Goal: Task Accomplishment & Management: Manage account settings

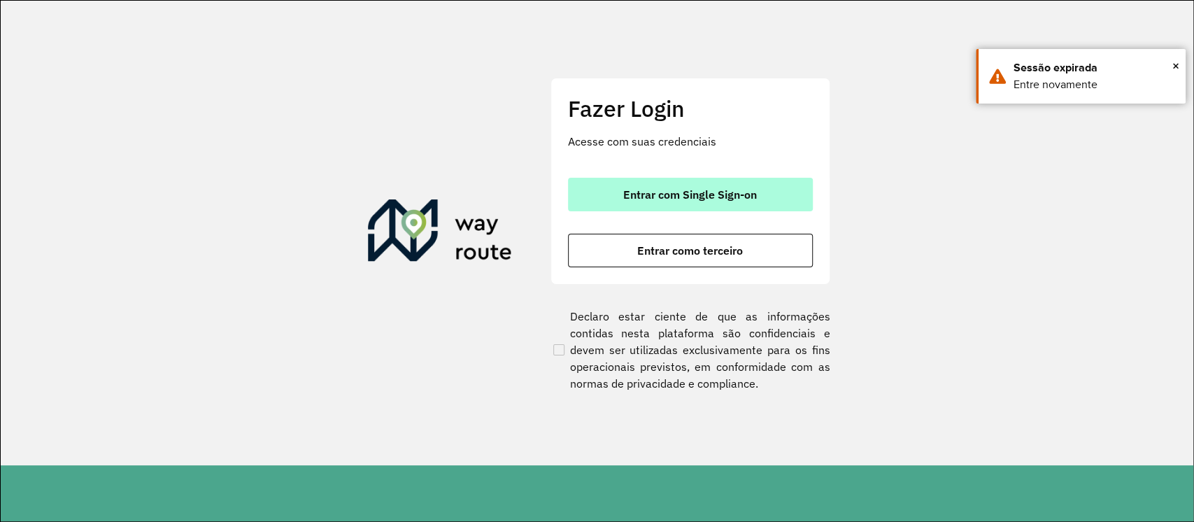
click at [690, 199] on span "Entrar com Single Sign-on" at bounding box center [690, 194] width 134 height 11
click at [671, 197] on span "Entrar com Single Sign-on" at bounding box center [690, 194] width 134 height 11
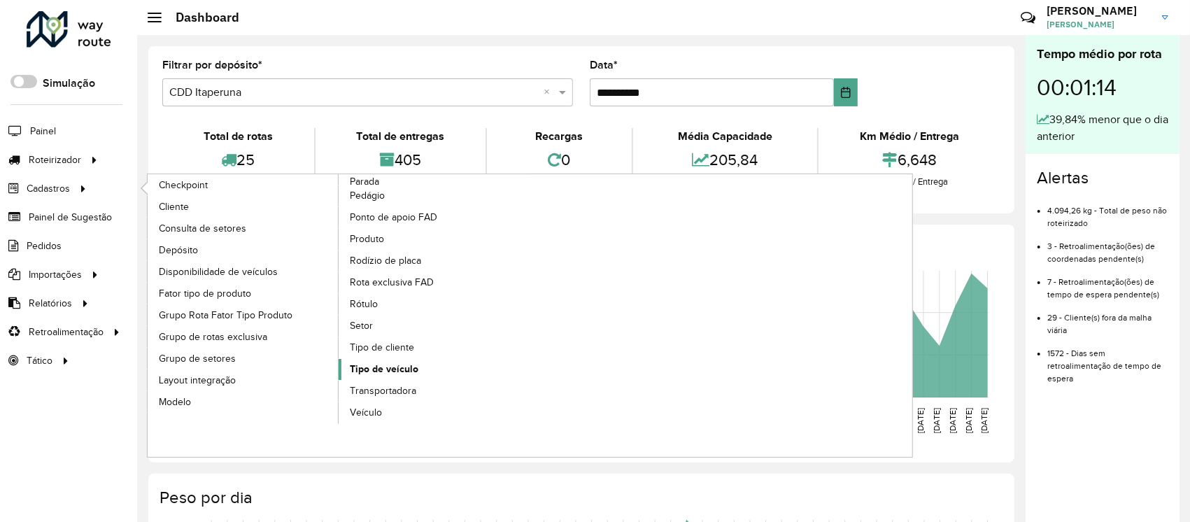
click at [377, 372] on span "Tipo de veículo" at bounding box center [384, 369] width 69 height 15
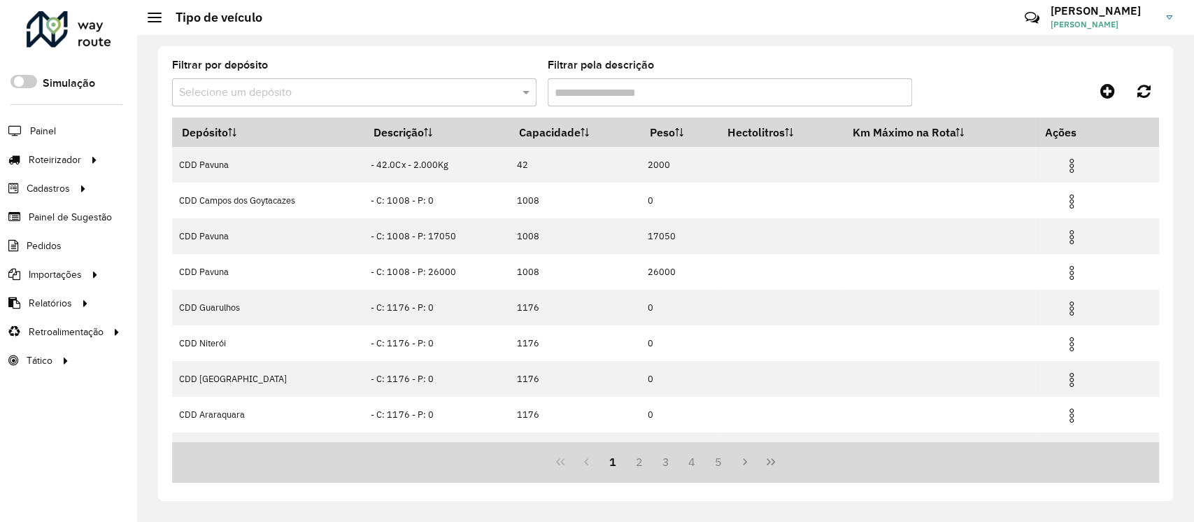
click at [355, 92] on input "text" at bounding box center [340, 93] width 322 height 17
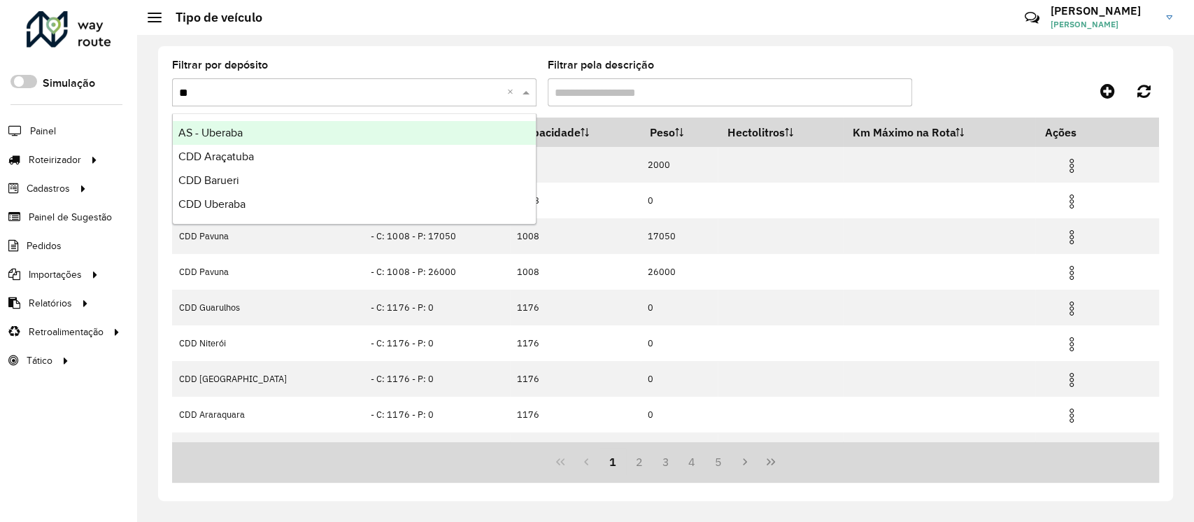
type input "***"
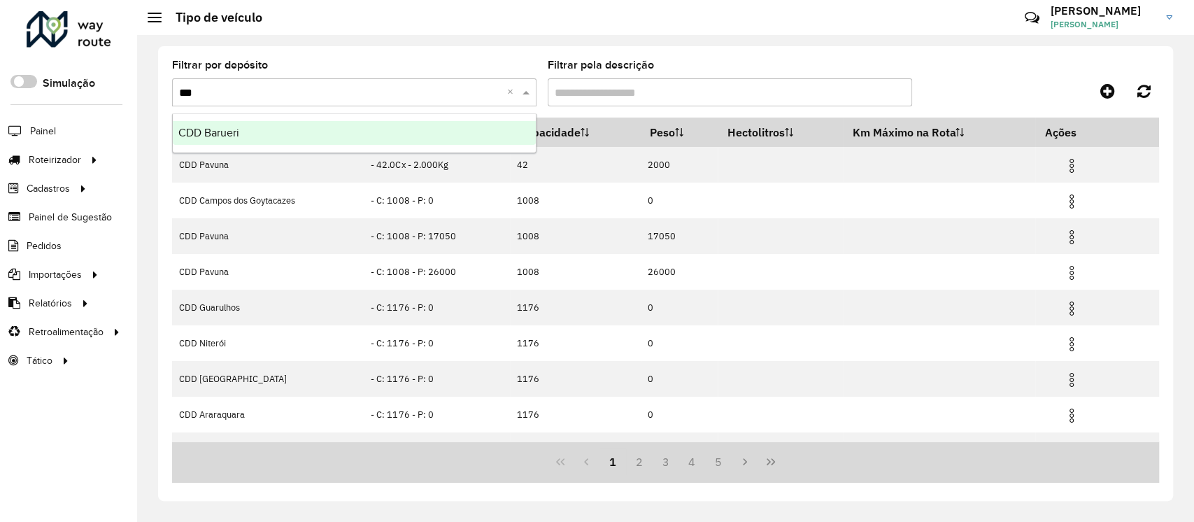
click at [313, 127] on div "CDD Barueri" at bounding box center [354, 133] width 363 height 24
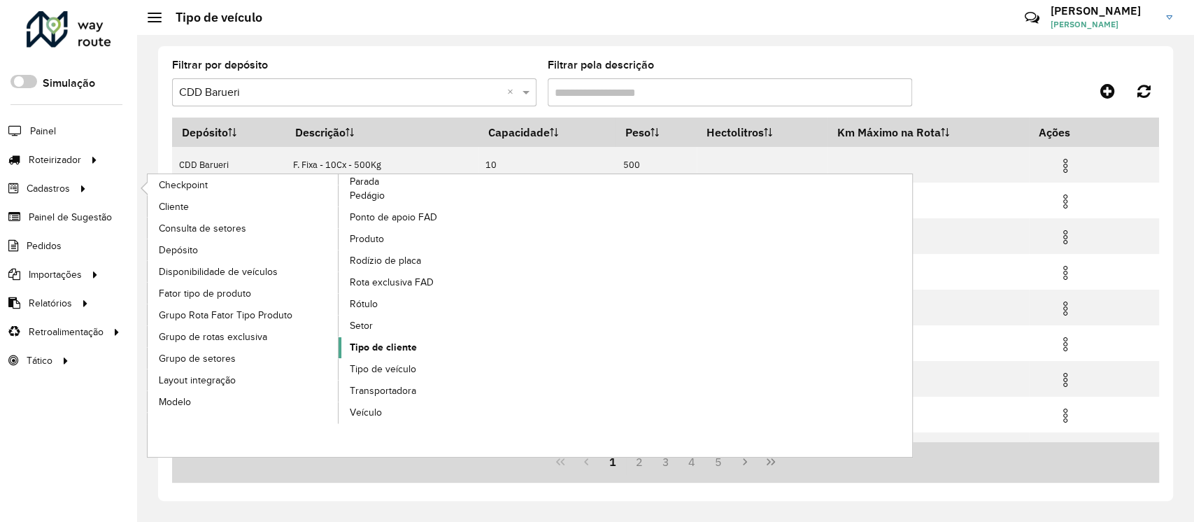
click at [377, 343] on span "Tipo de cliente" at bounding box center [383, 347] width 67 height 15
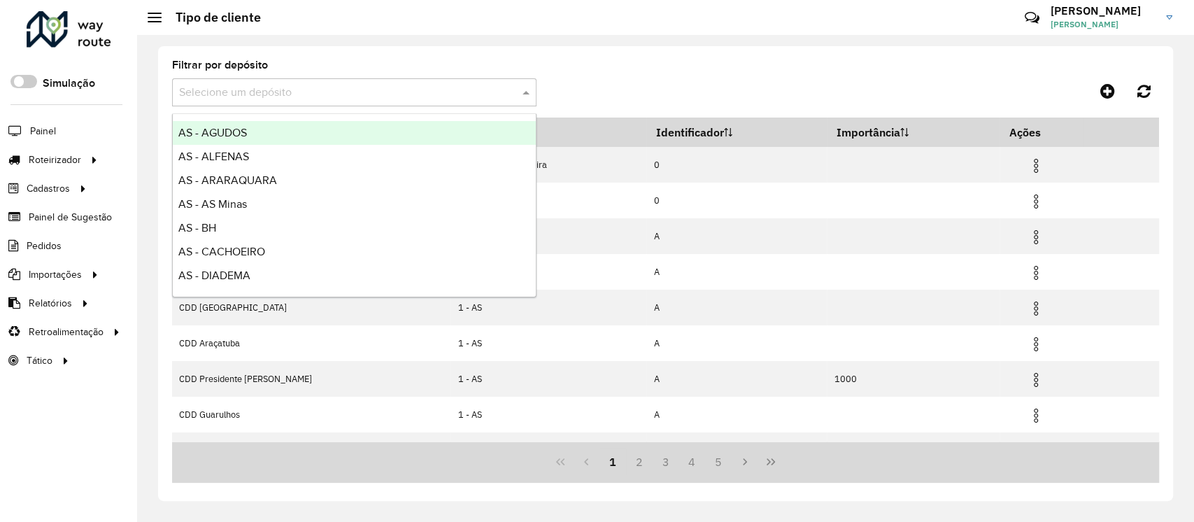
click at [269, 96] on input "text" at bounding box center [340, 93] width 322 height 17
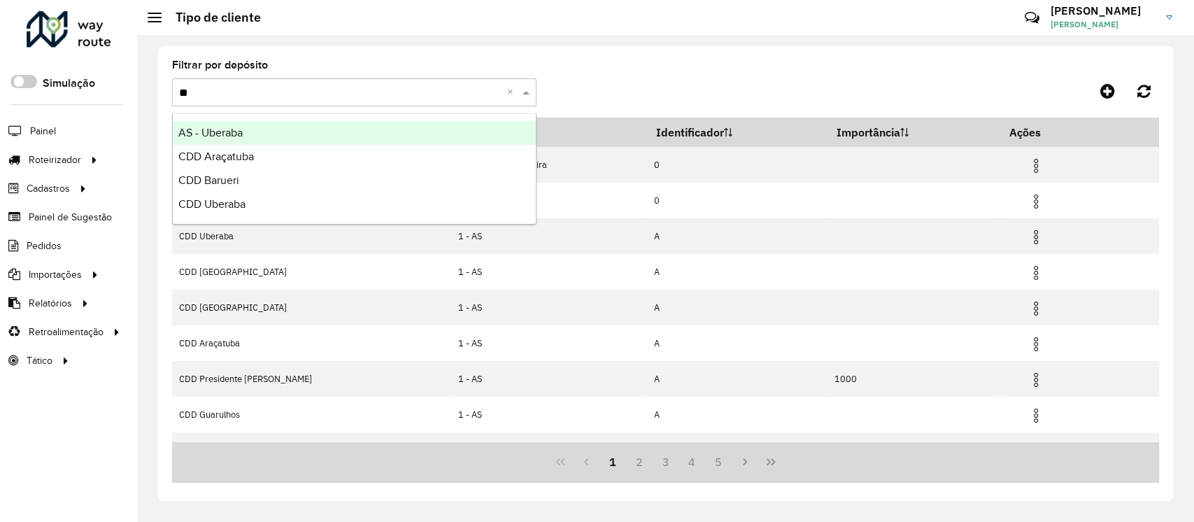
type input "***"
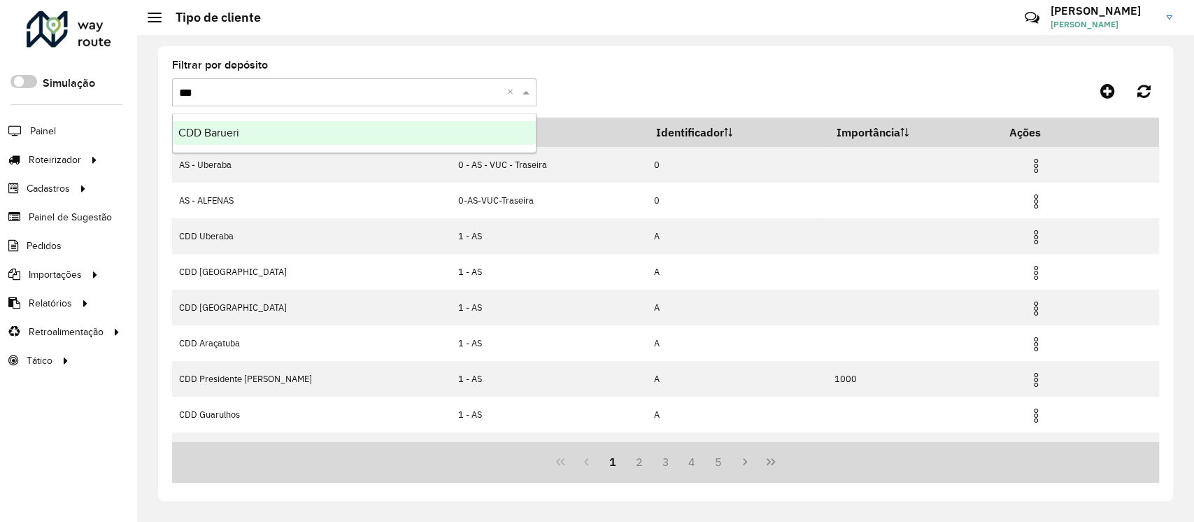
click at [274, 136] on div "CDD Barueri" at bounding box center [354, 133] width 363 height 24
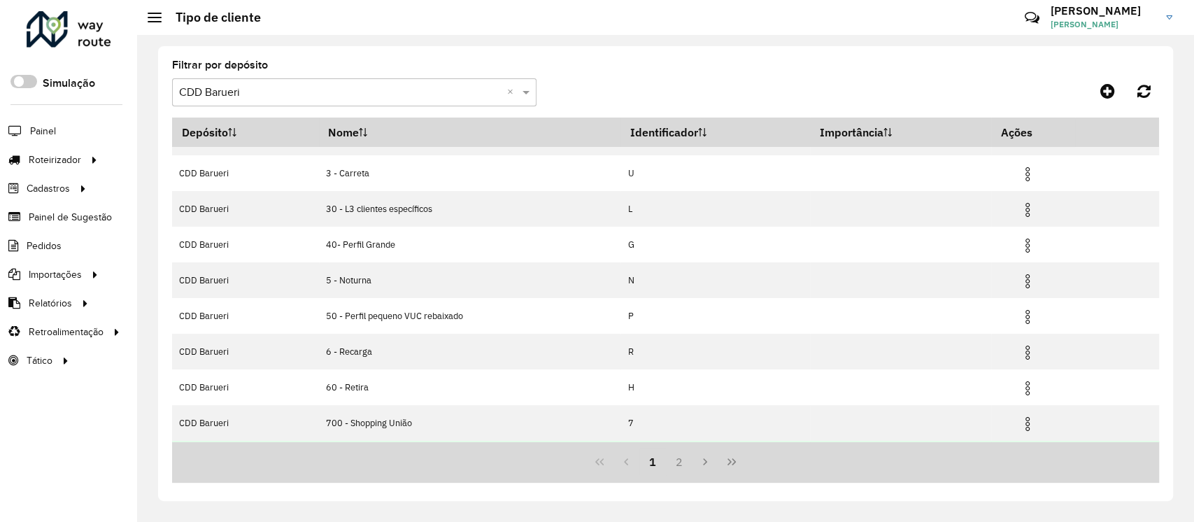
scroll to position [133, 0]
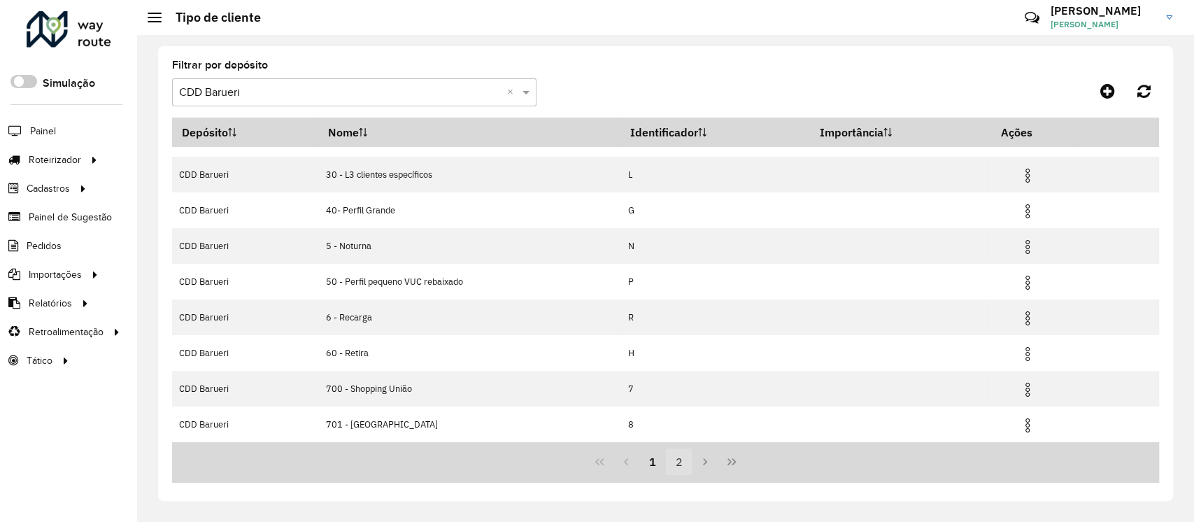
click at [679, 460] on button "2" at bounding box center [679, 461] width 27 height 27
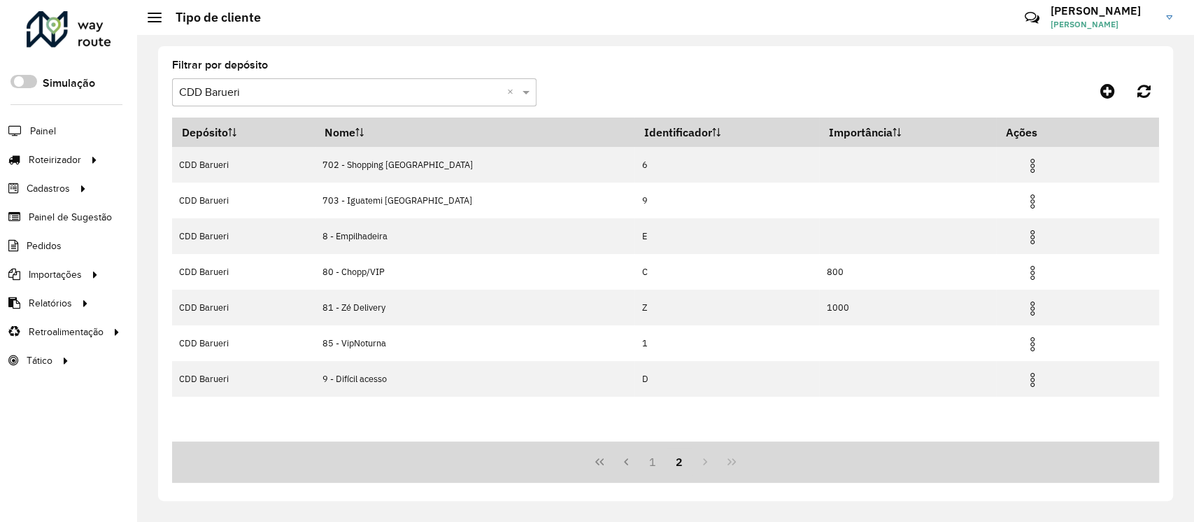
scroll to position [0, 0]
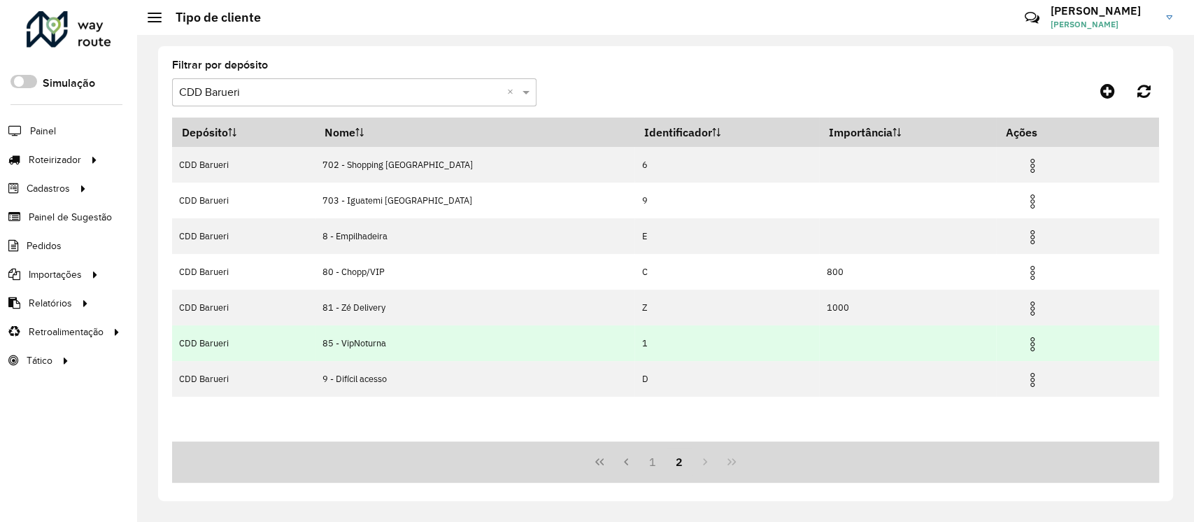
click at [1024, 346] on img at bounding box center [1032, 344] width 17 height 17
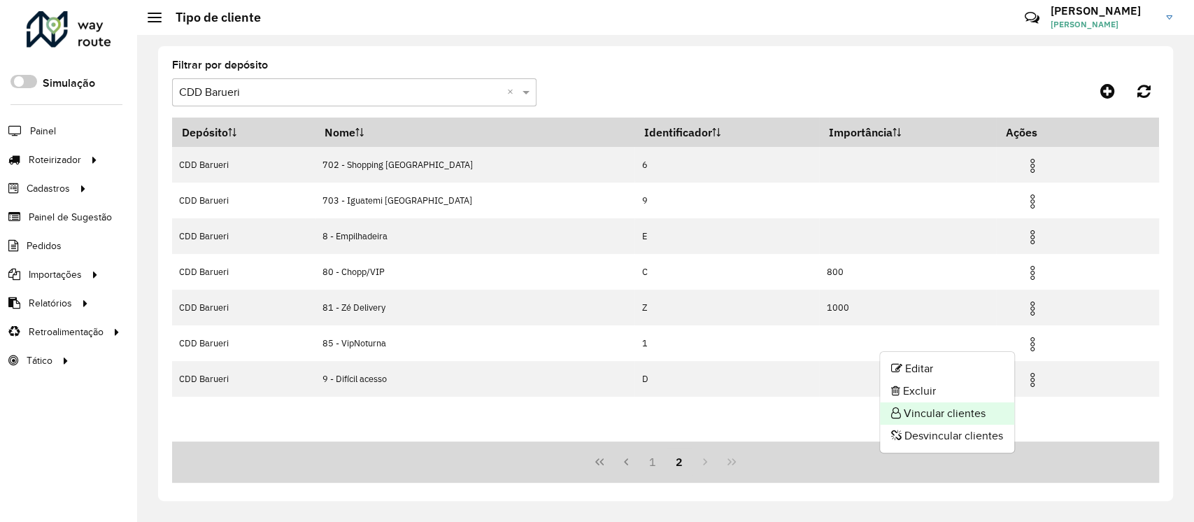
click at [951, 413] on li "Vincular clientes" at bounding box center [947, 413] width 134 height 22
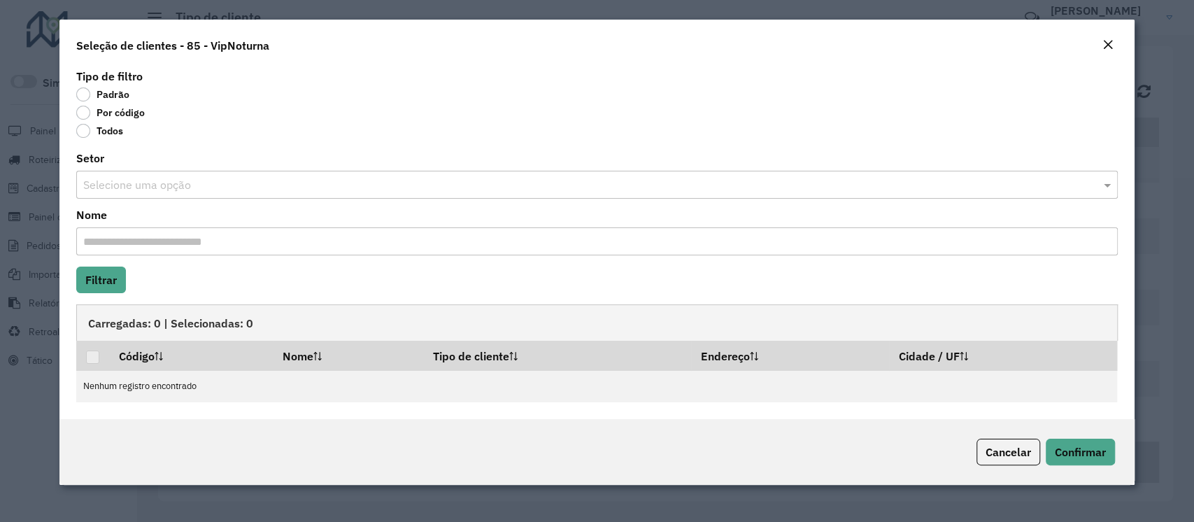
click at [95, 116] on label "Por código" at bounding box center [110, 113] width 69 height 14
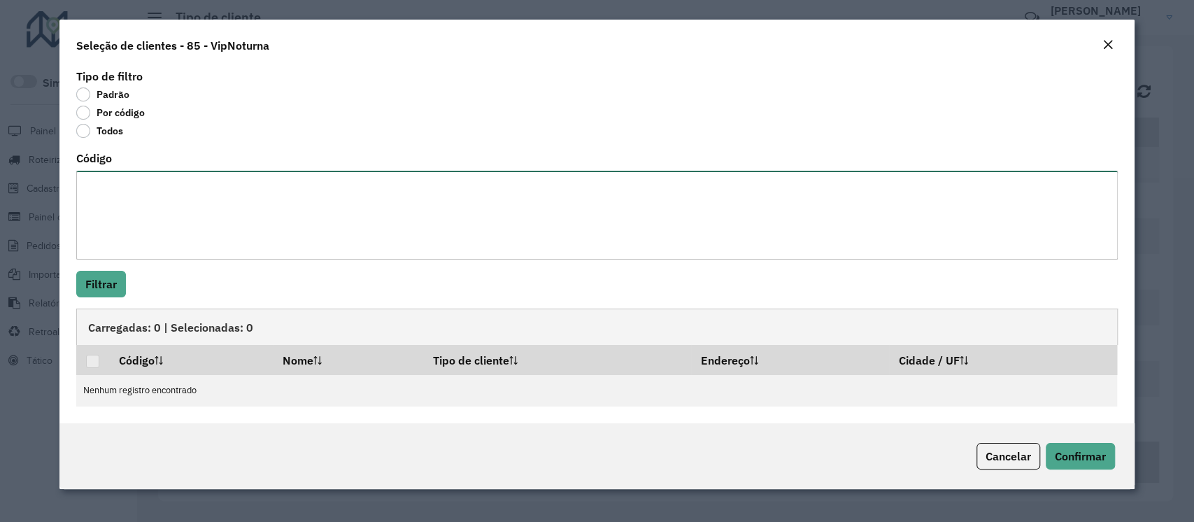
click at [117, 214] on textarea "Código" at bounding box center [596, 215] width 1041 height 89
paste textarea "***** ***** ***** ***** ***** **** ****"
type textarea "***** ***** ***** ***** ***** **** ****"
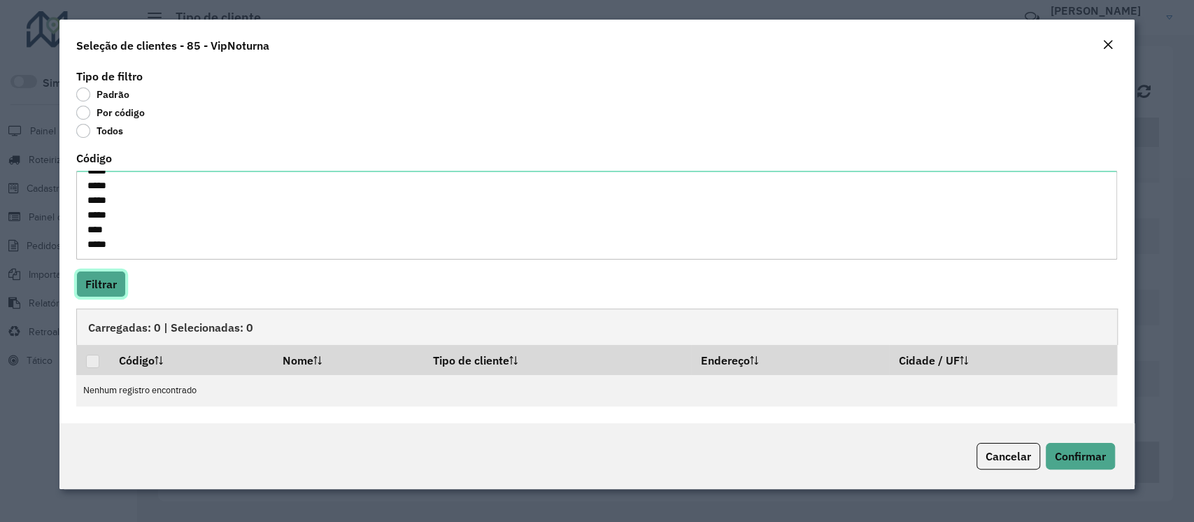
click at [94, 272] on button "Filtrar" at bounding box center [101, 284] width 50 height 27
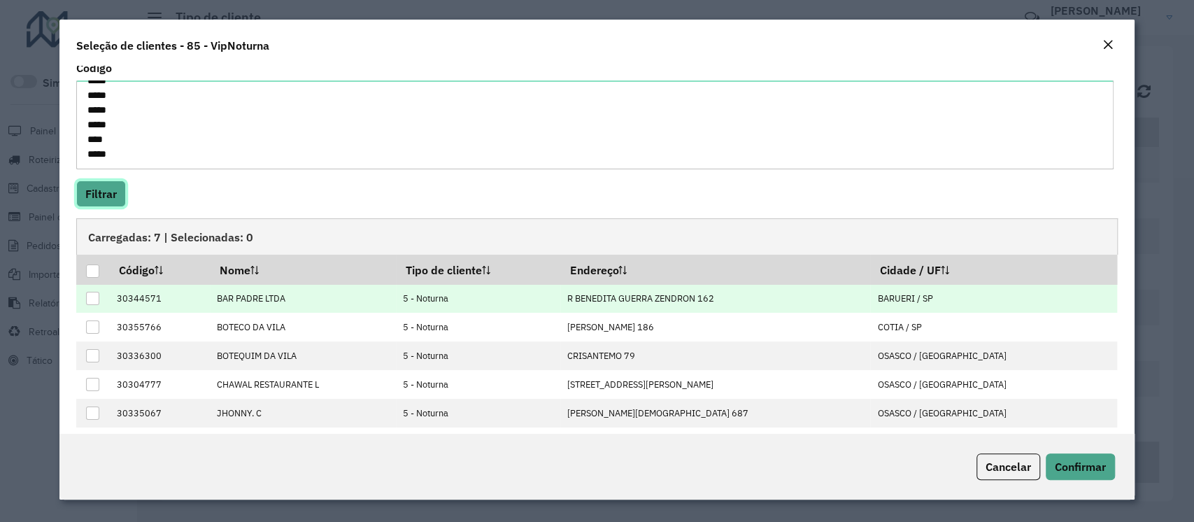
scroll to position [93, 0]
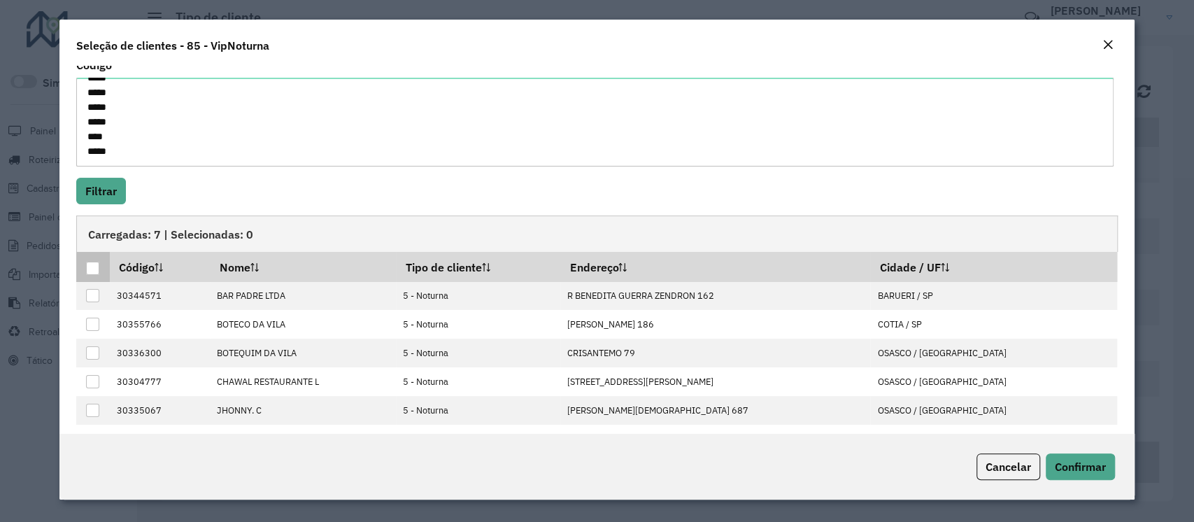
click at [92, 269] on div at bounding box center [92, 268] width 13 height 13
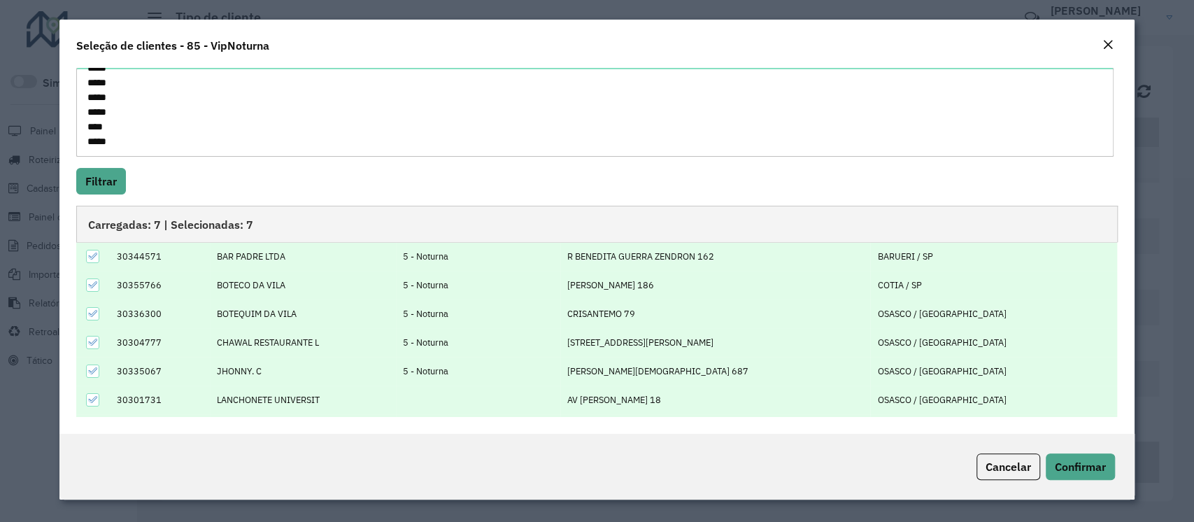
scroll to position [55, 0]
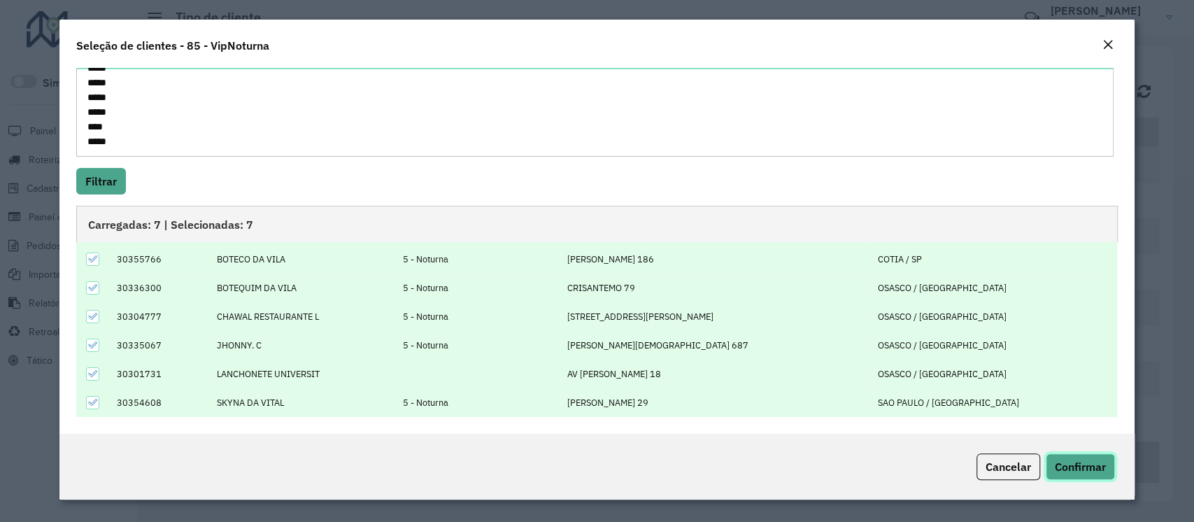
click at [1080, 468] on span "Confirmar" at bounding box center [1080, 467] width 51 height 14
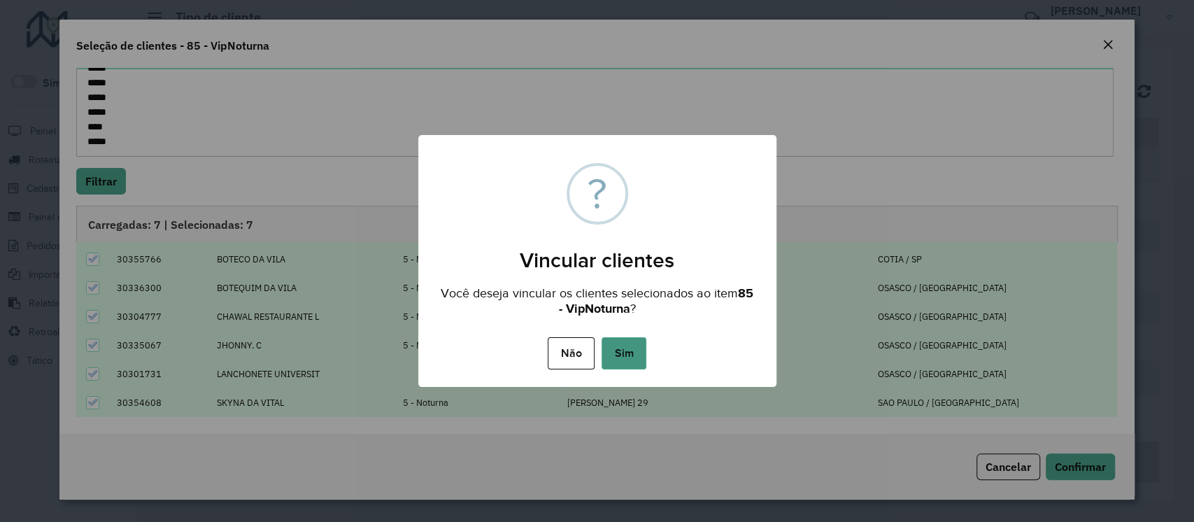
click at [619, 362] on button "Sim" at bounding box center [624, 353] width 45 height 32
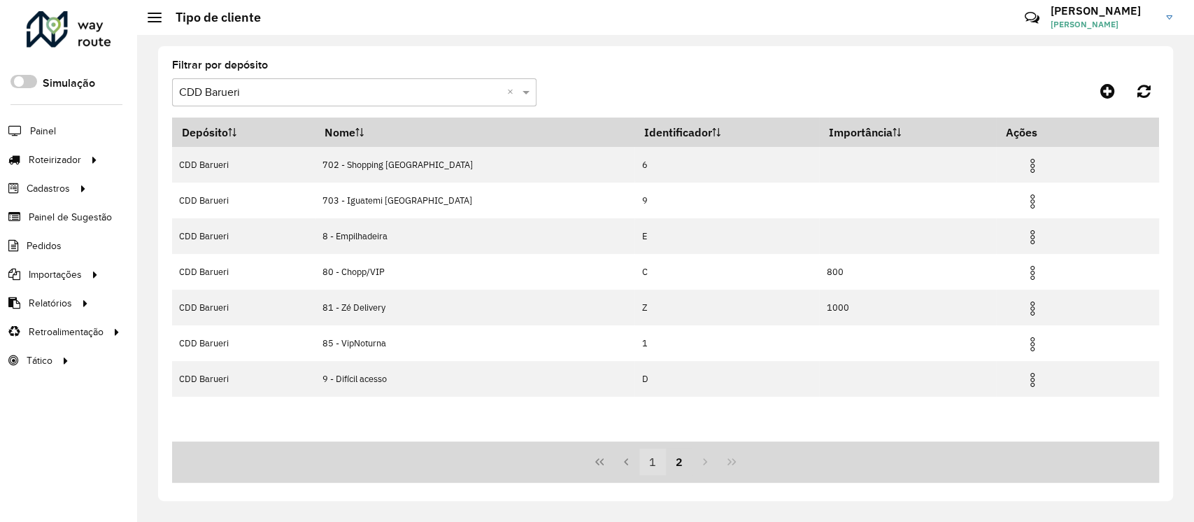
click at [649, 460] on button "1" at bounding box center [652, 461] width 27 height 27
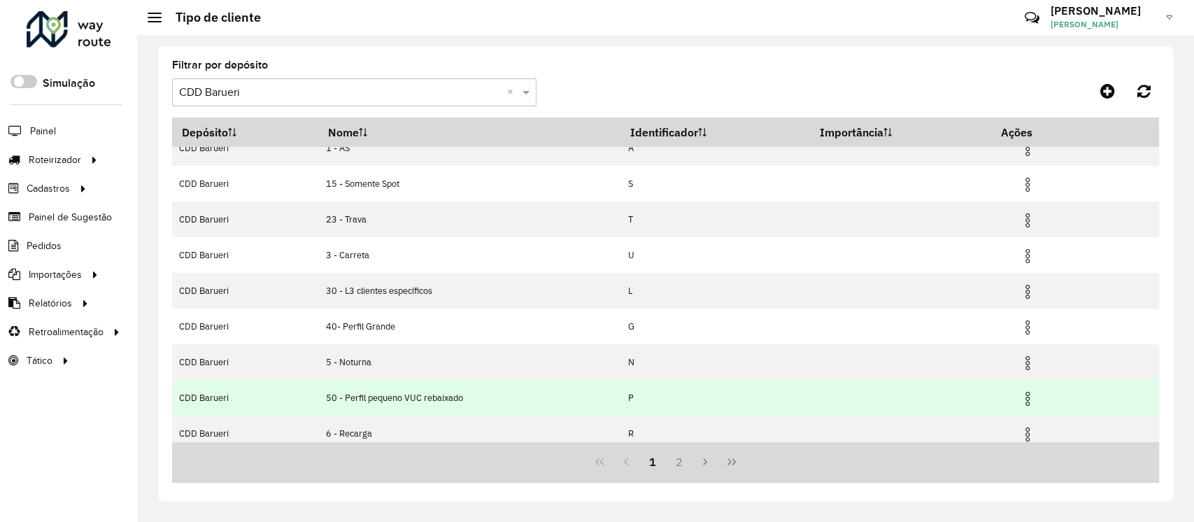
scroll to position [0, 0]
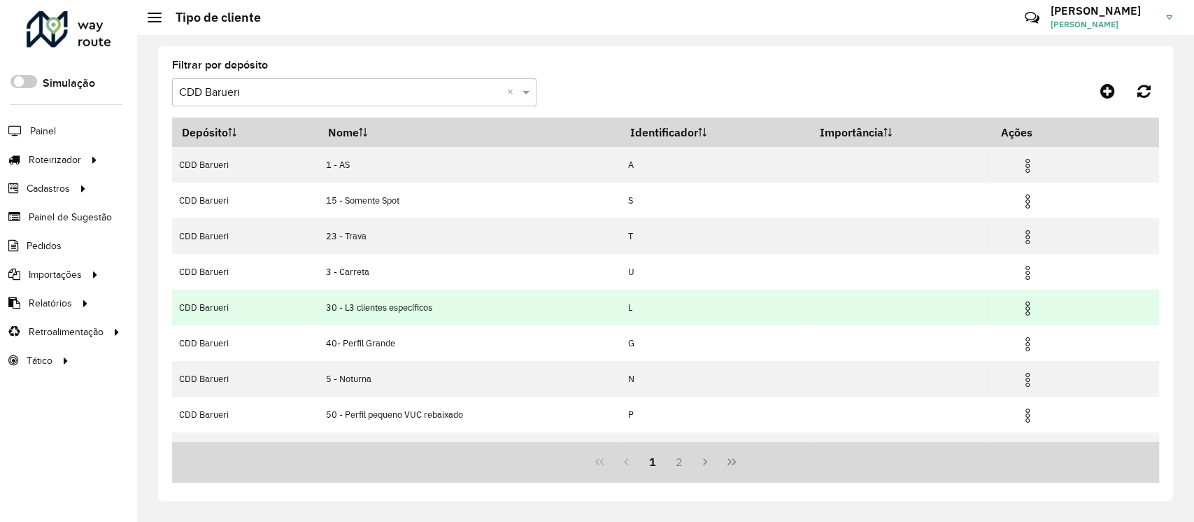
click at [1028, 309] on img at bounding box center [1027, 308] width 17 height 17
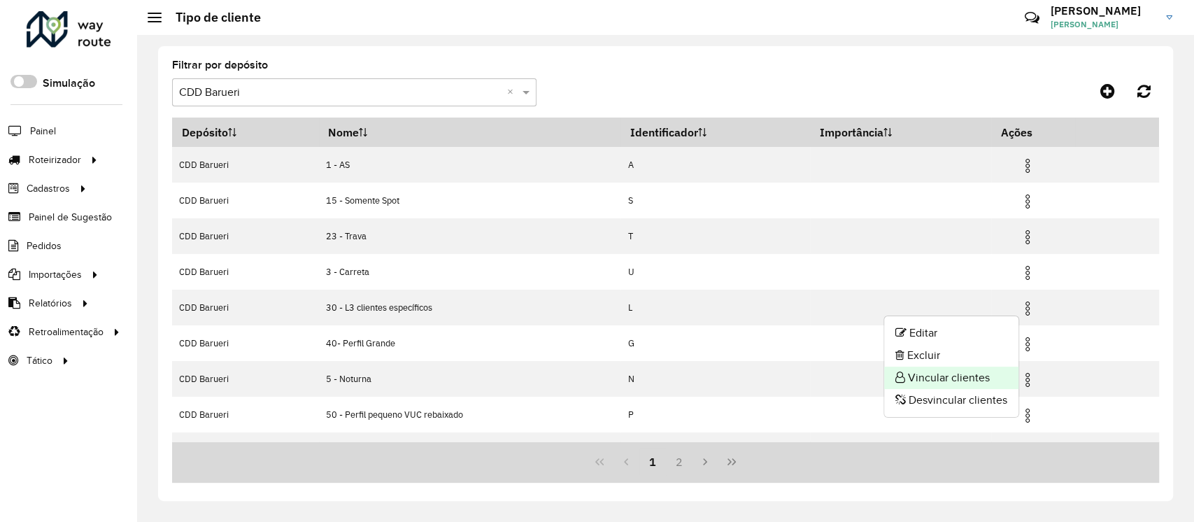
click at [962, 376] on li "Vincular clientes" at bounding box center [951, 378] width 134 height 22
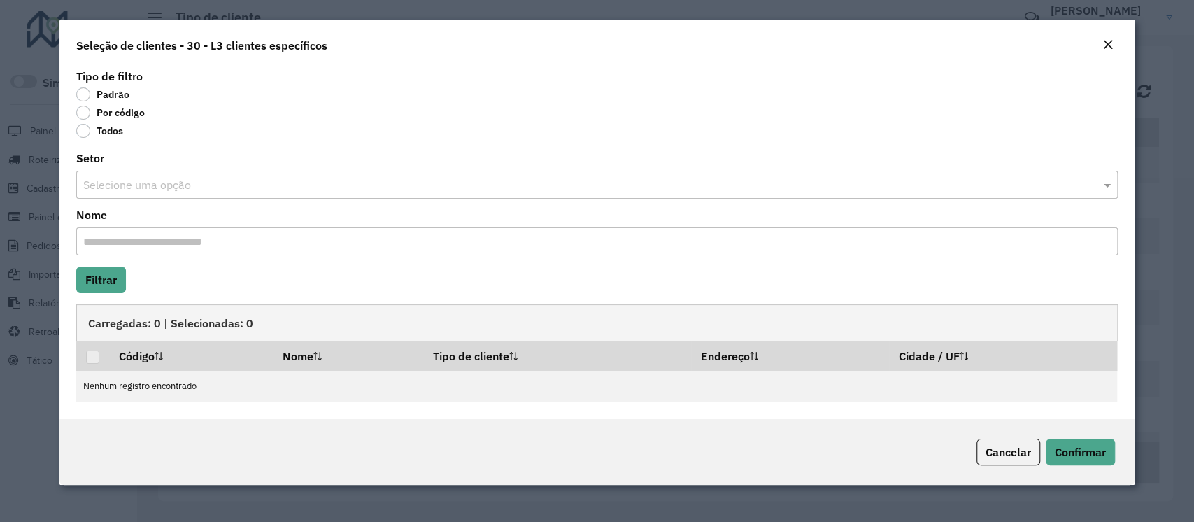
click at [109, 111] on label "Por código" at bounding box center [110, 113] width 69 height 14
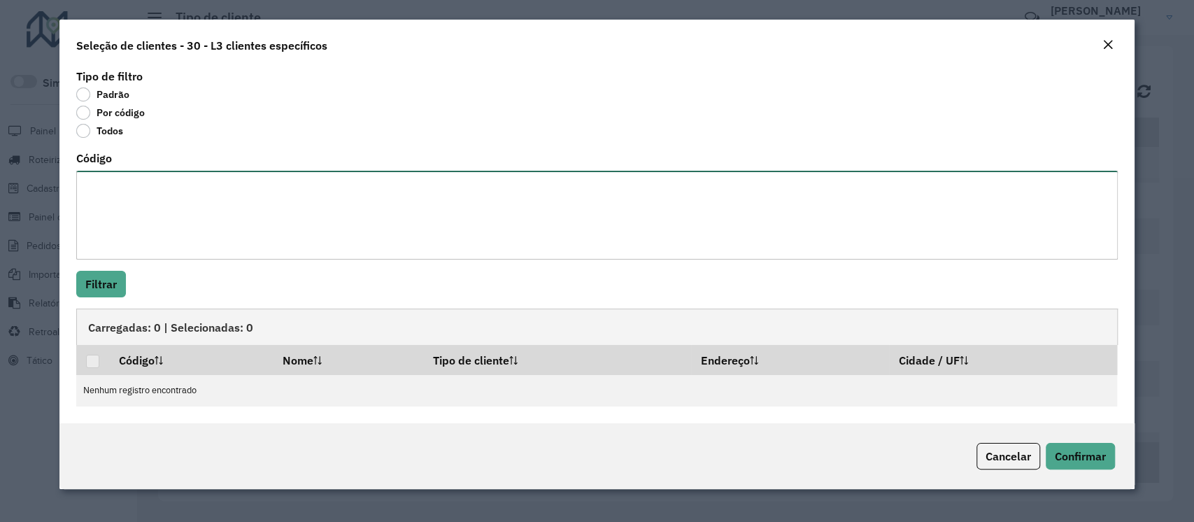
click at [120, 189] on textarea "Código" at bounding box center [596, 215] width 1041 height 89
paste textarea "*****"
type textarea "*****"
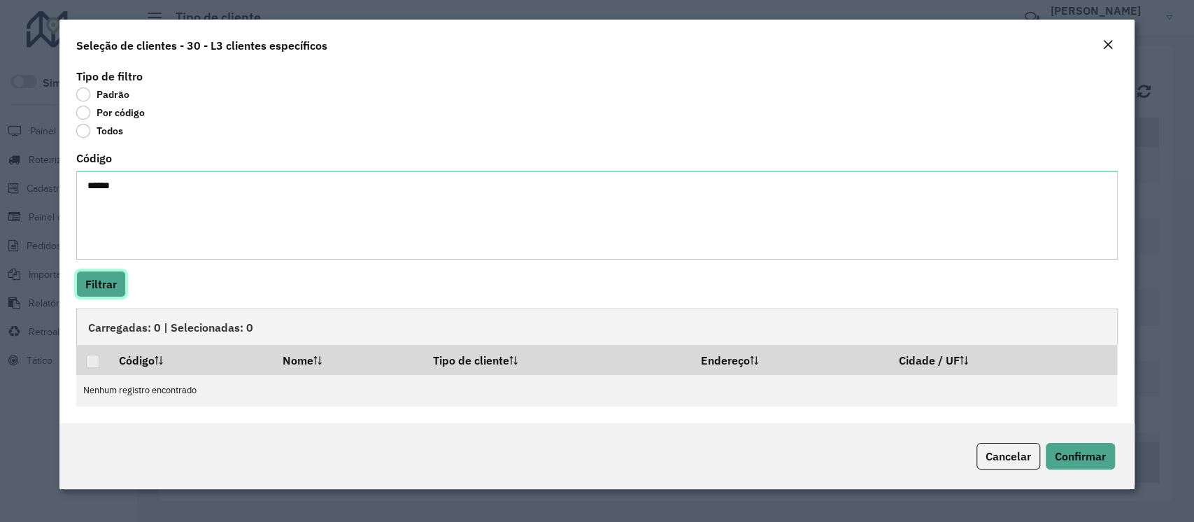
click at [106, 282] on button "Filtrar" at bounding box center [101, 284] width 50 height 27
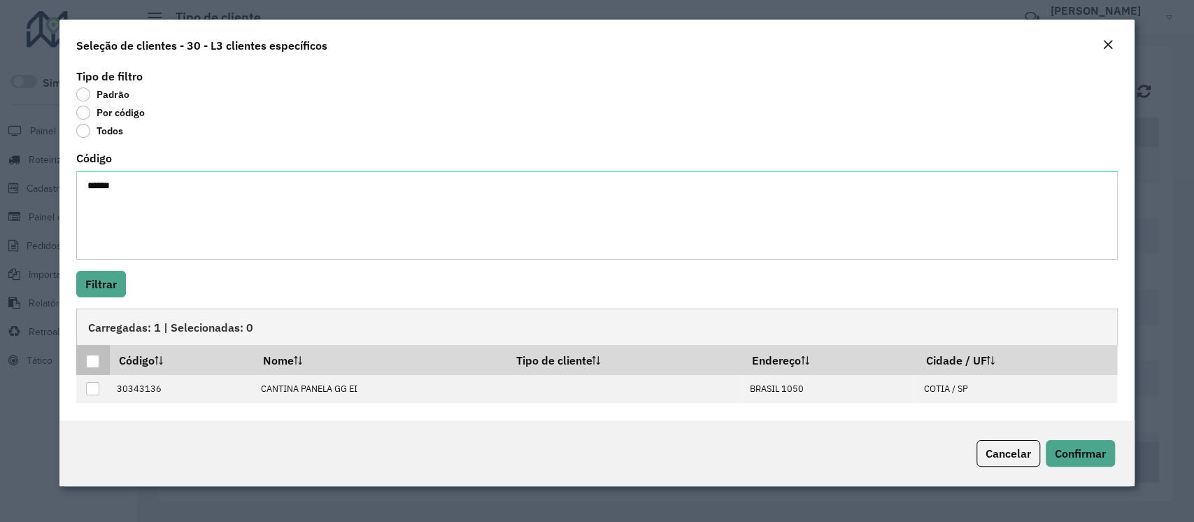
click at [96, 356] on div at bounding box center [92, 361] width 13 height 13
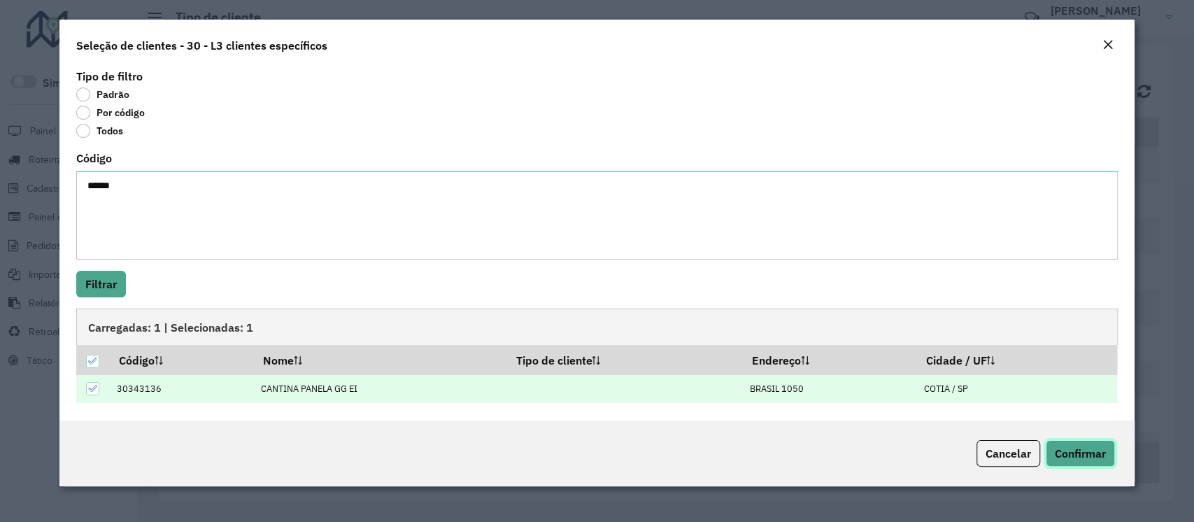
click at [1094, 446] on span "Confirmar" at bounding box center [1080, 453] width 51 height 14
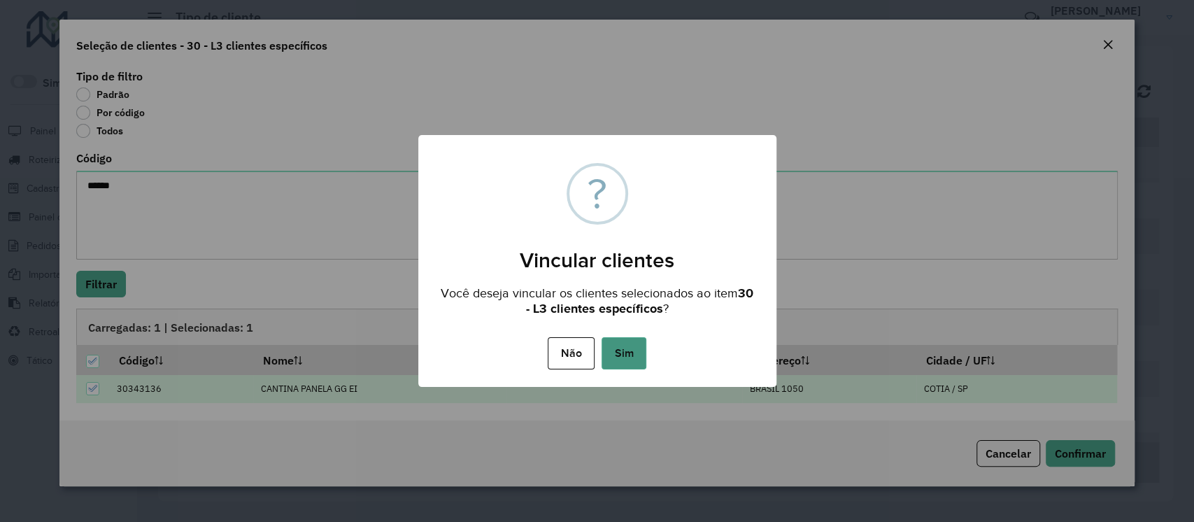
click at [627, 352] on button "Sim" at bounding box center [624, 353] width 45 height 32
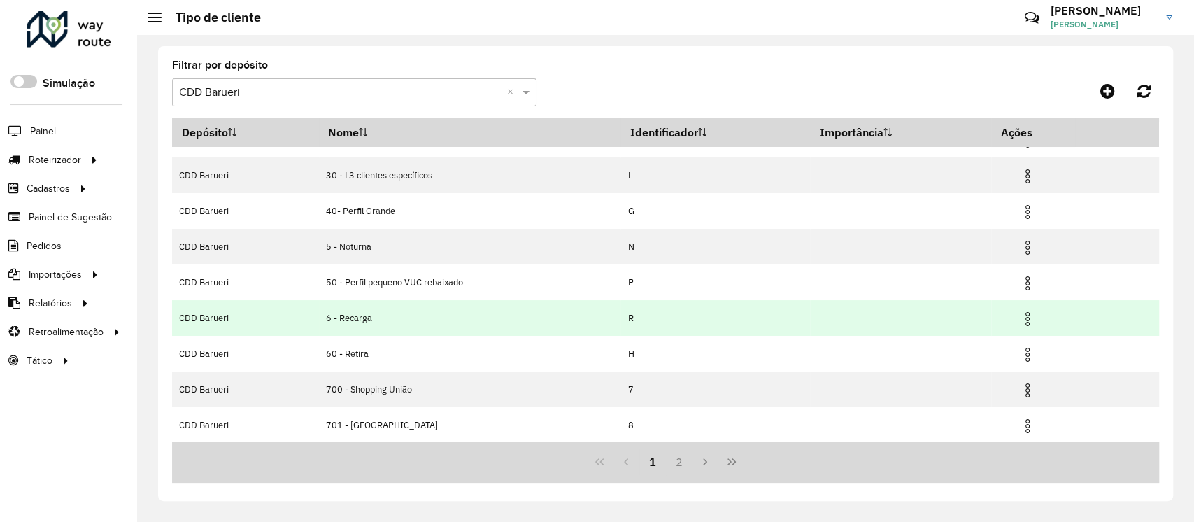
scroll to position [133, 0]
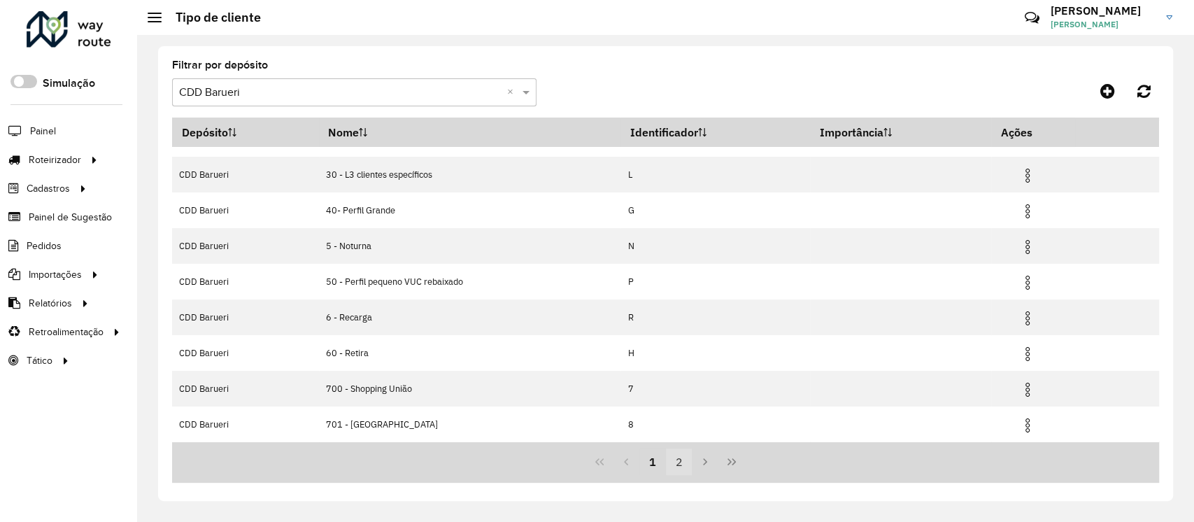
click at [680, 461] on button "2" at bounding box center [679, 461] width 27 height 27
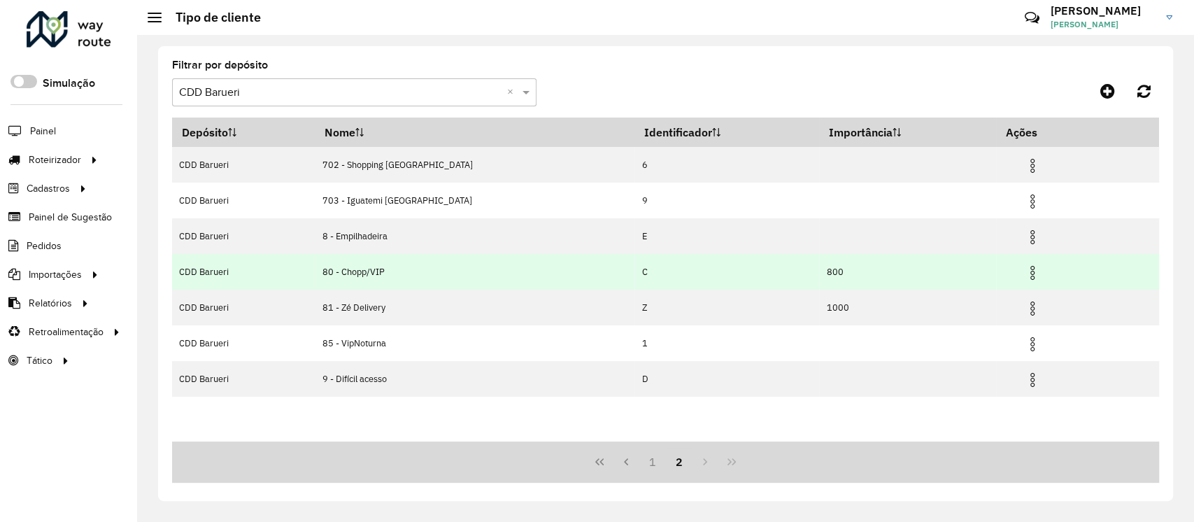
scroll to position [0, 0]
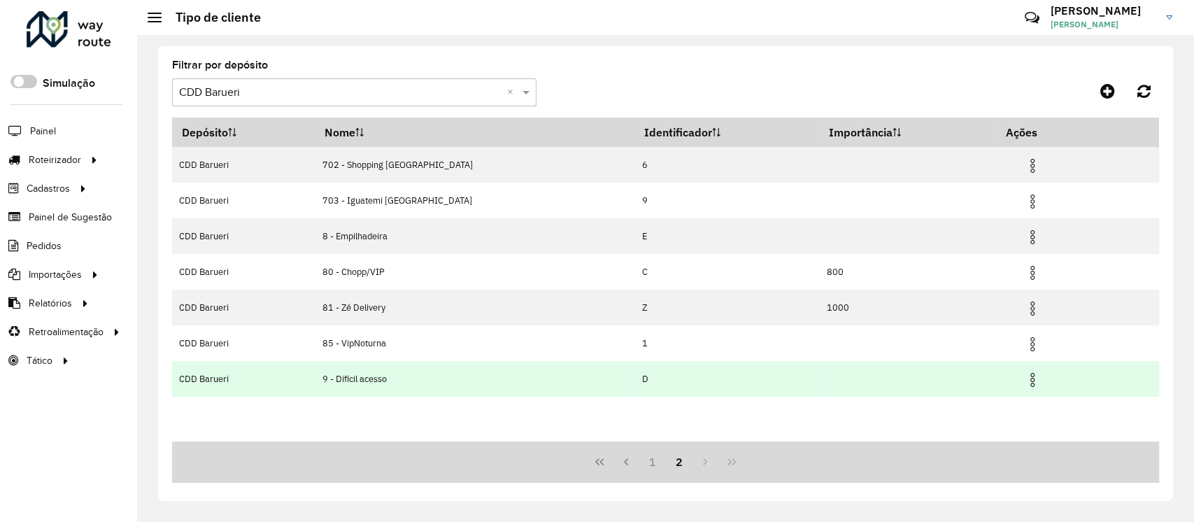
click at [1024, 378] on img at bounding box center [1032, 379] width 17 height 17
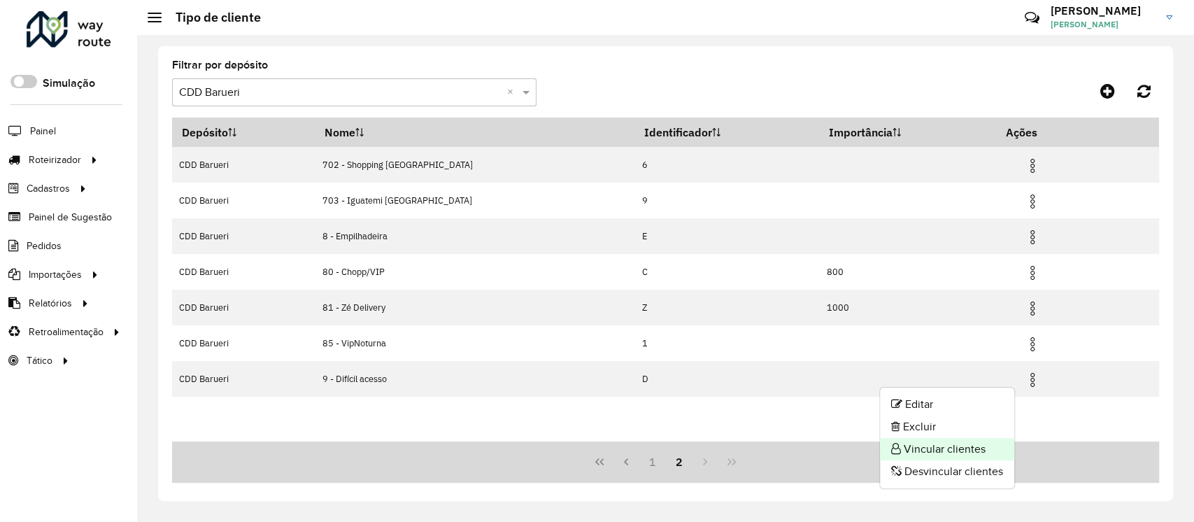
click at [935, 448] on li "Vincular clientes" at bounding box center [947, 449] width 134 height 22
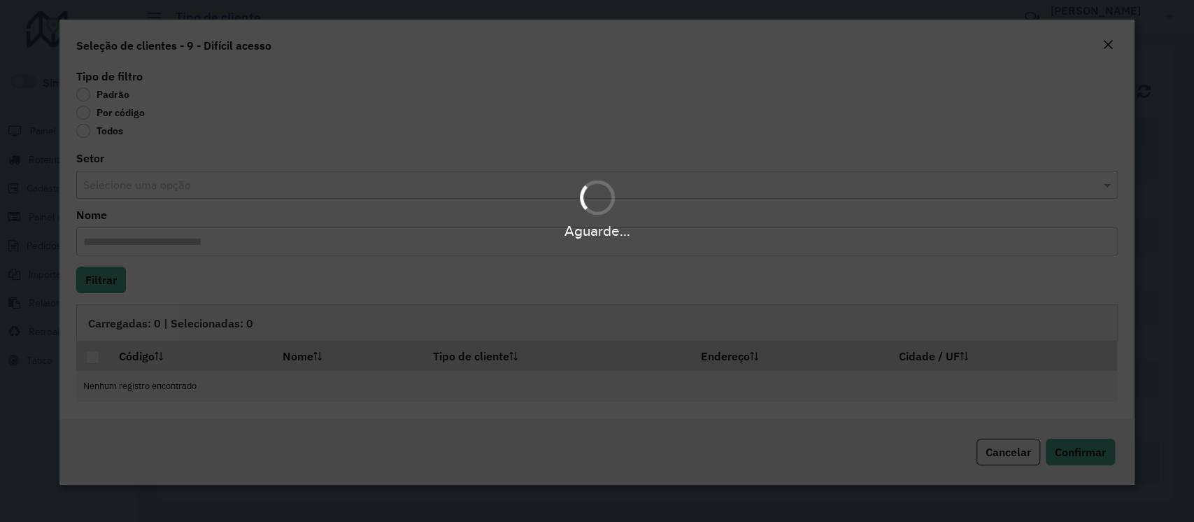
click at [99, 109] on div "Aguarde..." at bounding box center [597, 261] width 1194 height 522
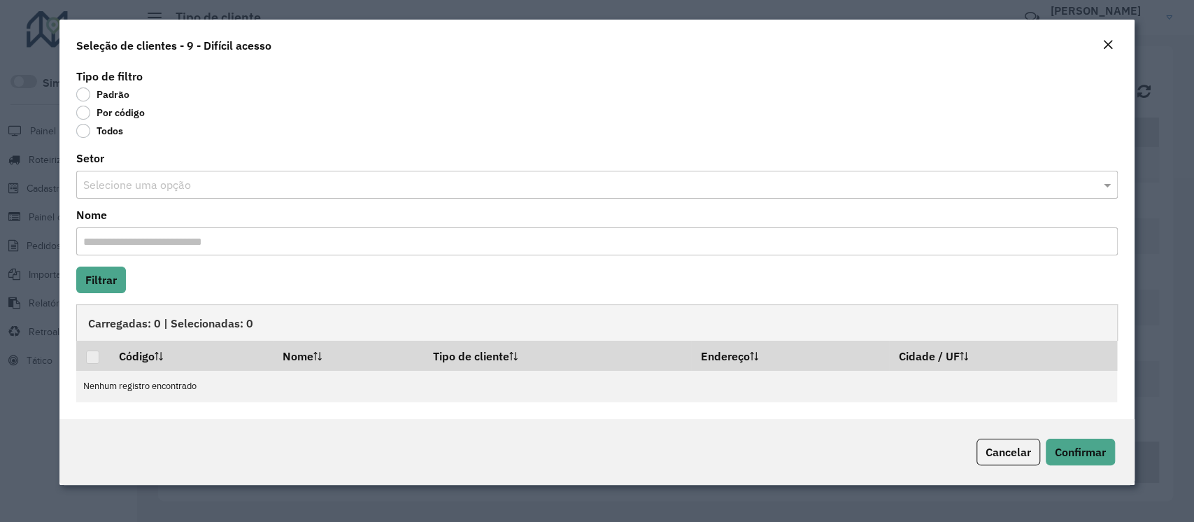
click at [106, 111] on label "Por código" at bounding box center [110, 113] width 69 height 14
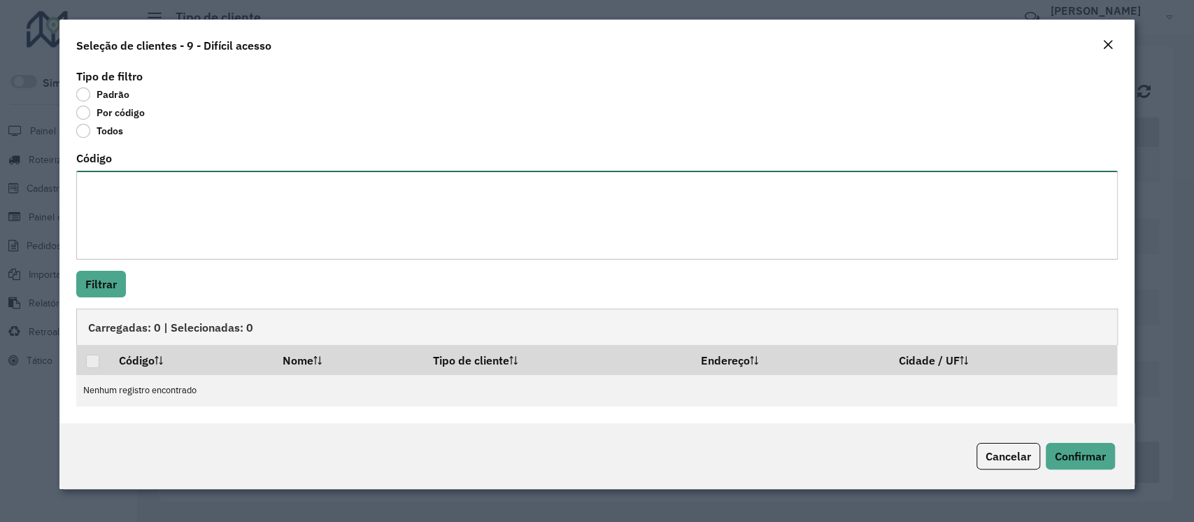
click at [167, 205] on textarea "Código" at bounding box center [596, 215] width 1041 height 89
paste textarea "*****"
type textarea "*****"
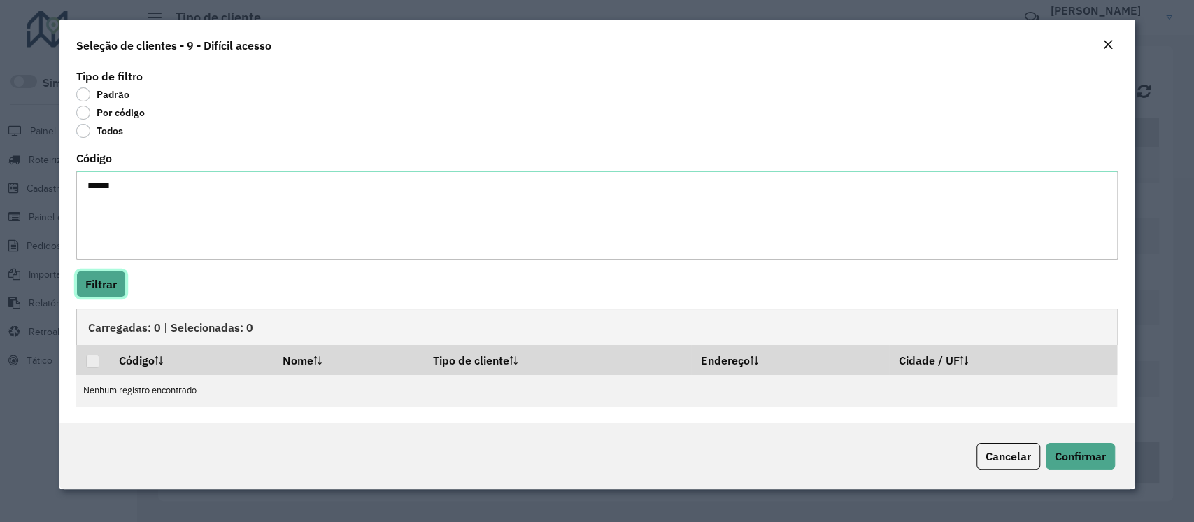
click at [97, 283] on button "Filtrar" at bounding box center [101, 284] width 50 height 27
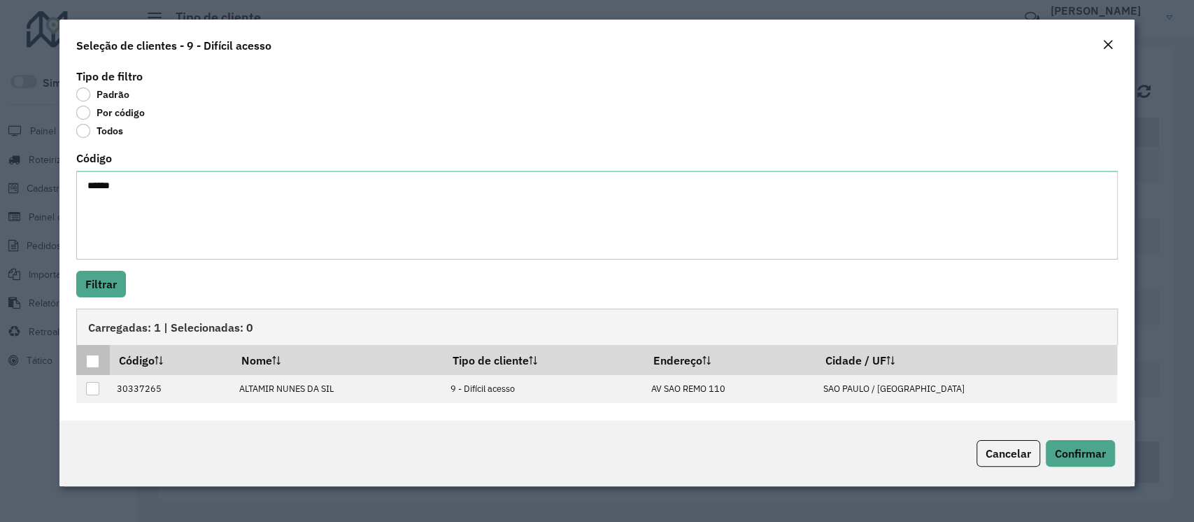
click at [94, 358] on div at bounding box center [92, 361] width 13 height 13
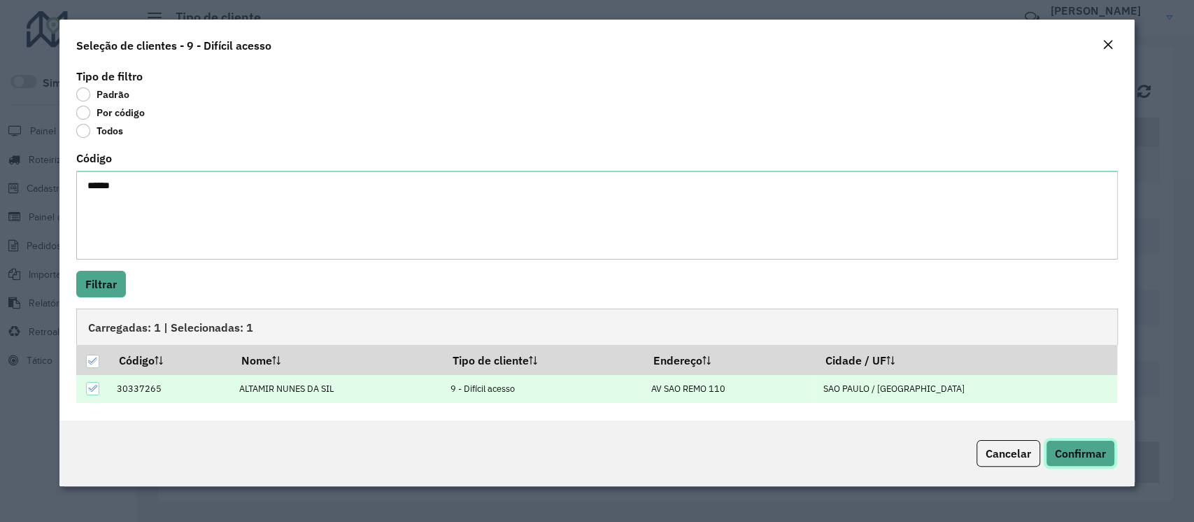
click at [1086, 450] on span "Confirmar" at bounding box center [1080, 453] width 51 height 14
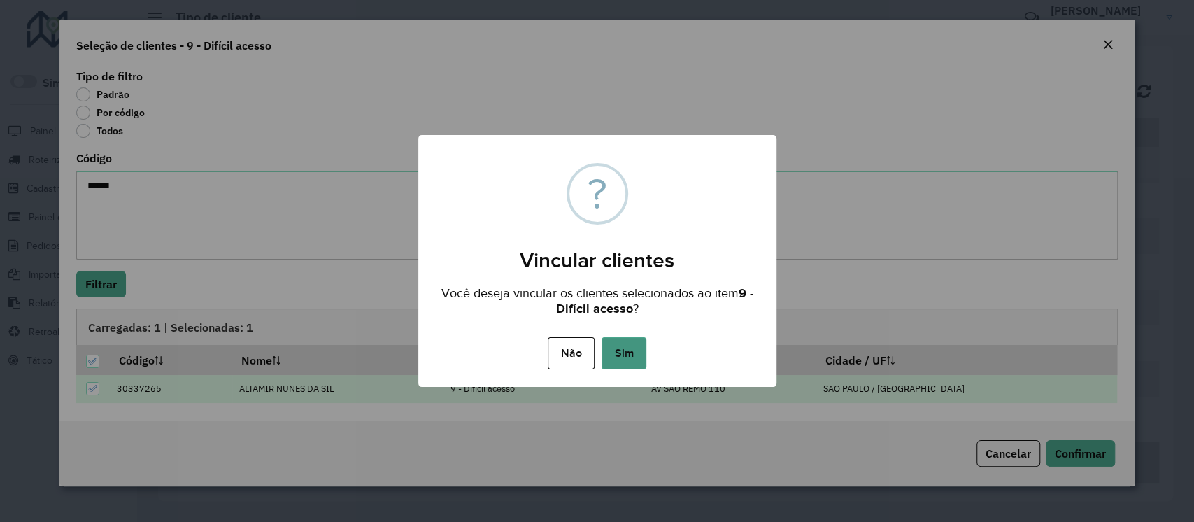
click at [616, 351] on button "Sim" at bounding box center [624, 353] width 45 height 32
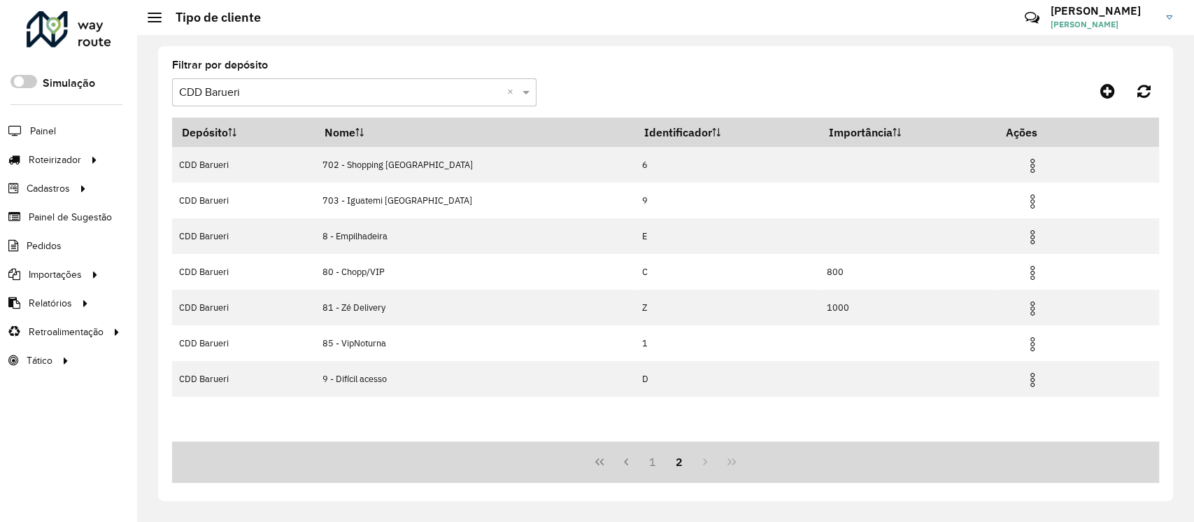
click at [297, 92] on input "text" at bounding box center [340, 93] width 322 height 17
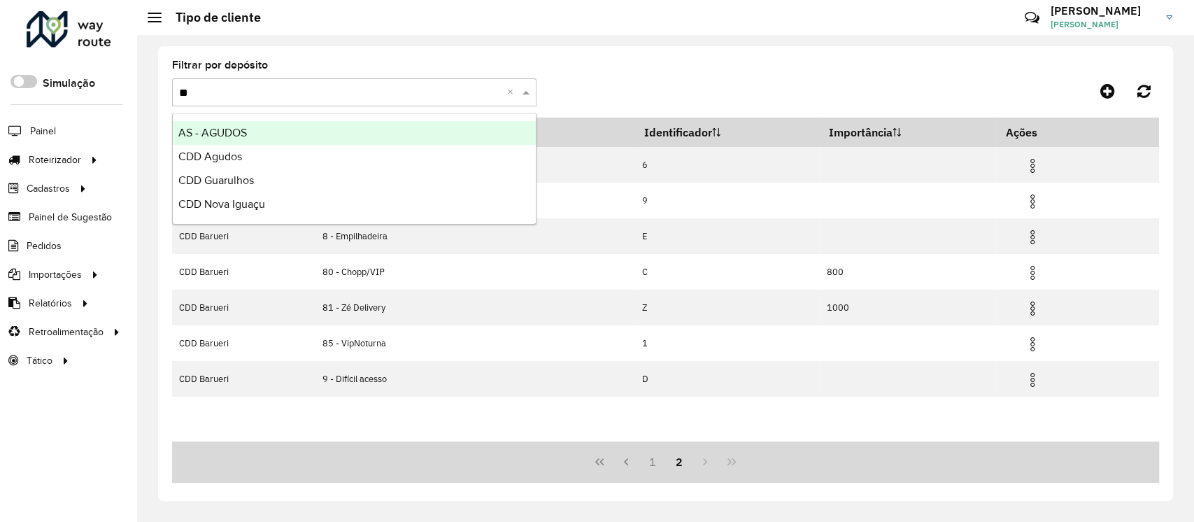
type input "***"
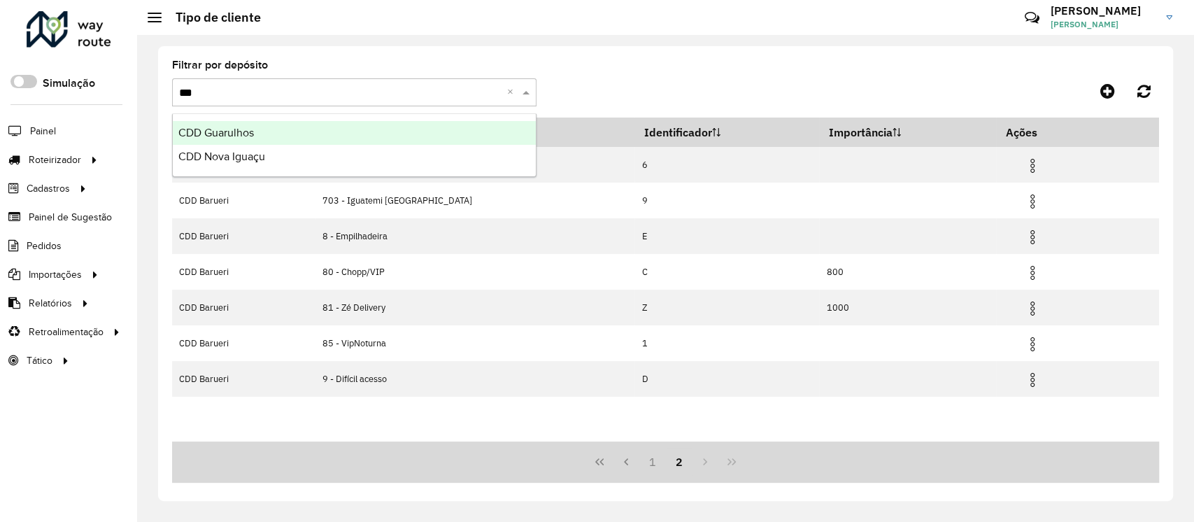
click at [253, 132] on span "CDD Guarulhos" at bounding box center [216, 133] width 76 height 12
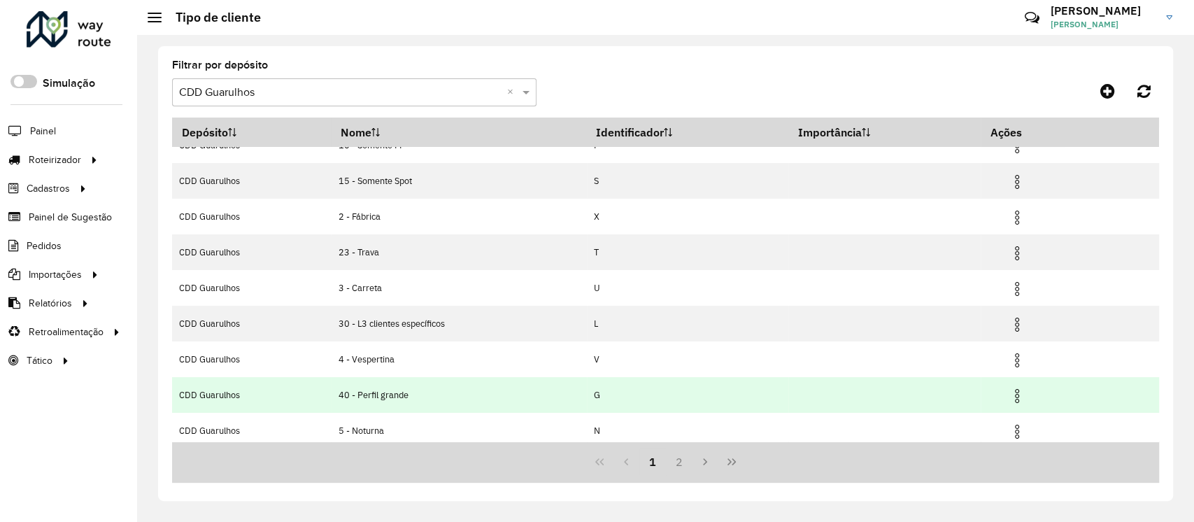
scroll to position [133, 0]
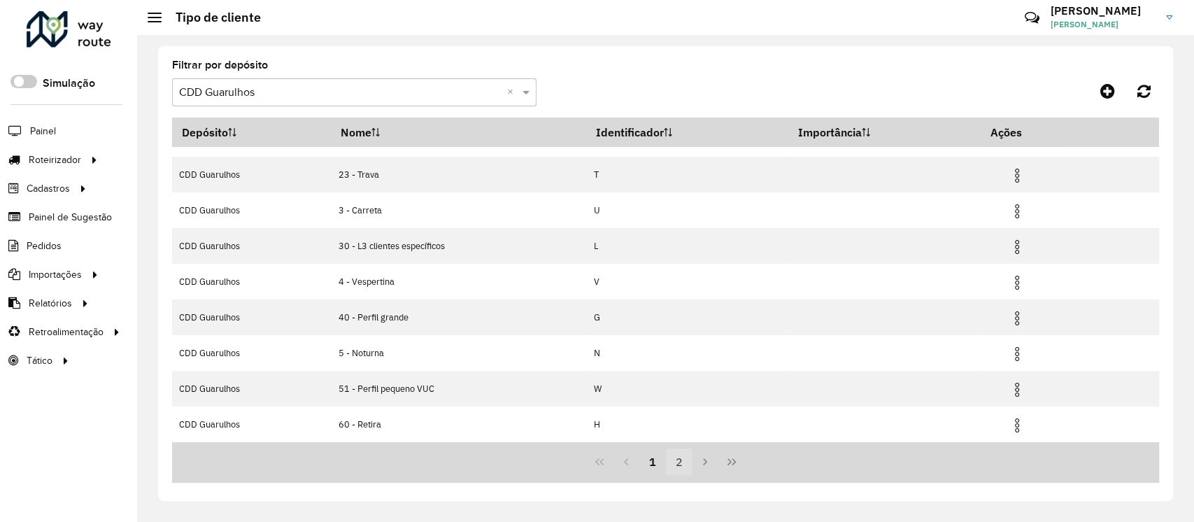
click at [679, 459] on button "2" at bounding box center [679, 461] width 27 height 27
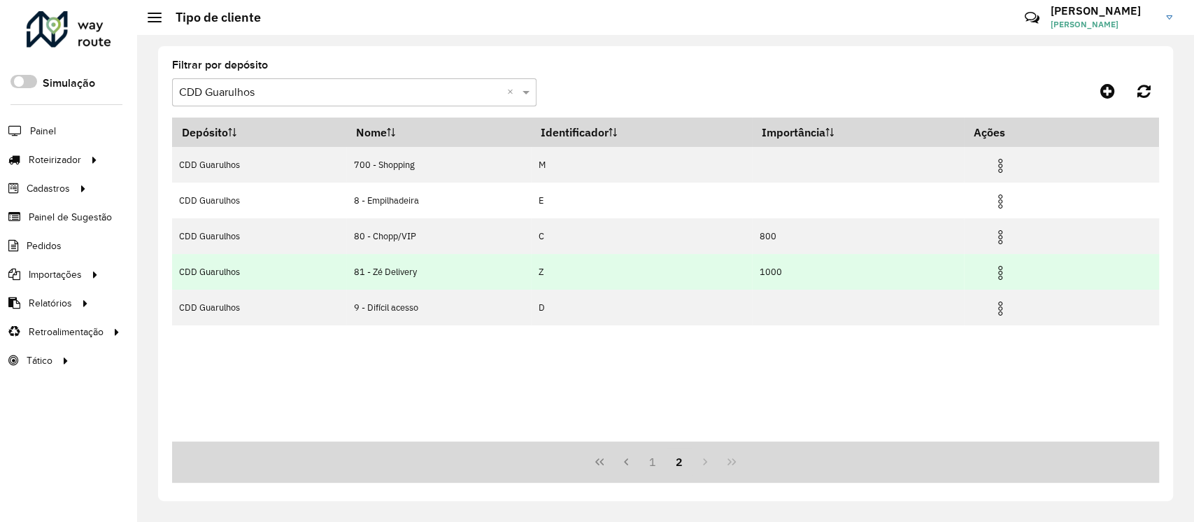
scroll to position [0, 0]
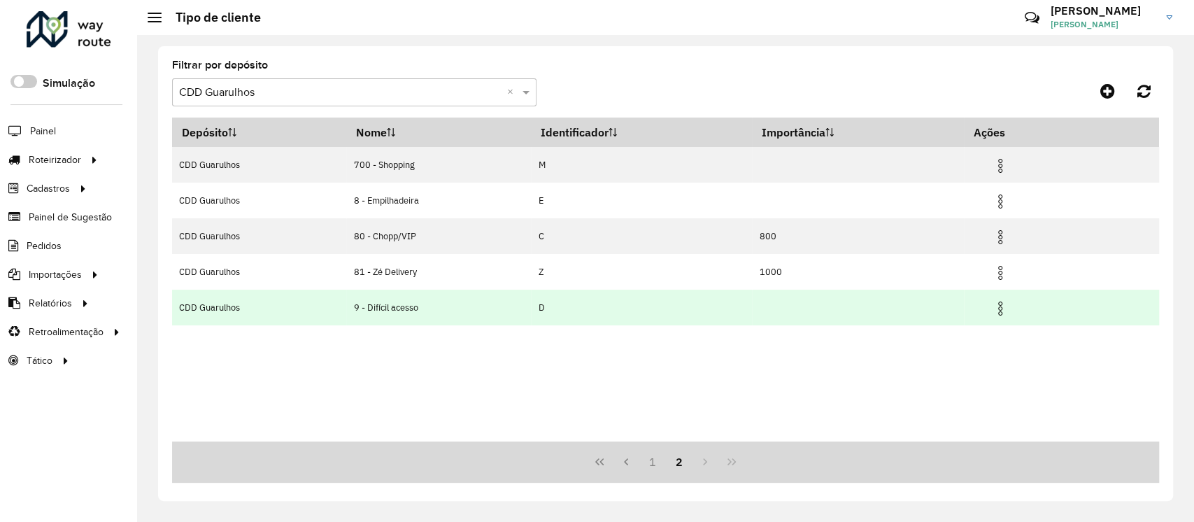
click at [1002, 306] on img at bounding box center [1000, 308] width 17 height 17
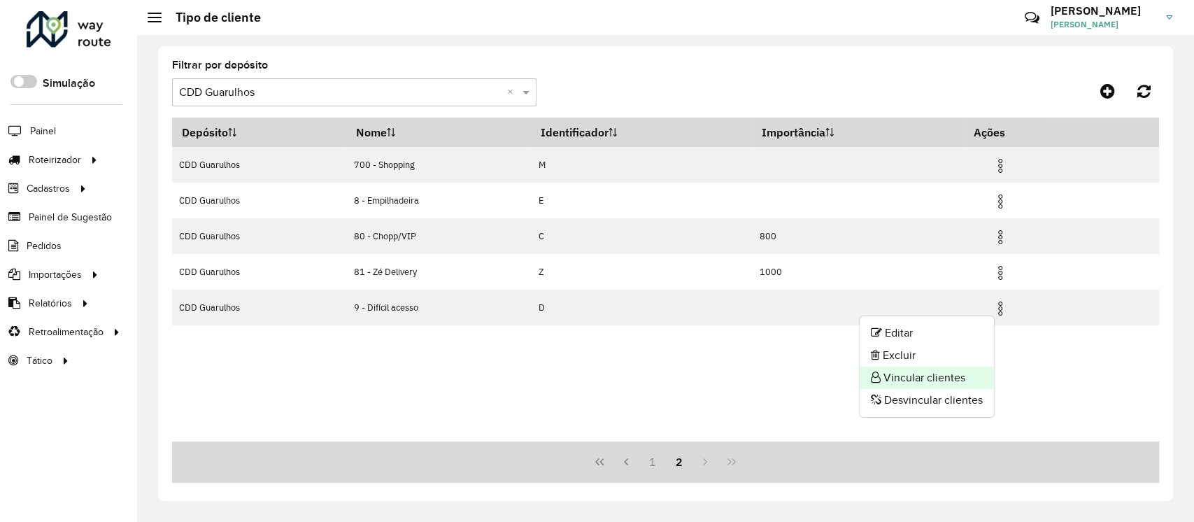
click at [935, 376] on li "Vincular clientes" at bounding box center [927, 378] width 134 height 22
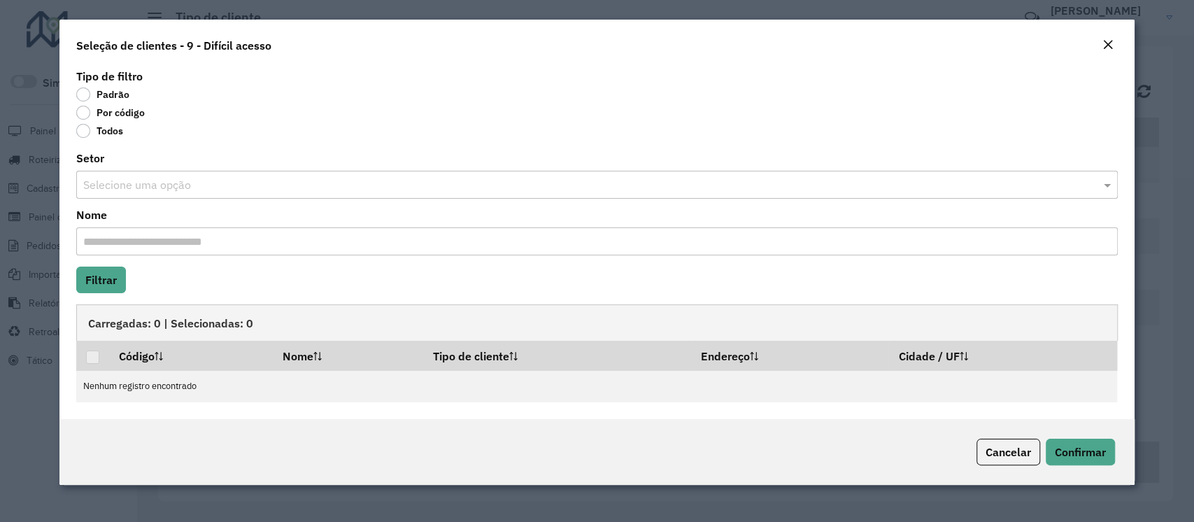
click at [90, 111] on label "Por código" at bounding box center [110, 113] width 69 height 14
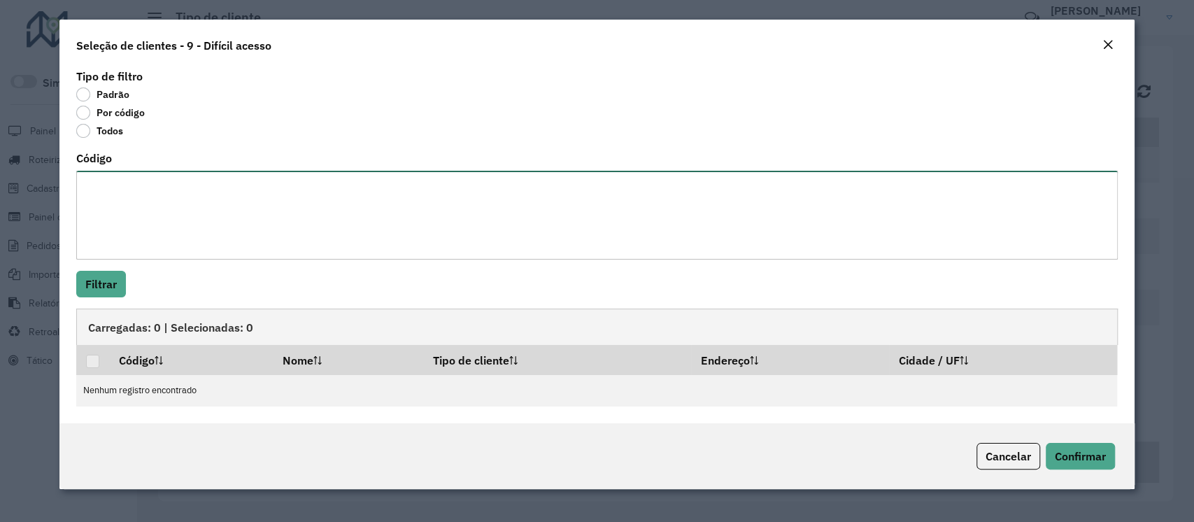
click at [134, 199] on textarea "Código" at bounding box center [596, 215] width 1041 height 89
paste textarea "*****"
type textarea "*****"
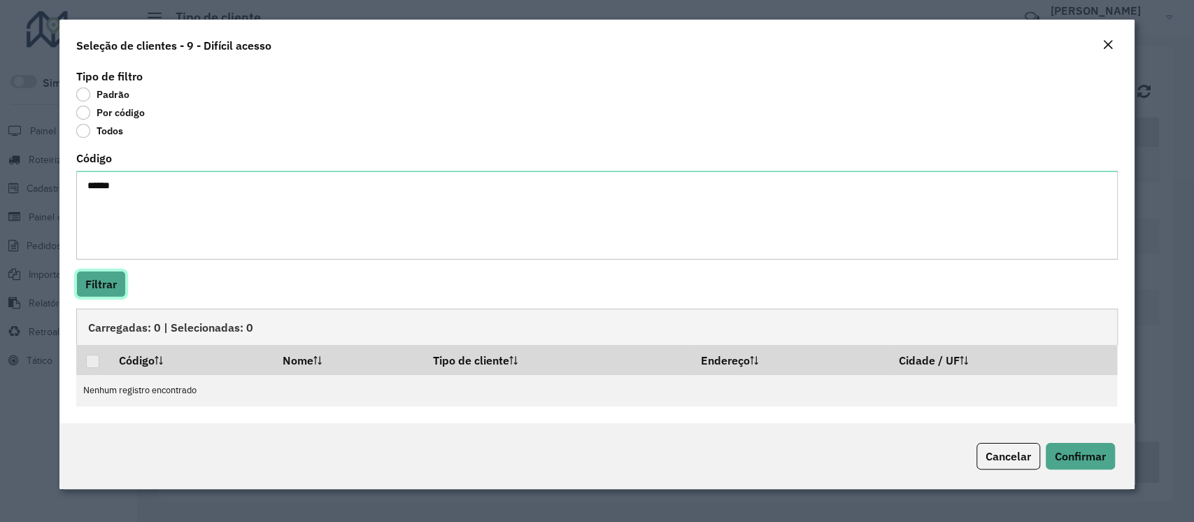
click at [118, 289] on button "Filtrar" at bounding box center [101, 284] width 50 height 27
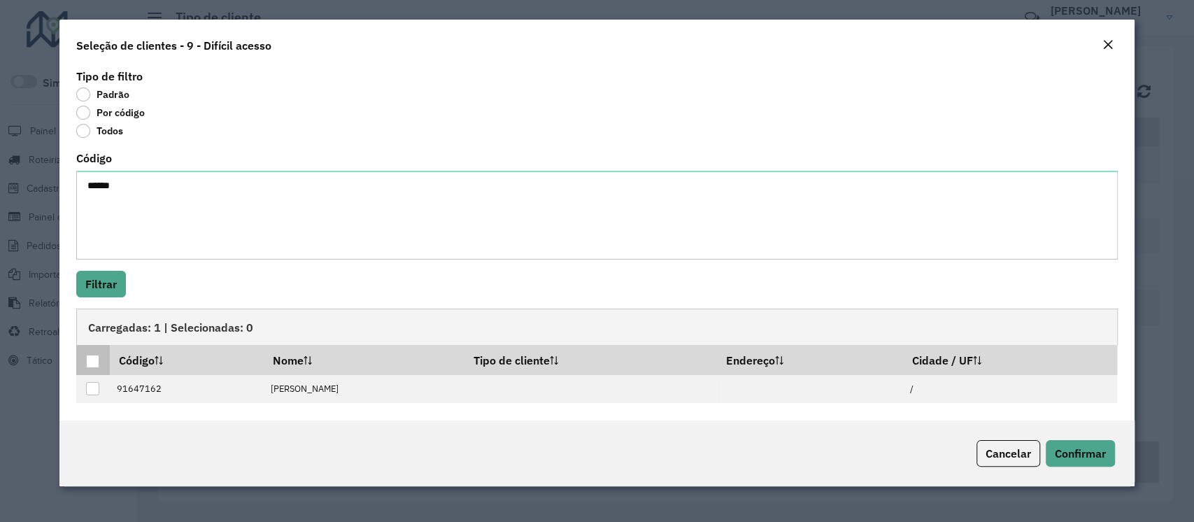
click at [90, 362] on div at bounding box center [92, 361] width 13 height 13
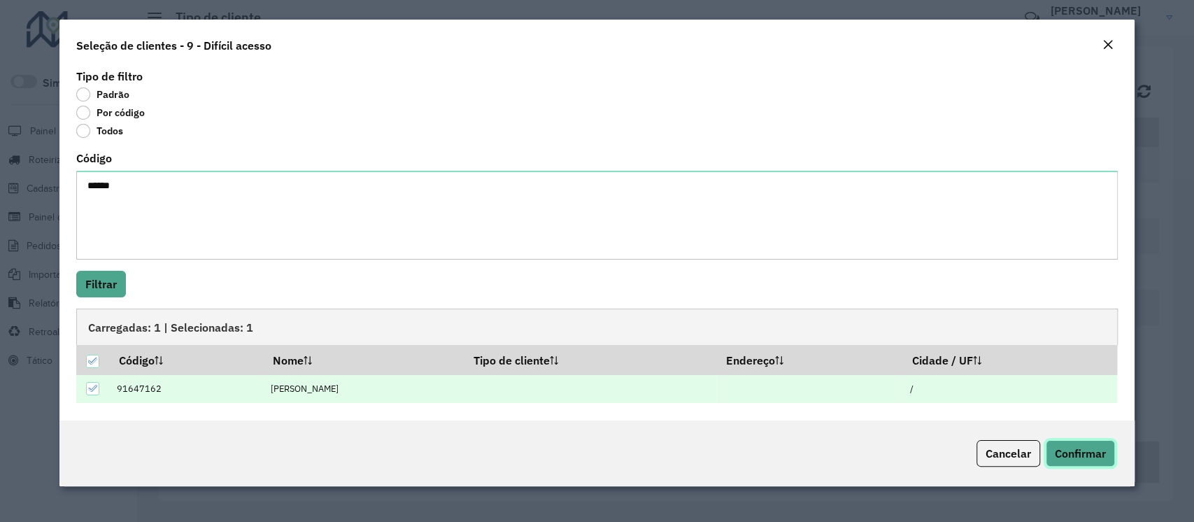
click at [1064, 456] on span "Confirmar" at bounding box center [1080, 453] width 51 height 14
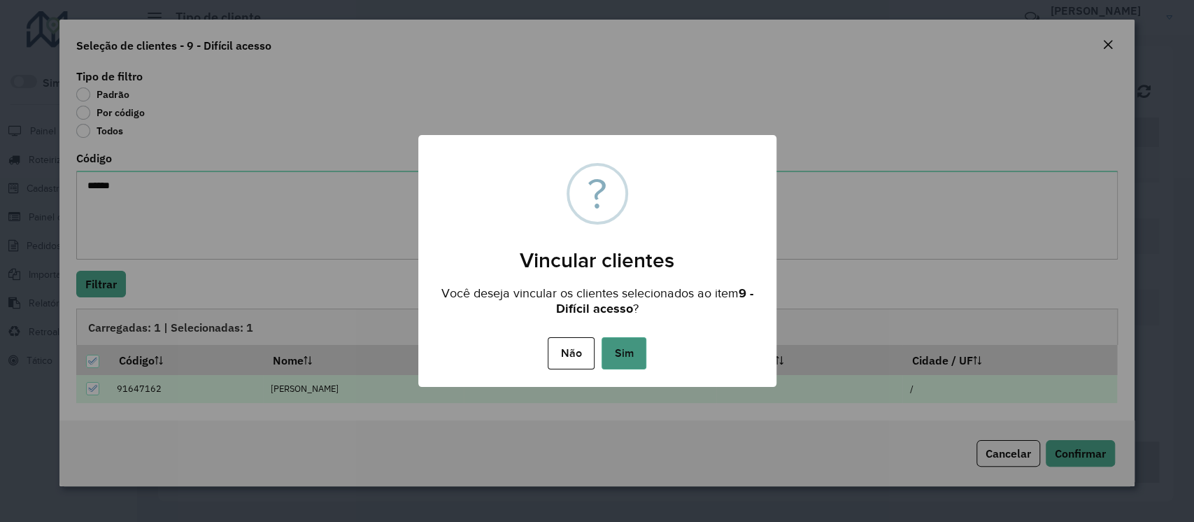
click at [633, 359] on button "Sim" at bounding box center [624, 353] width 45 height 32
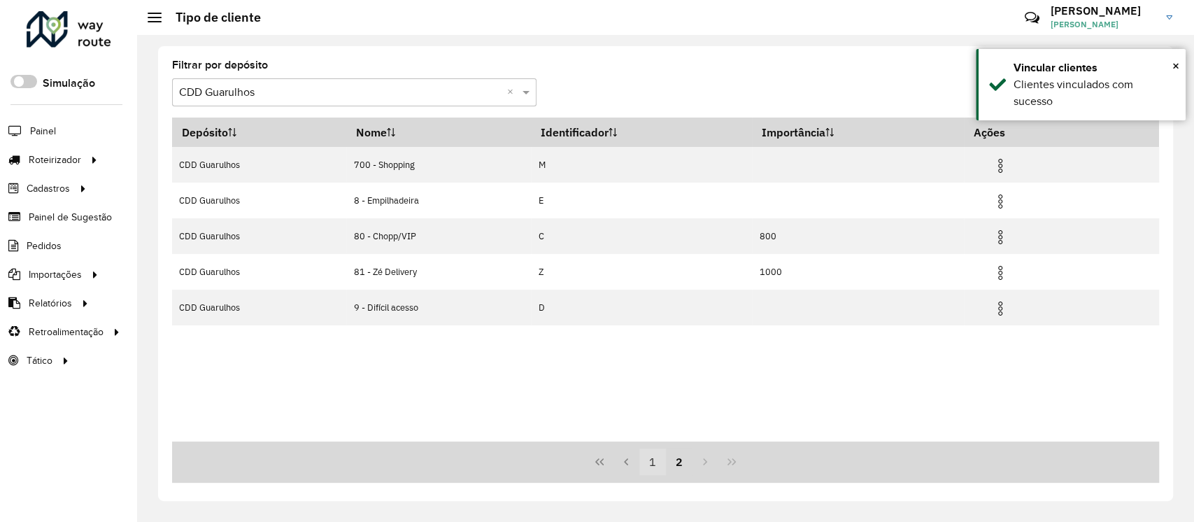
click at [655, 467] on button "1" at bounding box center [652, 461] width 27 height 27
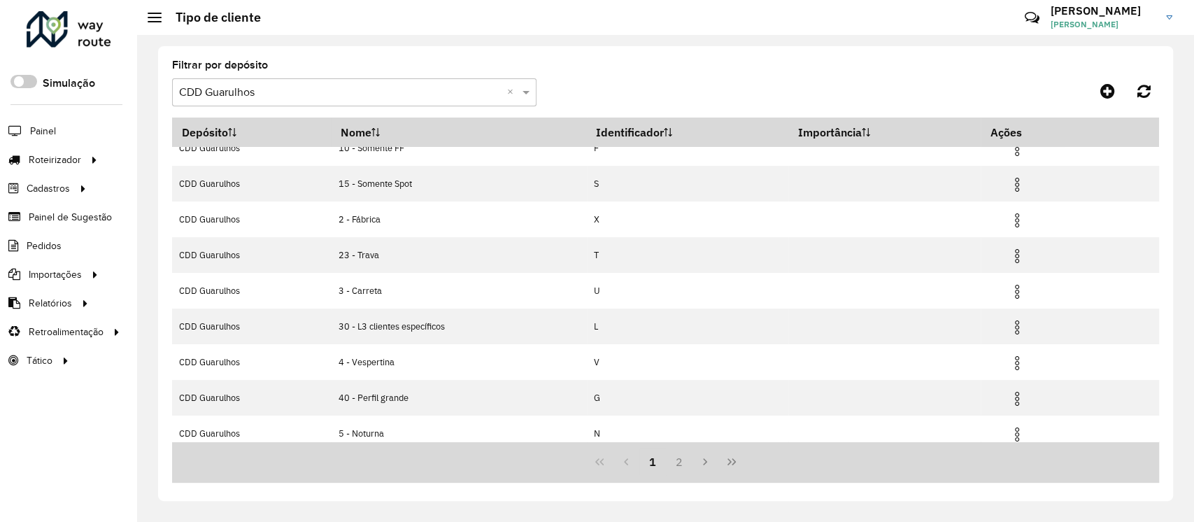
scroll to position [133, 0]
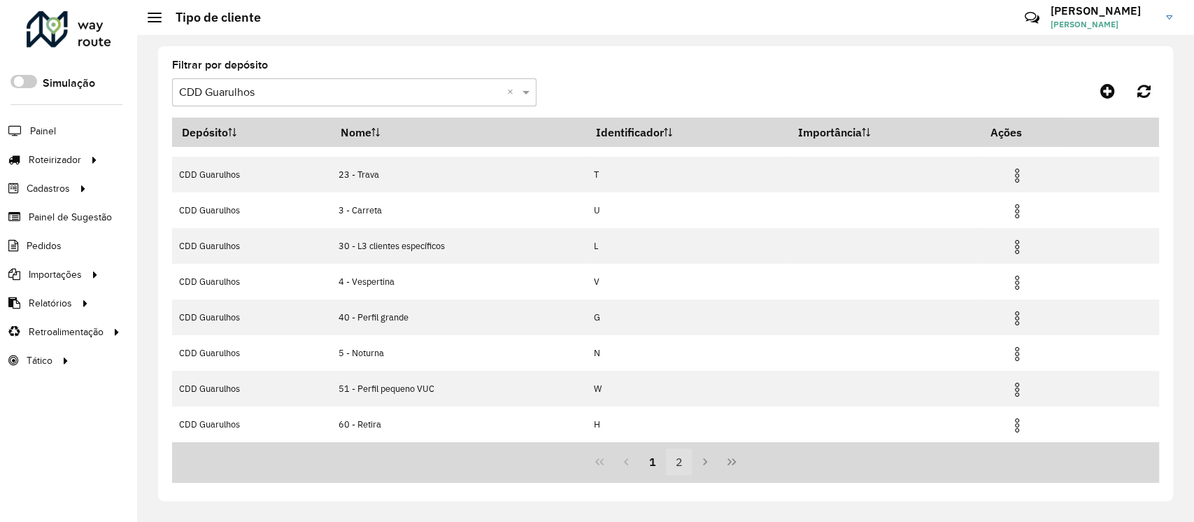
click at [677, 460] on button "2" at bounding box center [679, 461] width 27 height 27
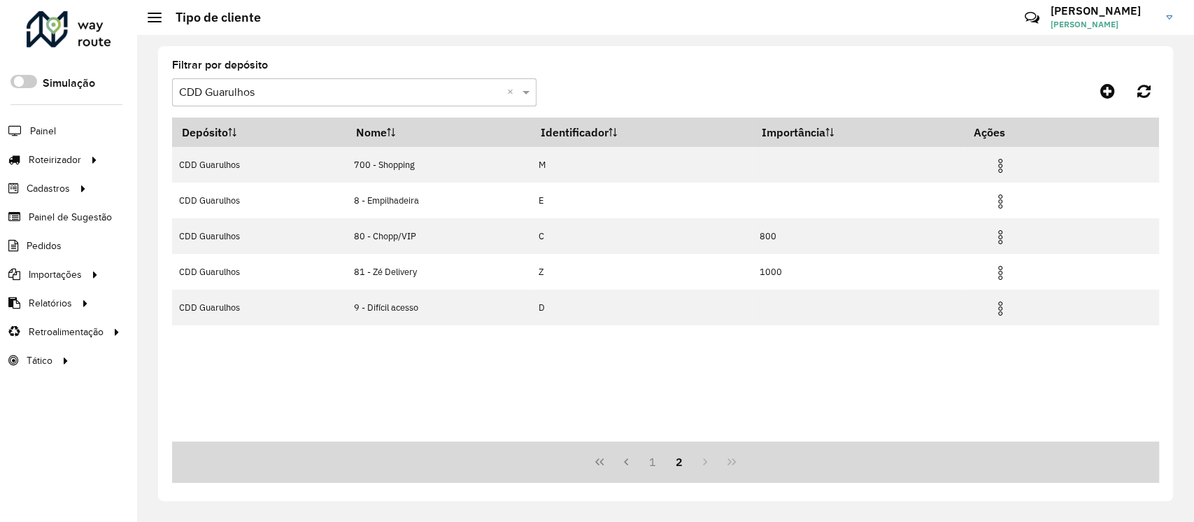
scroll to position [0, 0]
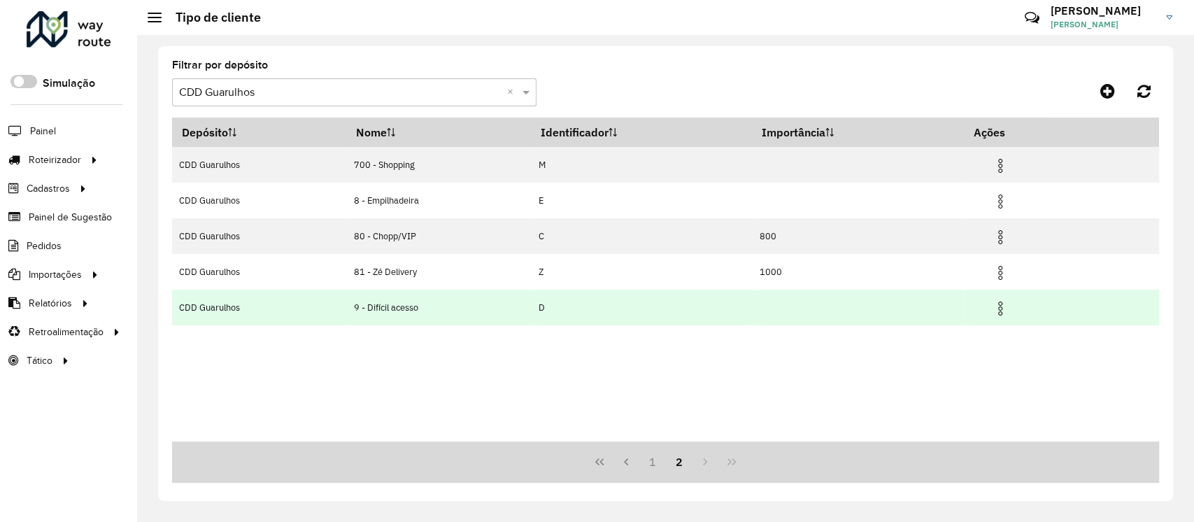
click at [1009, 308] on img at bounding box center [1000, 308] width 17 height 17
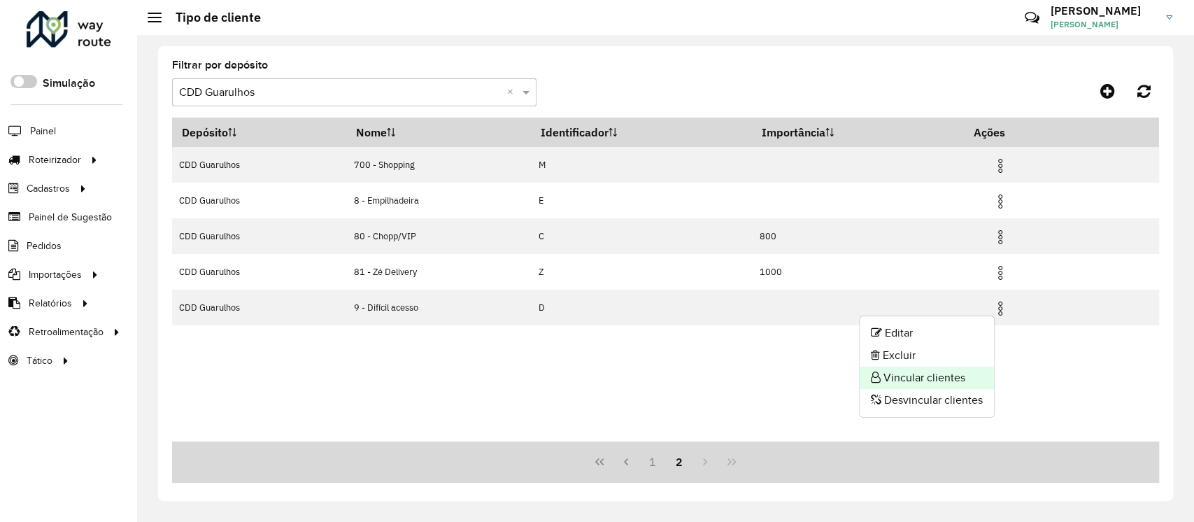
click at [940, 382] on li "Vincular clientes" at bounding box center [927, 378] width 134 height 22
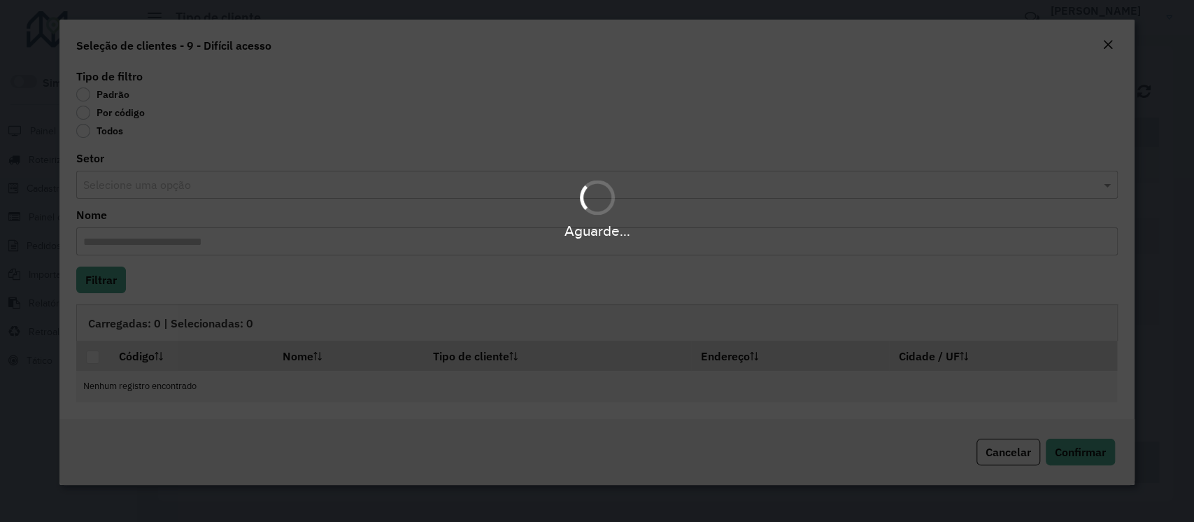
click at [128, 113] on div "Aguarde..." at bounding box center [597, 261] width 1194 height 522
click at [85, 115] on div "Aguarde..." at bounding box center [597, 261] width 1194 height 522
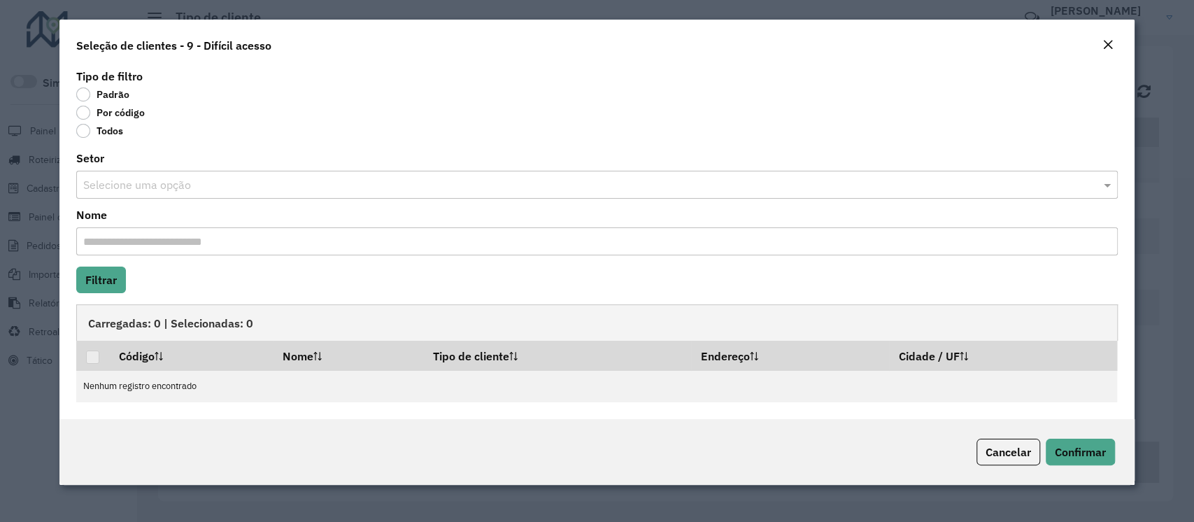
click at [85, 115] on label "Por código" at bounding box center [110, 113] width 69 height 14
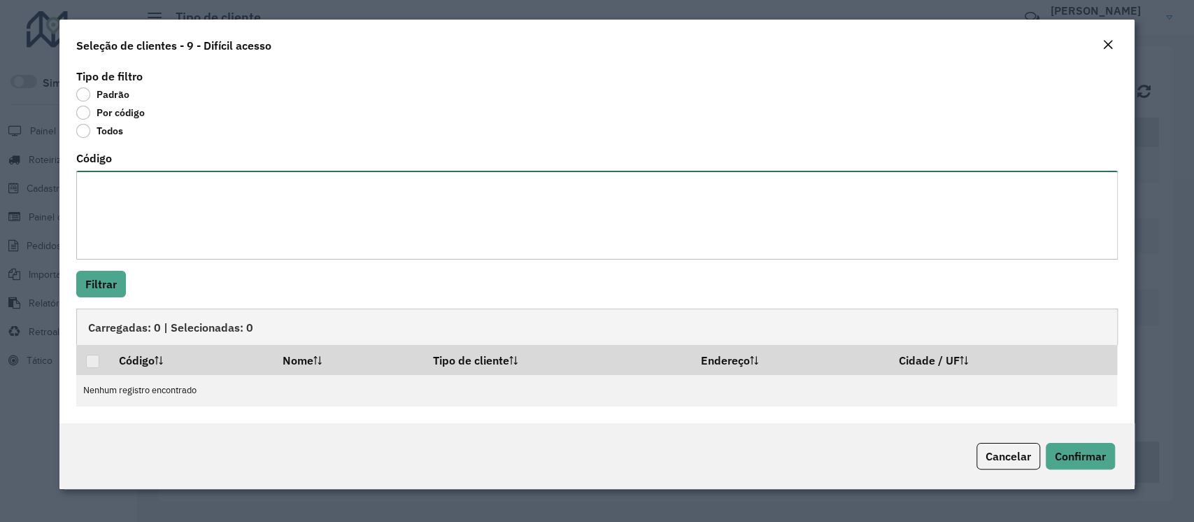
click at [134, 239] on textarea "Código" at bounding box center [596, 215] width 1041 height 89
paste textarea "*****"
type textarea "*****"
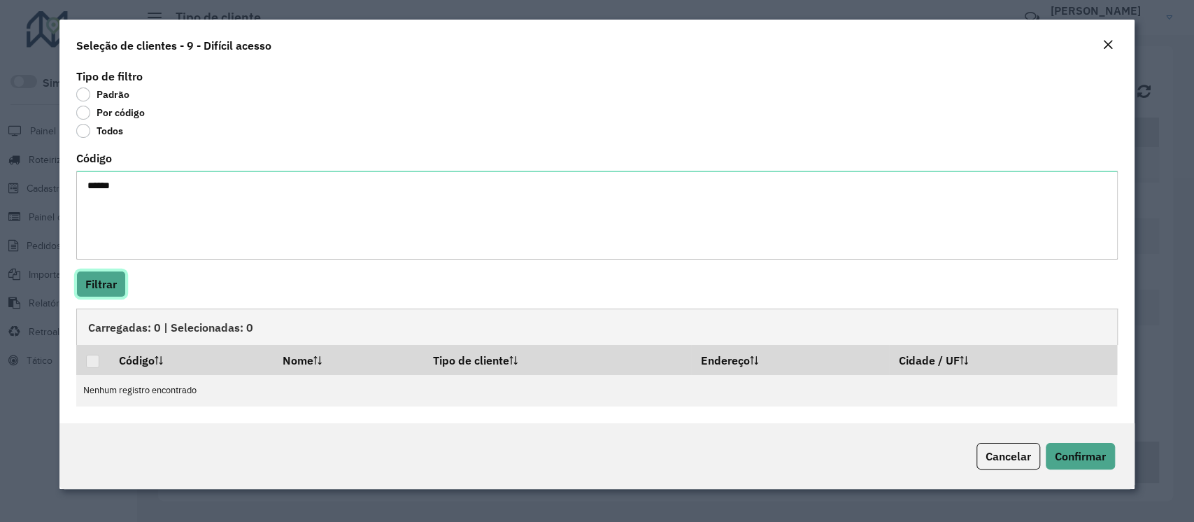
click at [111, 271] on button "Filtrar" at bounding box center [101, 284] width 50 height 27
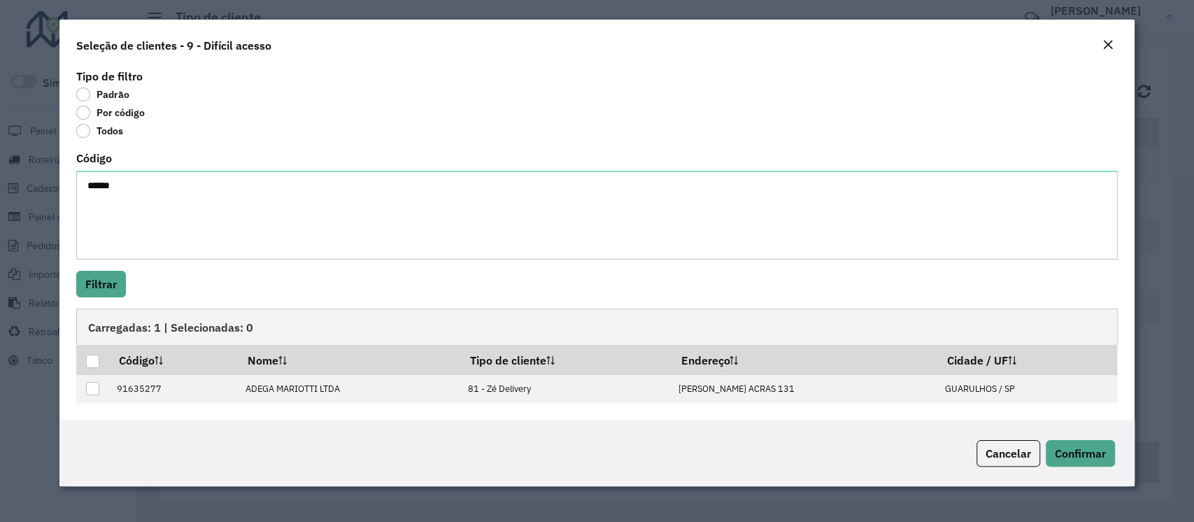
click at [1108, 44] on em "Close" at bounding box center [1107, 44] width 11 height 11
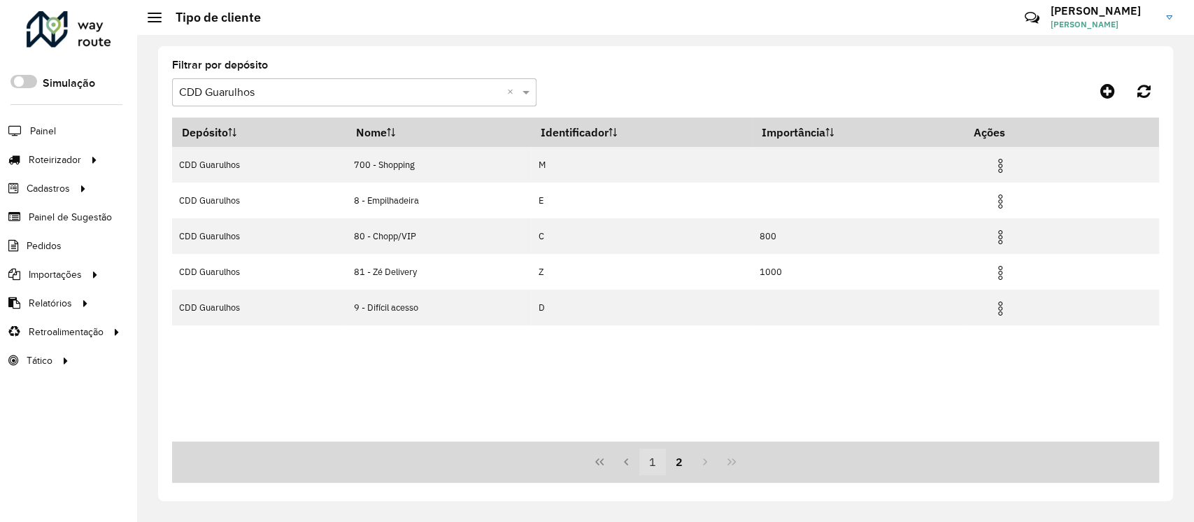
click at [654, 467] on button "1" at bounding box center [652, 461] width 27 height 27
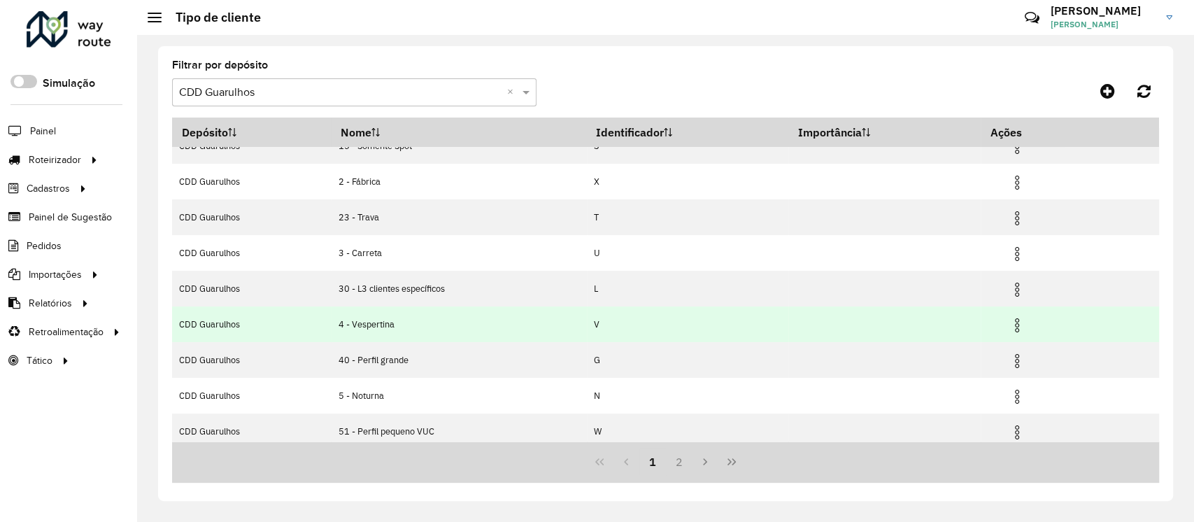
scroll to position [93, 0]
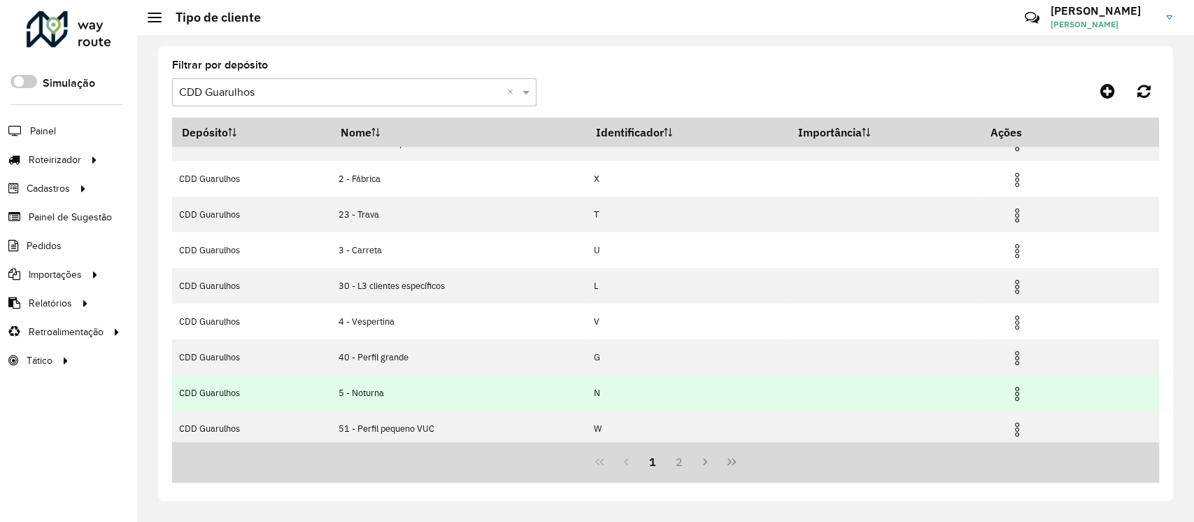
click at [1023, 388] on img at bounding box center [1017, 393] width 17 height 17
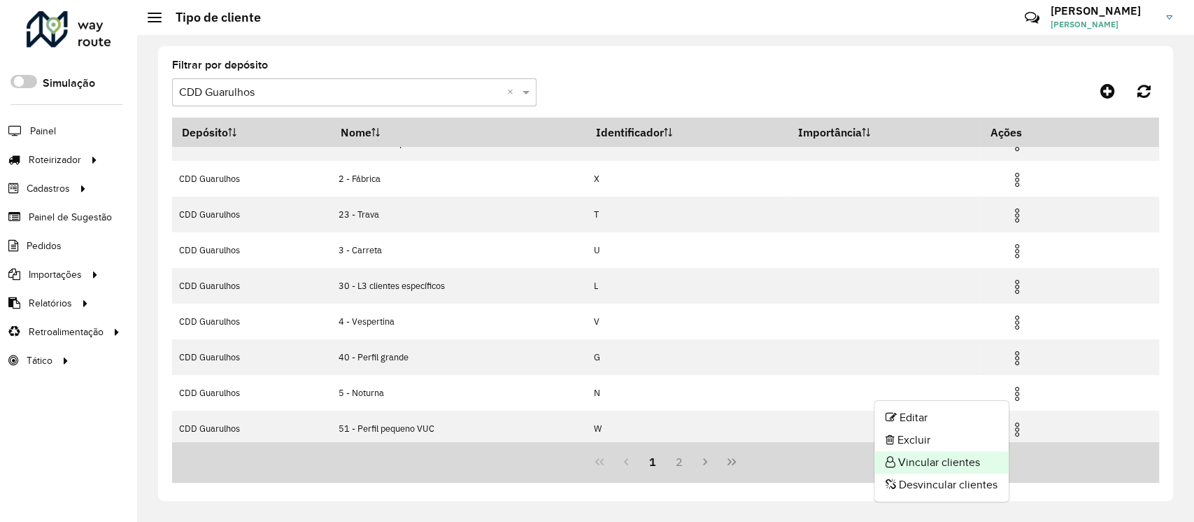
click at [931, 469] on li "Vincular clientes" at bounding box center [941, 462] width 134 height 22
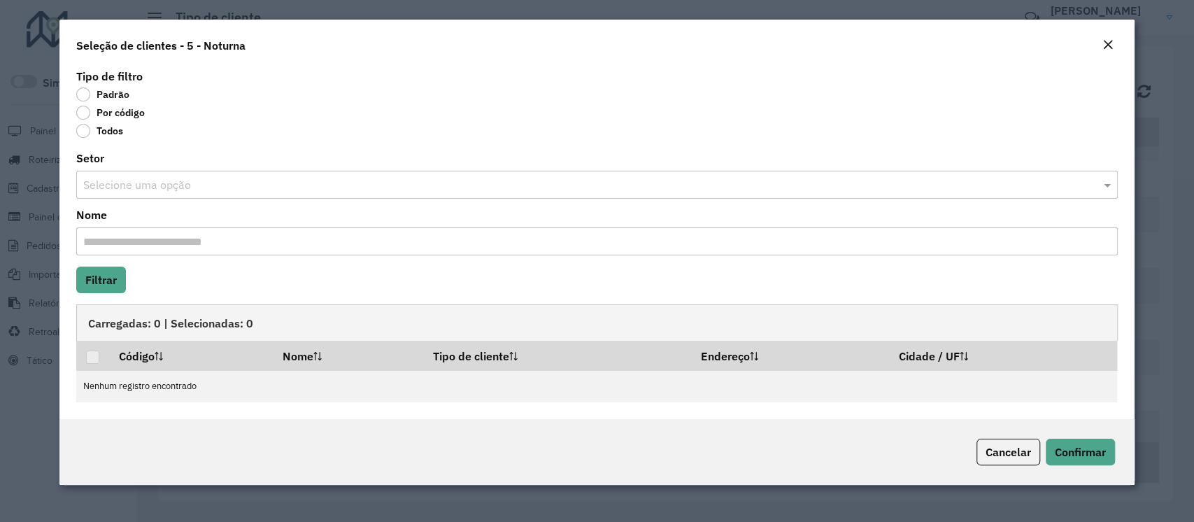
click at [121, 113] on label "Por código" at bounding box center [110, 113] width 69 height 14
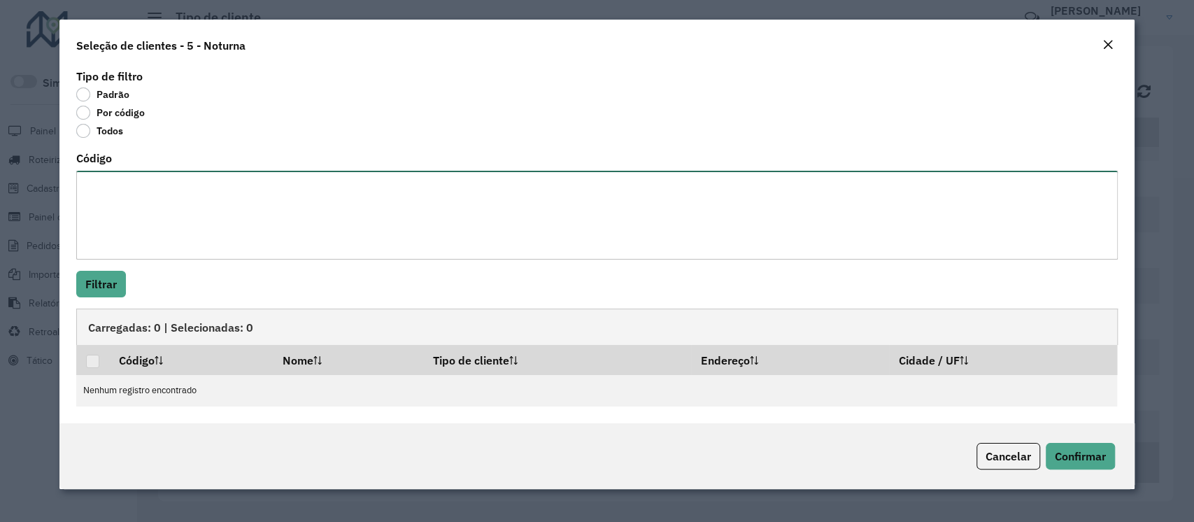
click at [128, 205] on textarea "Código" at bounding box center [596, 215] width 1041 height 89
paste textarea "***** ***** *****"
type textarea "***** ***** *****"
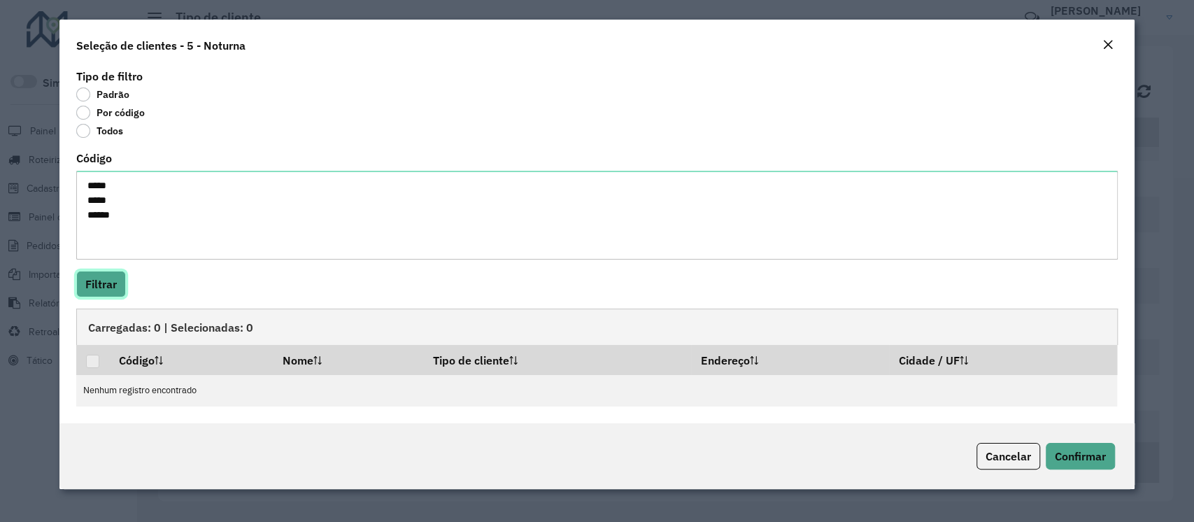
click at [107, 276] on button "Filtrar" at bounding box center [101, 284] width 50 height 27
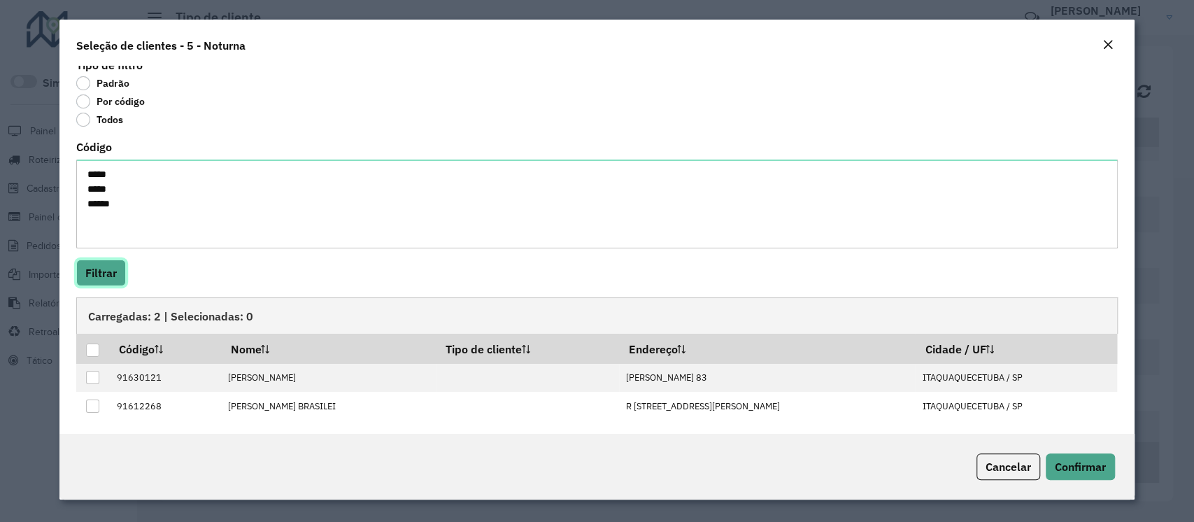
scroll to position [15, 0]
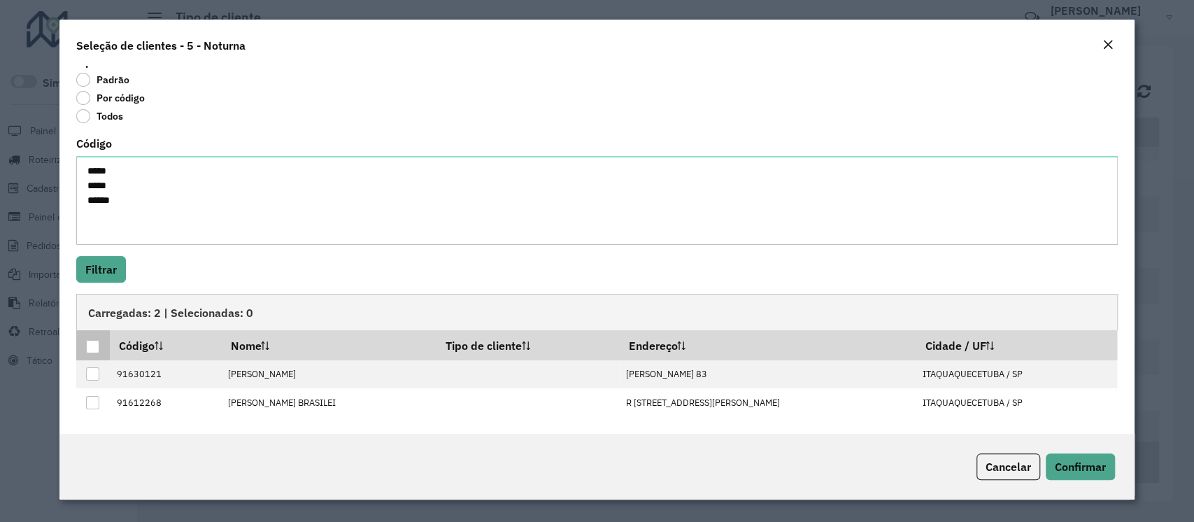
click at [91, 340] on div at bounding box center [92, 346] width 13 height 13
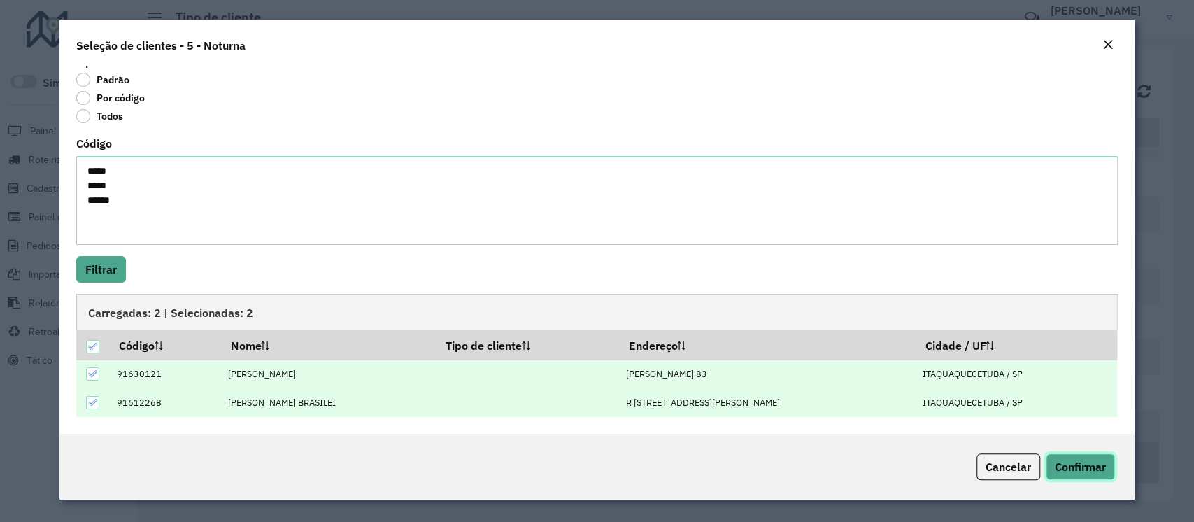
click at [1069, 472] on span "Confirmar" at bounding box center [1080, 467] width 51 height 14
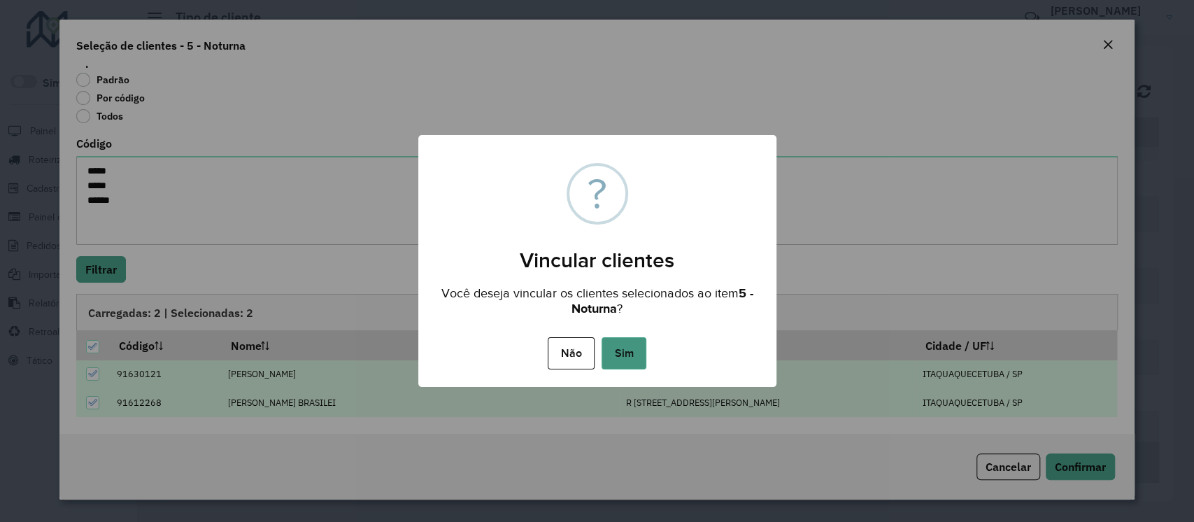
click at [628, 350] on button "Sim" at bounding box center [624, 353] width 45 height 32
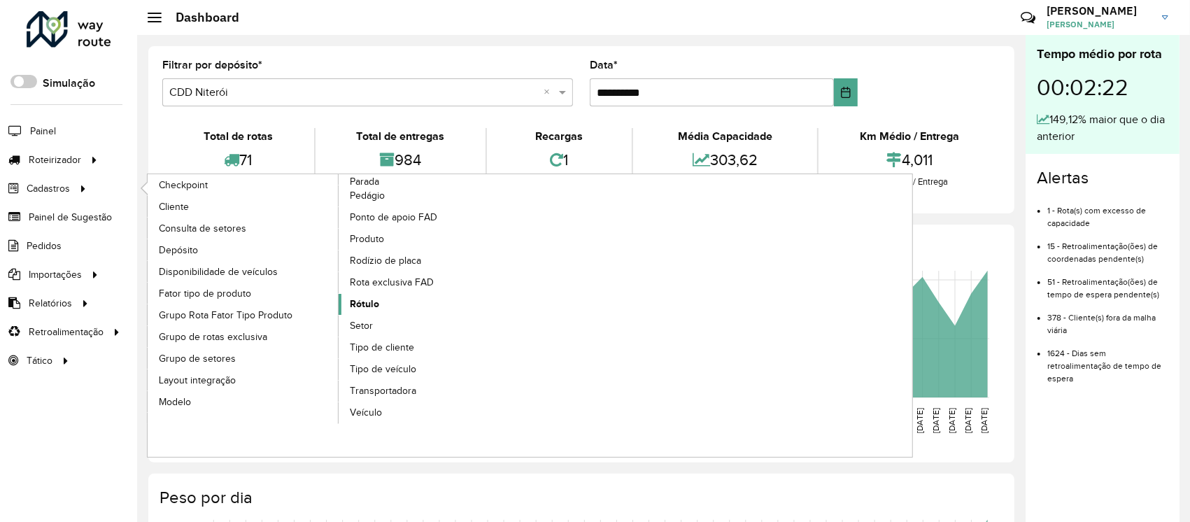
click at [363, 310] on span "Rótulo" at bounding box center [364, 304] width 29 height 15
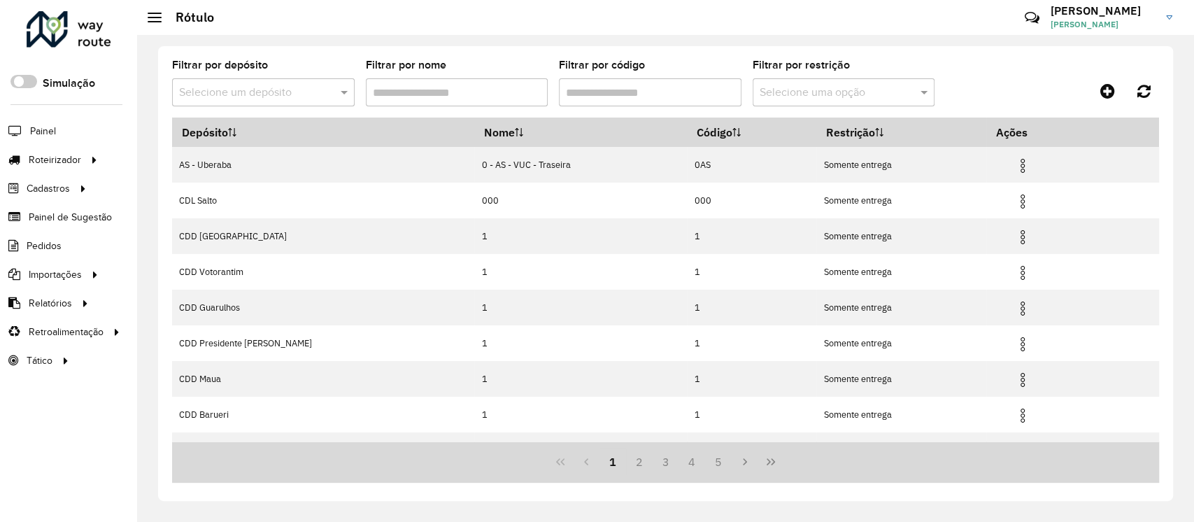
click at [288, 88] on input "text" at bounding box center [249, 93] width 141 height 17
type input "*"
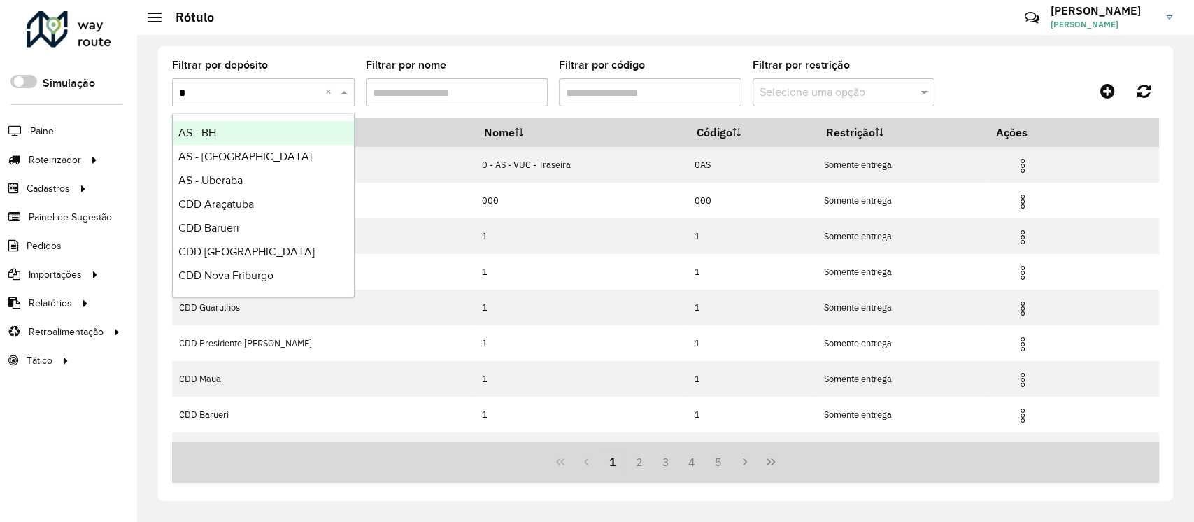
type input "**"
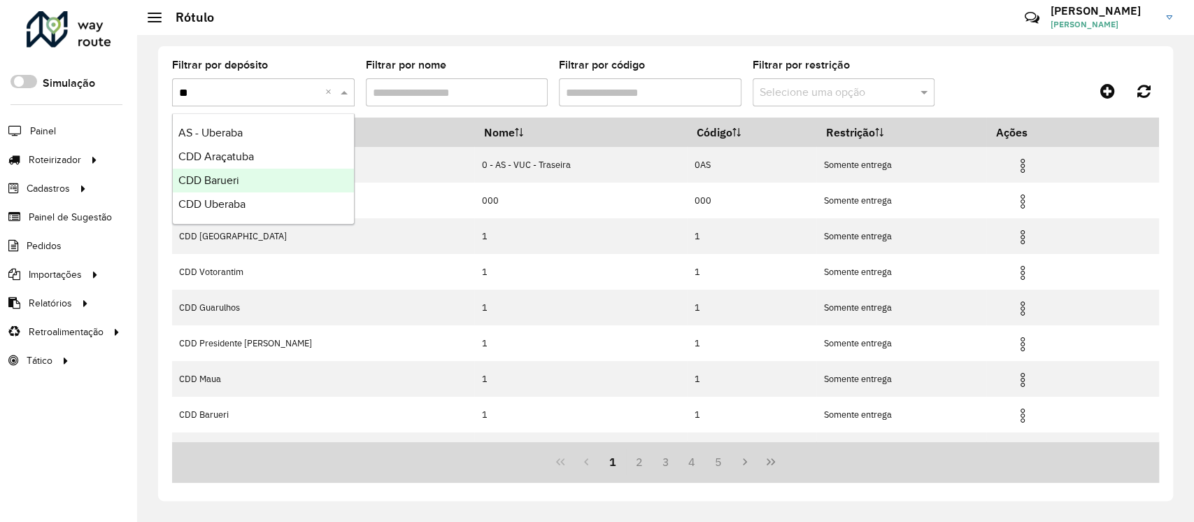
click at [241, 174] on div "CDD Barueri" at bounding box center [263, 181] width 181 height 24
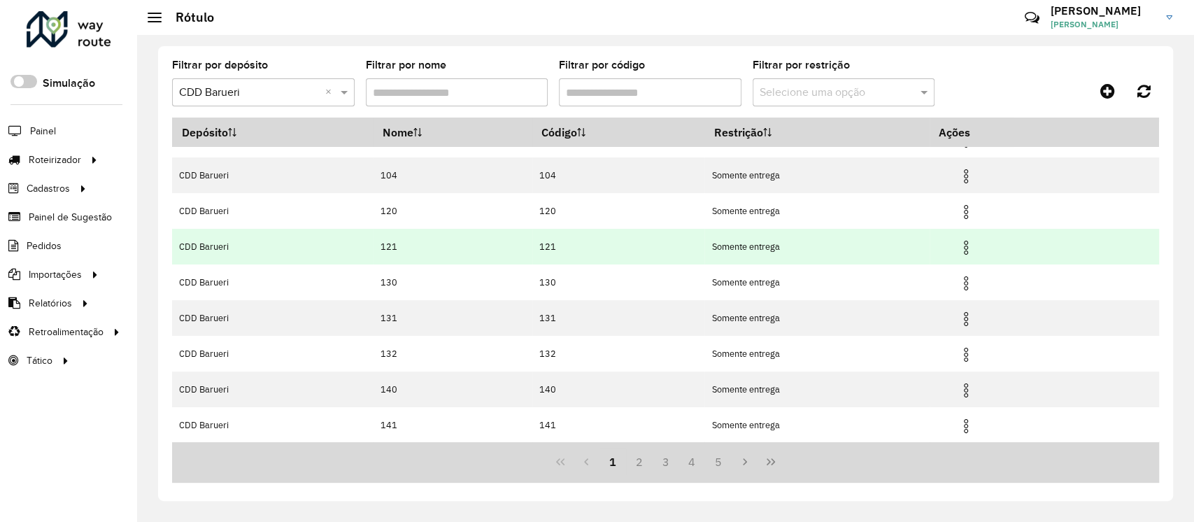
scroll to position [133, 0]
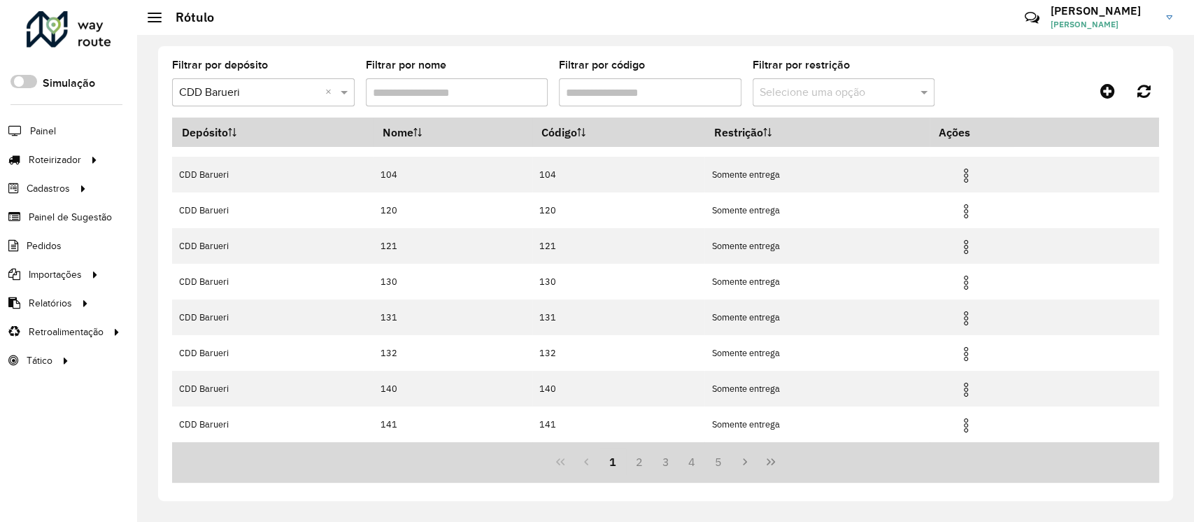
click at [624, 90] on input "Filtrar por código" at bounding box center [650, 92] width 183 height 28
type input "*"
click at [681, 390] on button "2" at bounding box center [679, 461] width 27 height 27
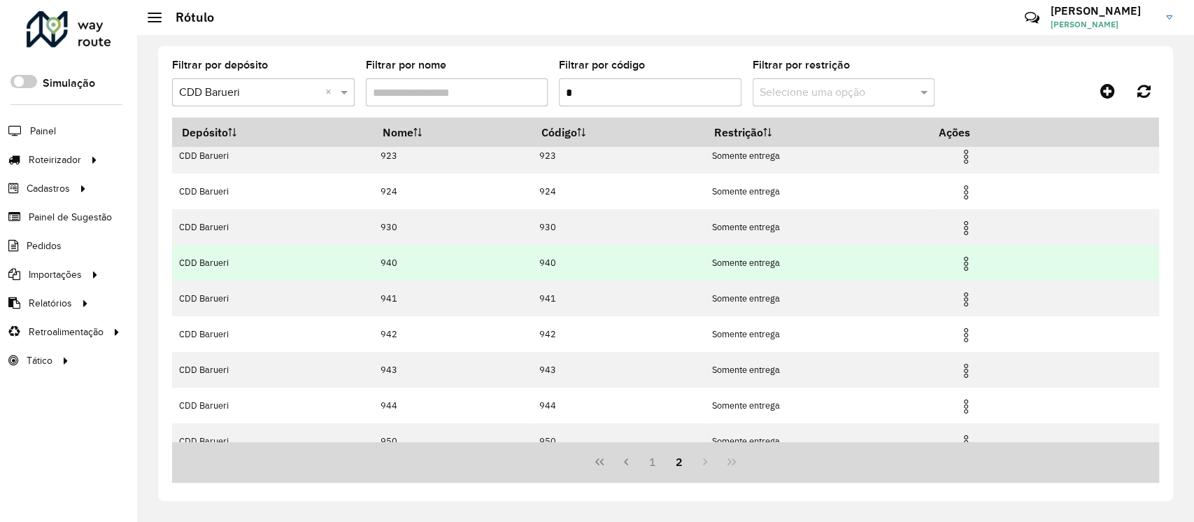
scroll to position [0, 0]
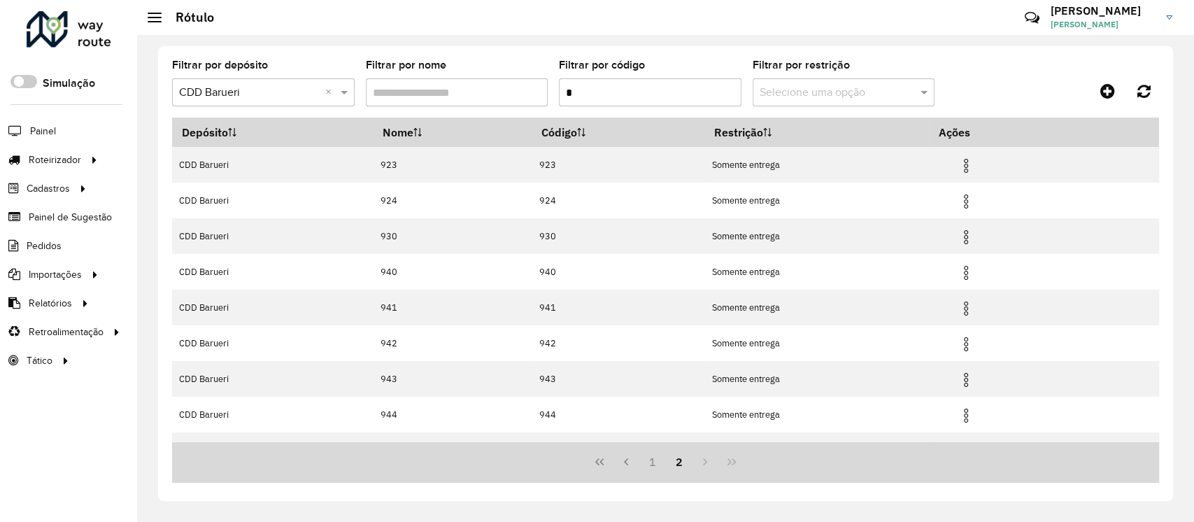
drag, startPoint x: 600, startPoint y: 94, endPoint x: 545, endPoint y: 104, distance: 56.0
click at [545, 104] on formly-group "Filtrar por depósito Selecione um depósito × CDD Barueri × Filtrar por nome Fil…" at bounding box center [536, 88] width 729 height 57
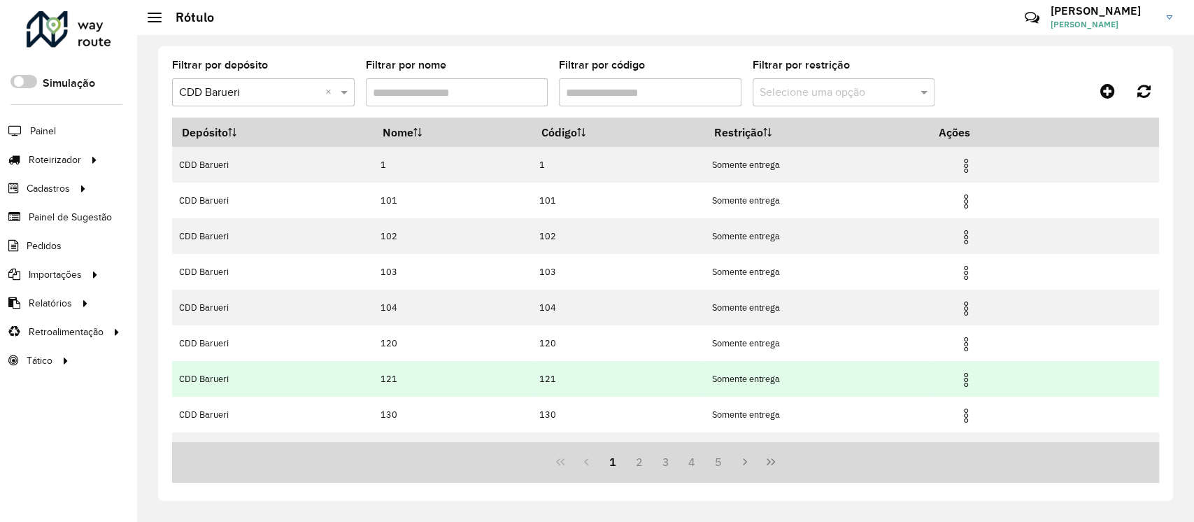
scroll to position [133, 0]
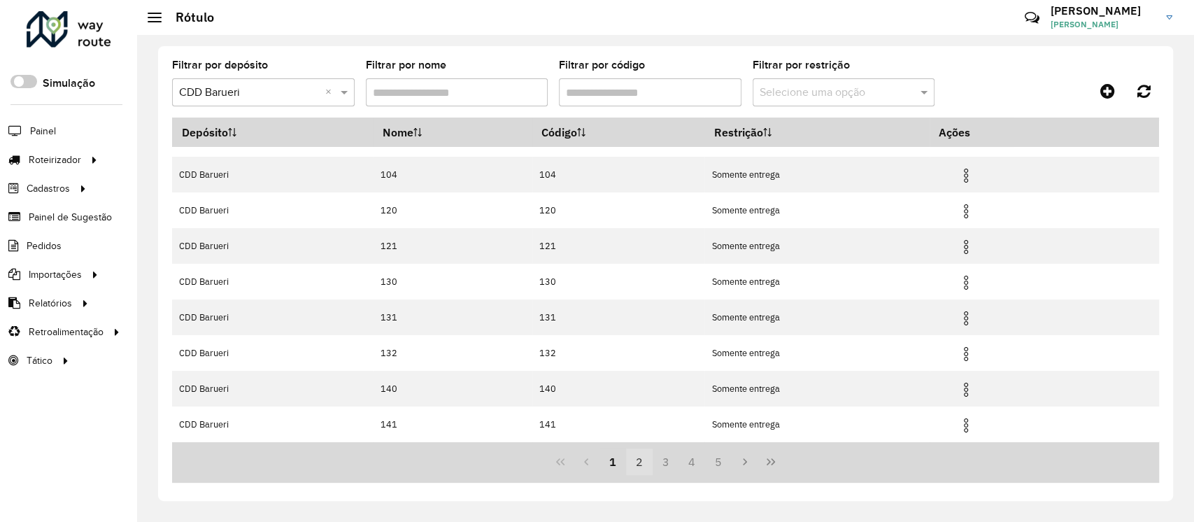
click at [639, 390] on button "2" at bounding box center [639, 461] width 27 height 27
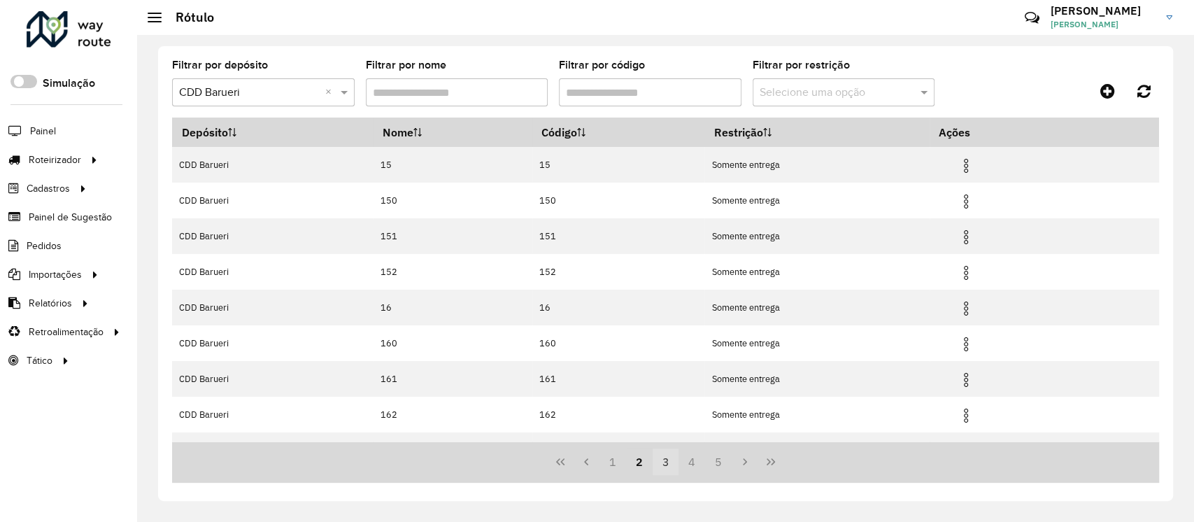
click at [664, 390] on button "3" at bounding box center [666, 461] width 27 height 27
click at [695, 390] on button "4" at bounding box center [692, 461] width 27 height 27
click at [721, 390] on button "6" at bounding box center [718, 461] width 27 height 27
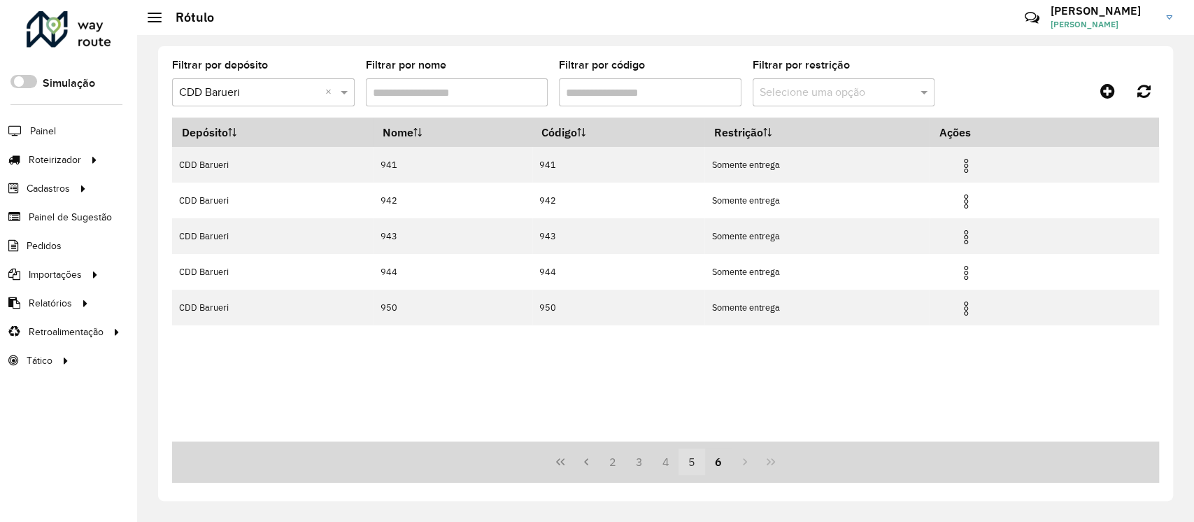
click at [690, 390] on button "5" at bounding box center [692, 461] width 27 height 27
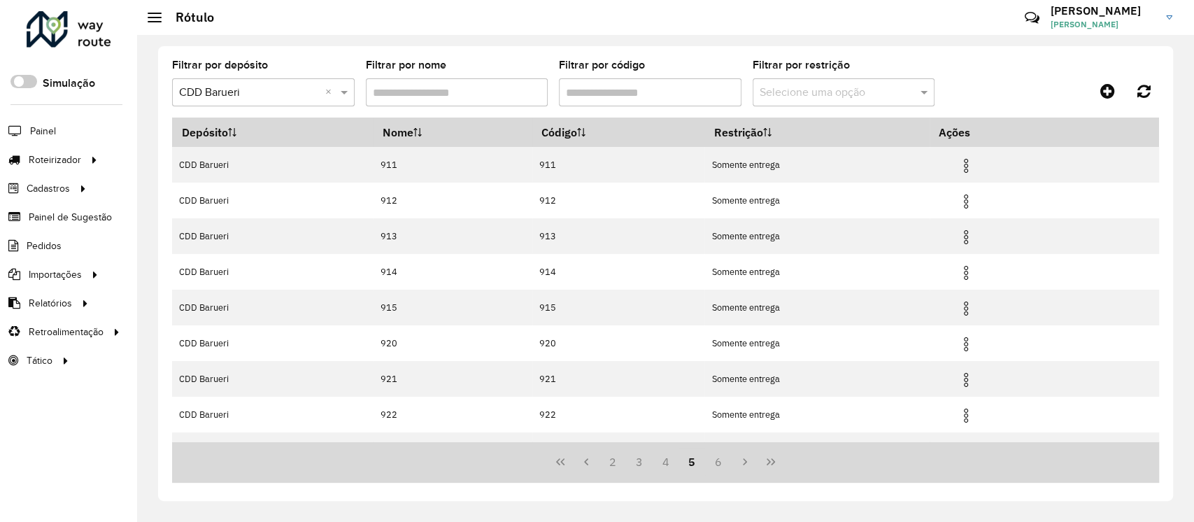
click at [602, 92] on input "Filtrar por código" at bounding box center [650, 92] width 183 height 28
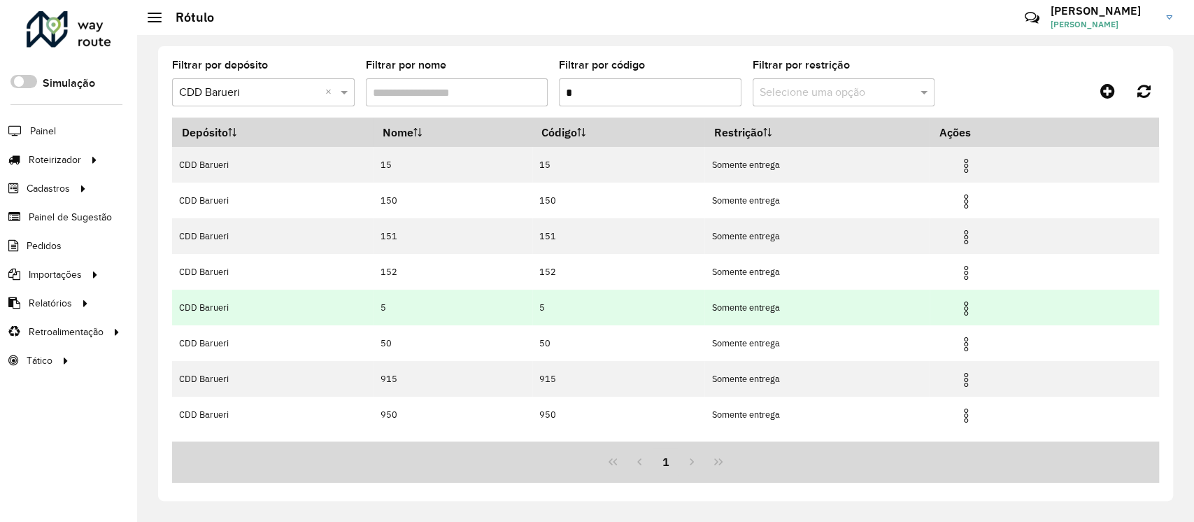
type input "*"
click at [890, 301] on img at bounding box center [966, 308] width 17 height 17
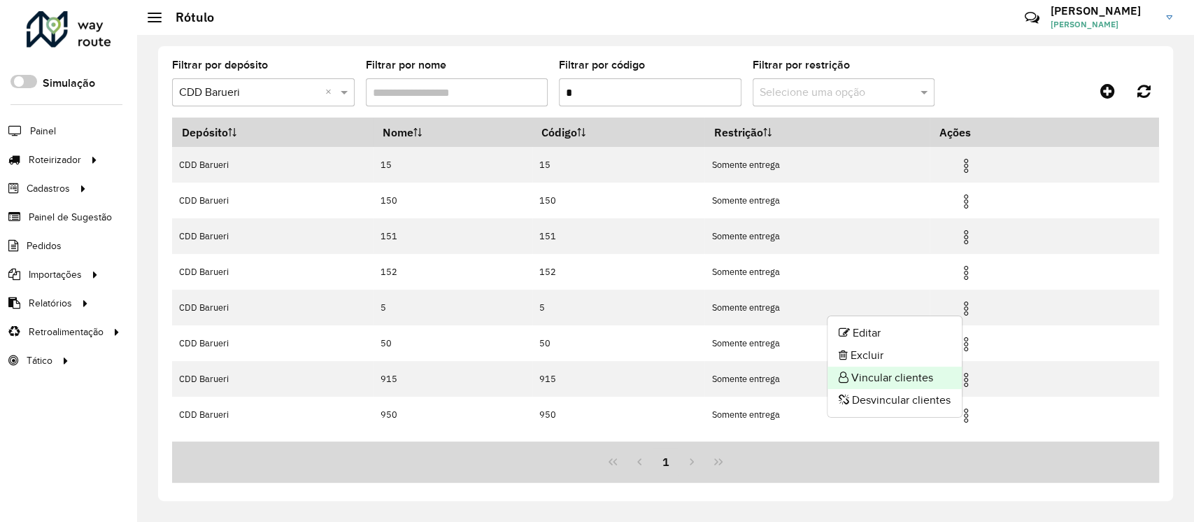
click at [890, 368] on li "Vincular clientes" at bounding box center [895, 378] width 134 height 22
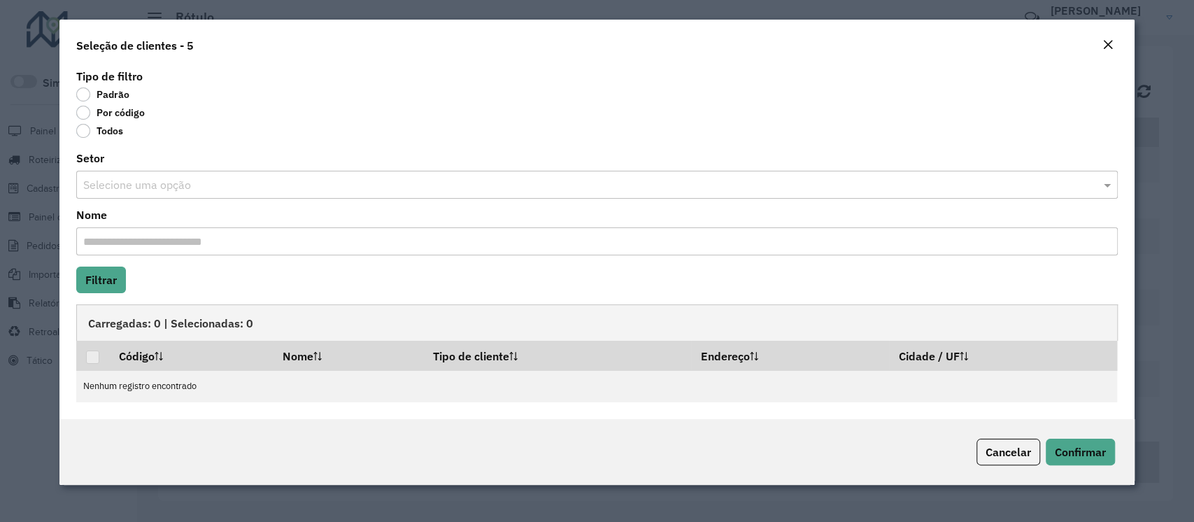
click at [121, 112] on label "Por código" at bounding box center [110, 113] width 69 height 14
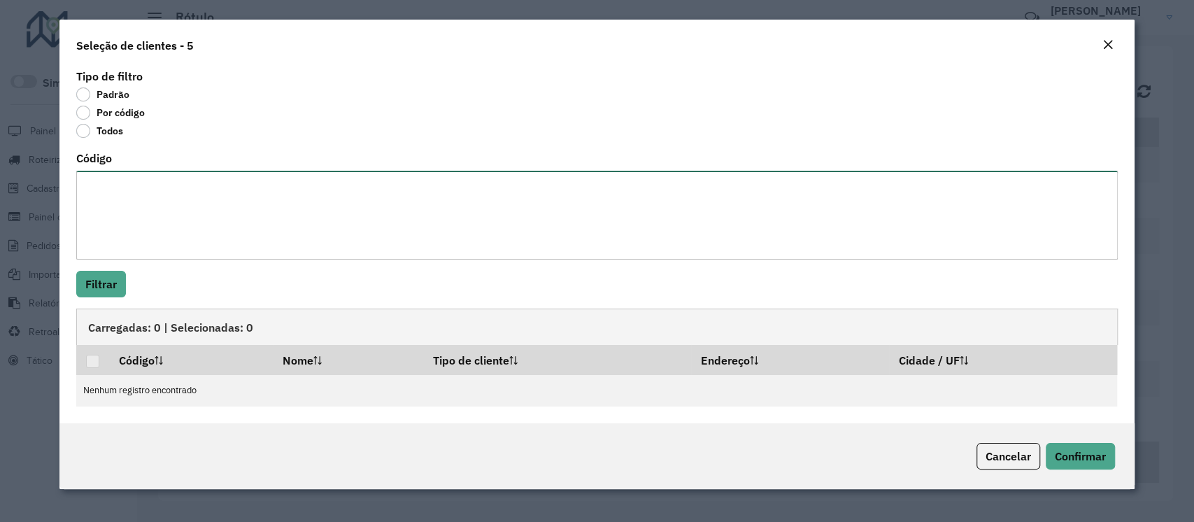
click at [122, 181] on textarea "Código" at bounding box center [596, 215] width 1041 height 89
paste textarea "***** ***** ***** ***** ***** **** ****"
type textarea "***** ***** ***** ***** ***** **** ****"
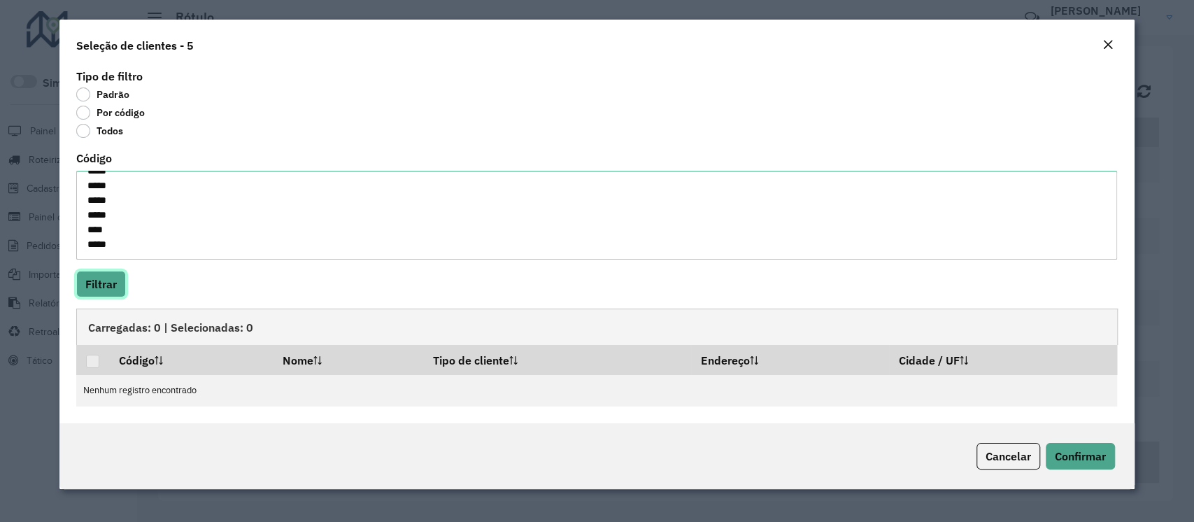
click at [107, 281] on button "Filtrar" at bounding box center [101, 284] width 50 height 27
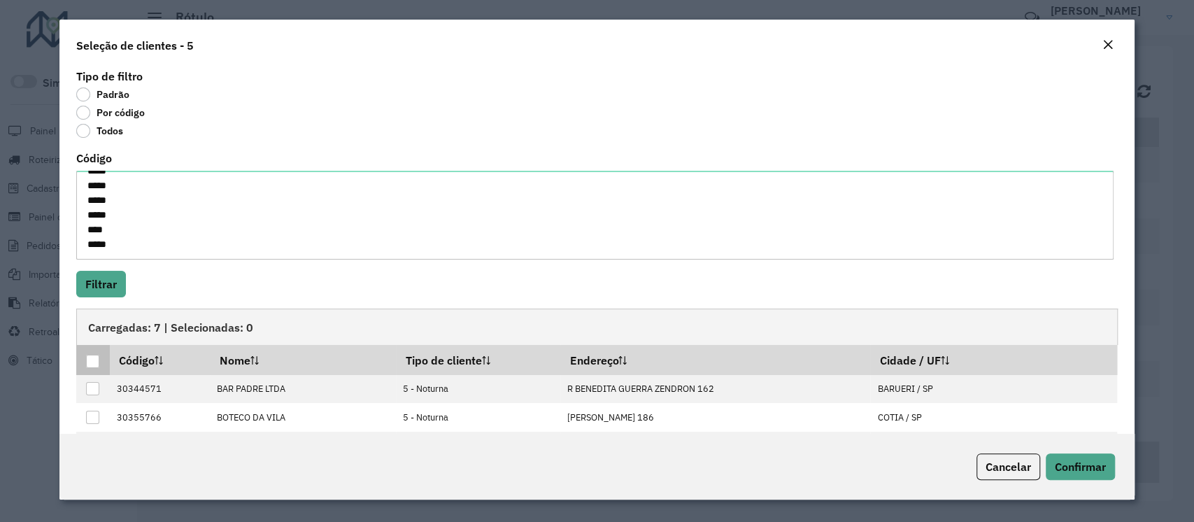
click at [92, 367] on div at bounding box center [92, 361] width 13 height 13
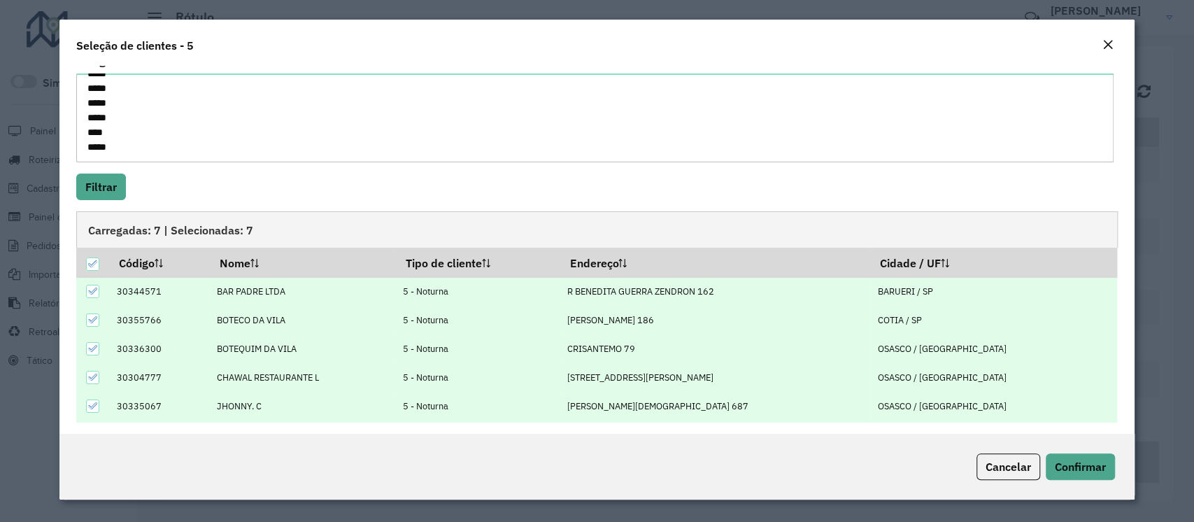
scroll to position [103, 0]
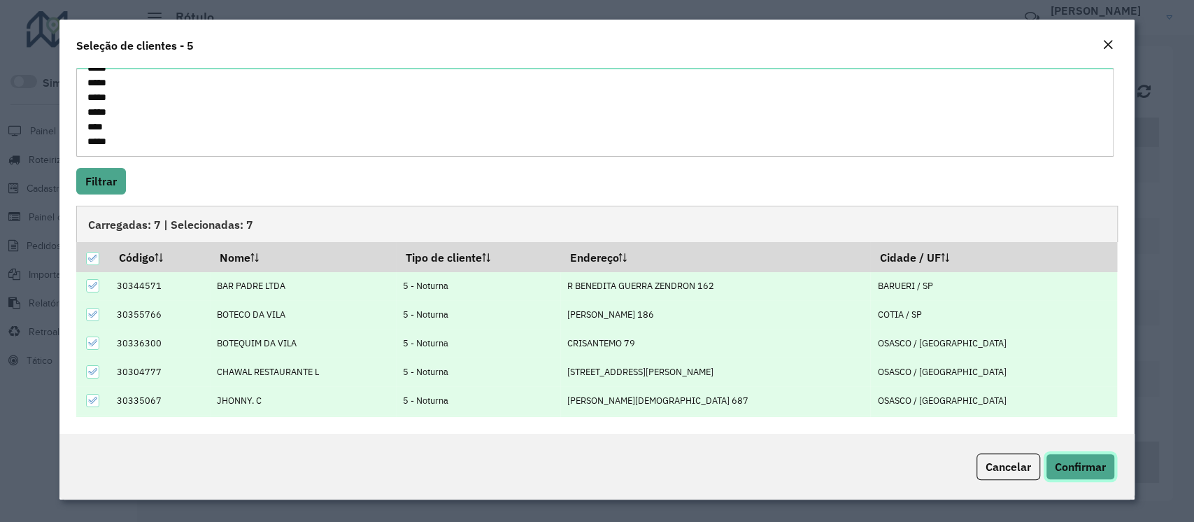
click at [890, 390] on span "Confirmar" at bounding box center [1080, 467] width 51 height 14
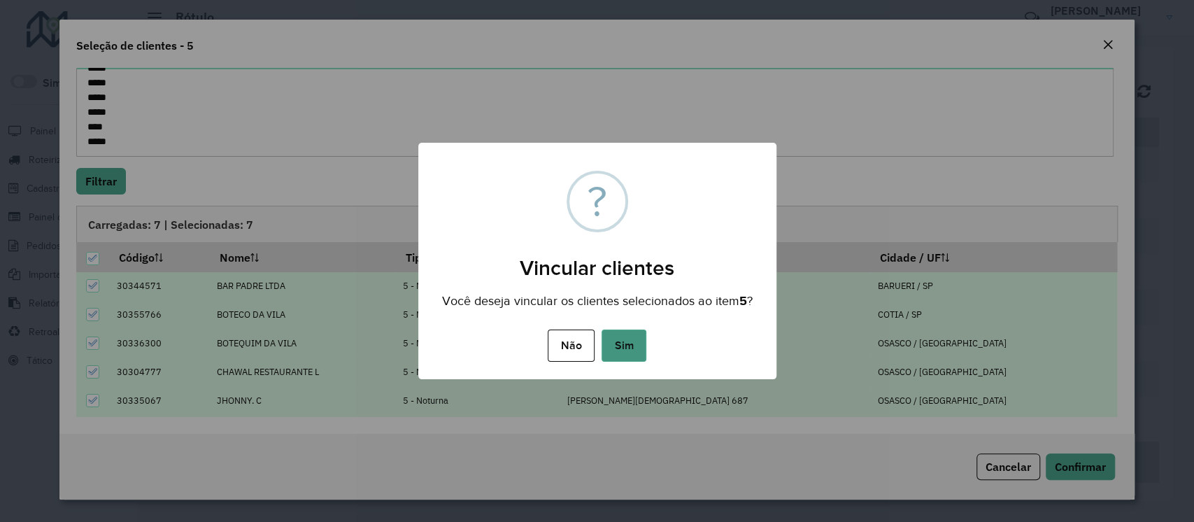
click at [613, 348] on button "Sim" at bounding box center [624, 345] width 45 height 32
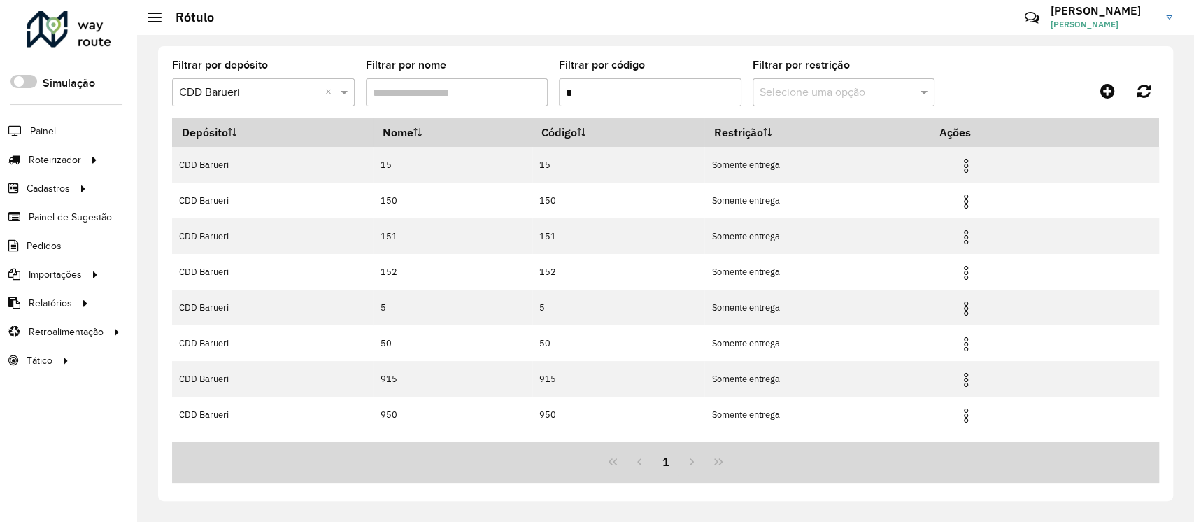
drag, startPoint x: 576, startPoint y: 94, endPoint x: 541, endPoint y: 92, distance: 34.3
click at [541, 92] on formly-group "Filtrar por depósito Selecione um depósito × CDD Barueri × Filtrar por nome Fil…" at bounding box center [536, 88] width 729 height 57
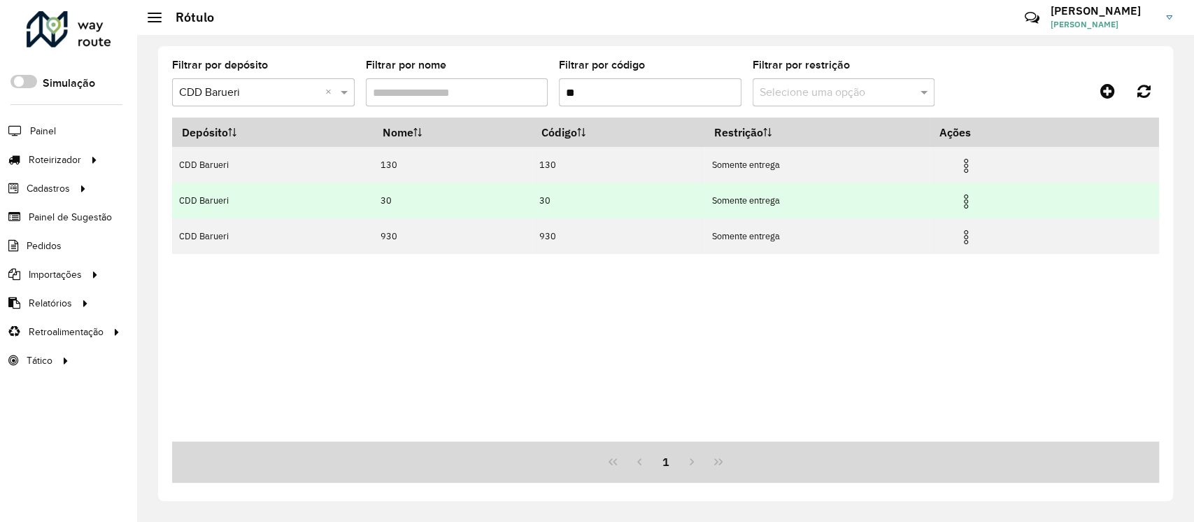
type input "**"
click at [890, 196] on img at bounding box center [966, 201] width 17 height 17
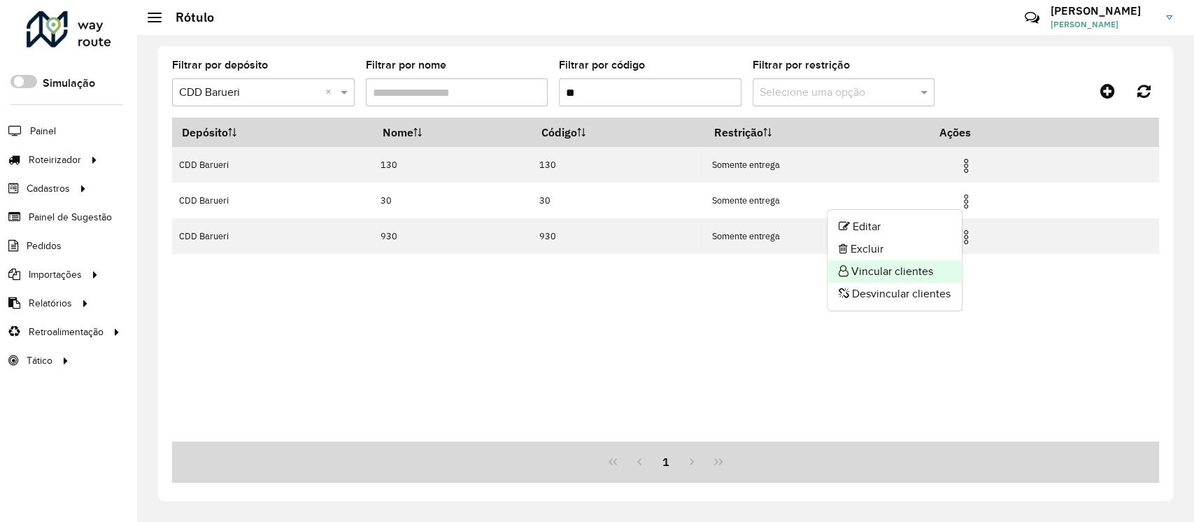
click at [890, 265] on li "Vincular clientes" at bounding box center [895, 271] width 134 height 22
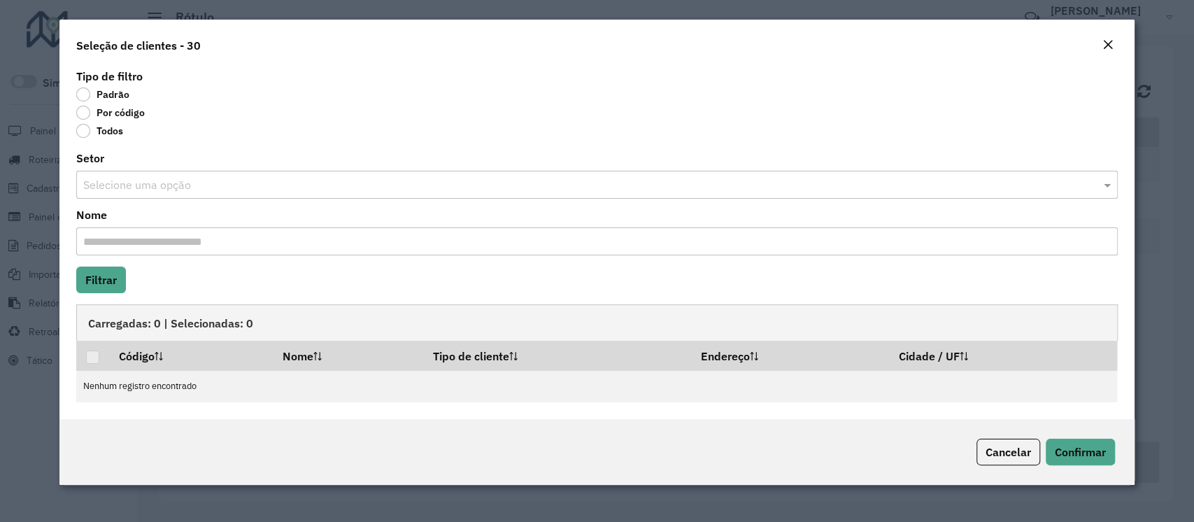
click at [132, 113] on label "Por código" at bounding box center [110, 113] width 69 height 14
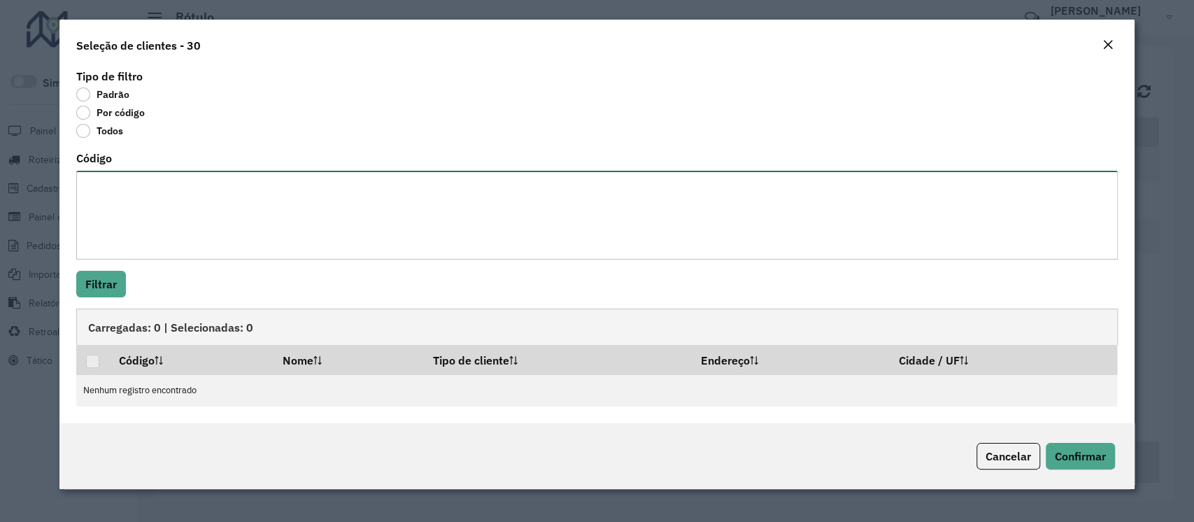
click at [129, 201] on textarea "Código" at bounding box center [596, 215] width 1041 height 89
paste textarea "*****"
type textarea "*****"
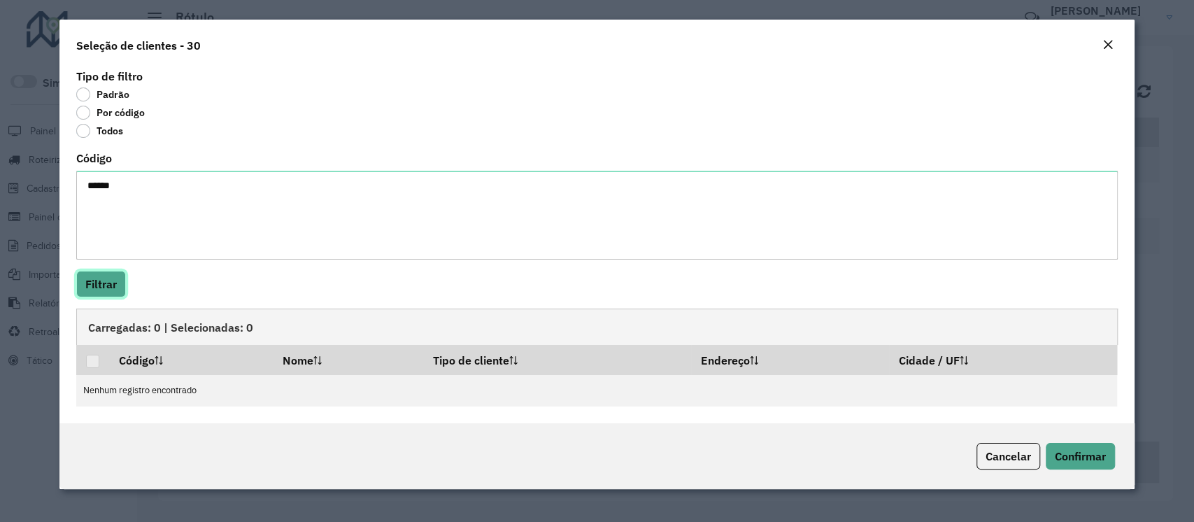
click at [101, 283] on button "Filtrar" at bounding box center [101, 284] width 50 height 27
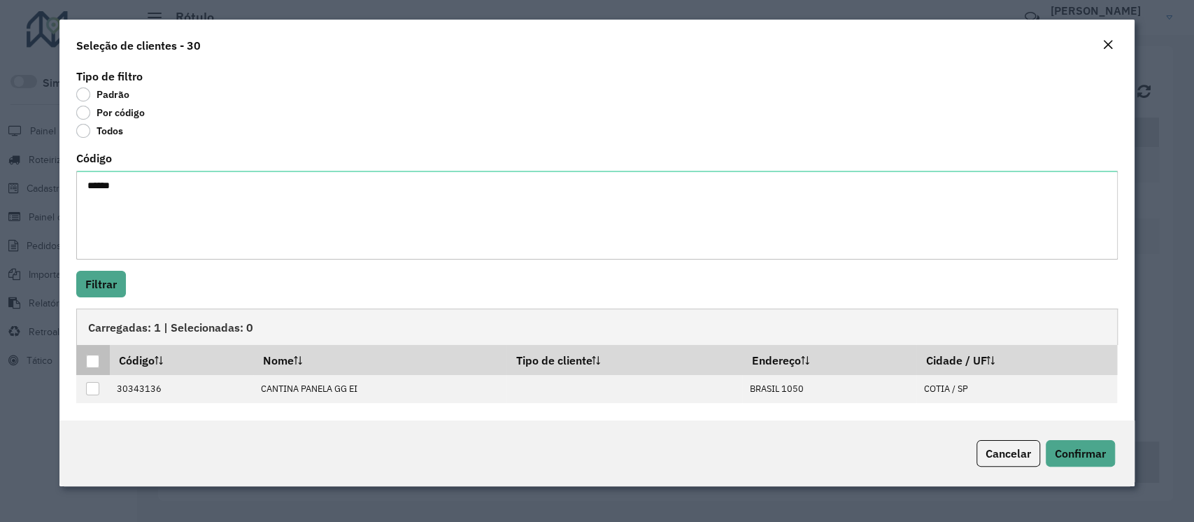
click at [96, 364] on div at bounding box center [92, 361] width 13 height 13
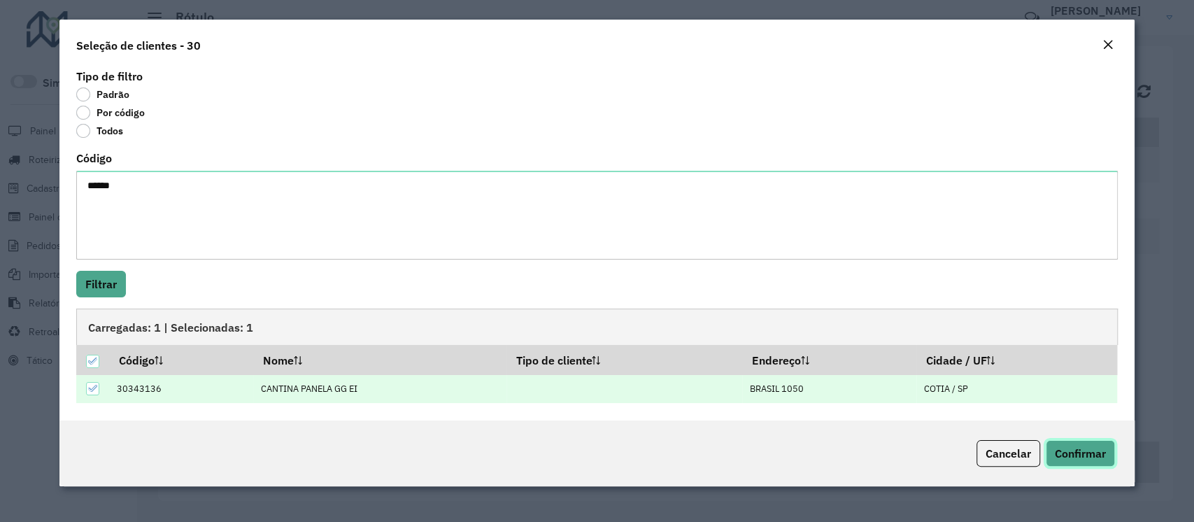
click at [890, 390] on span "Confirmar" at bounding box center [1080, 453] width 51 height 14
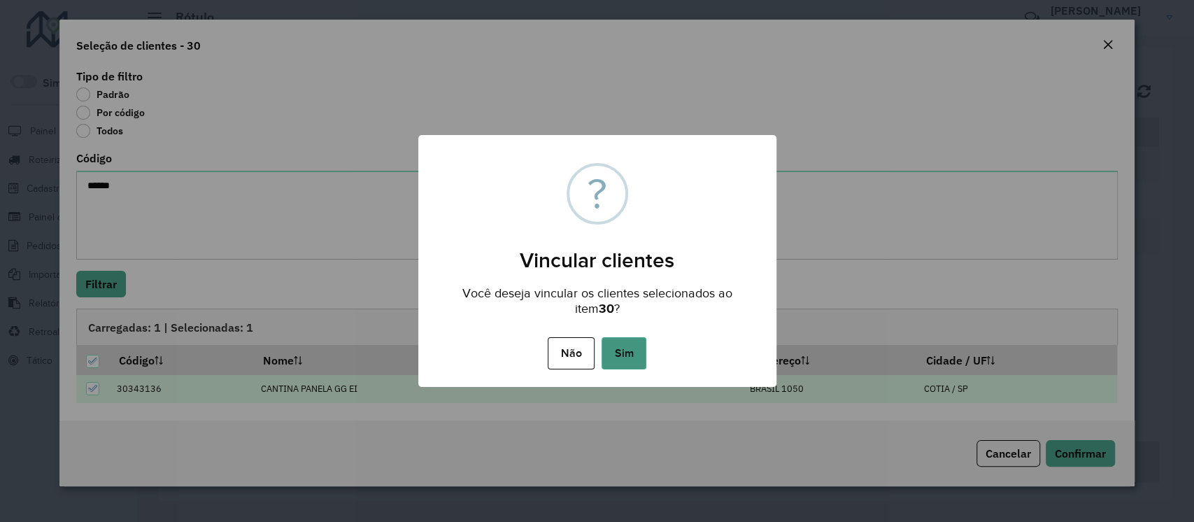
click at [640, 351] on button "Sim" at bounding box center [624, 353] width 45 height 32
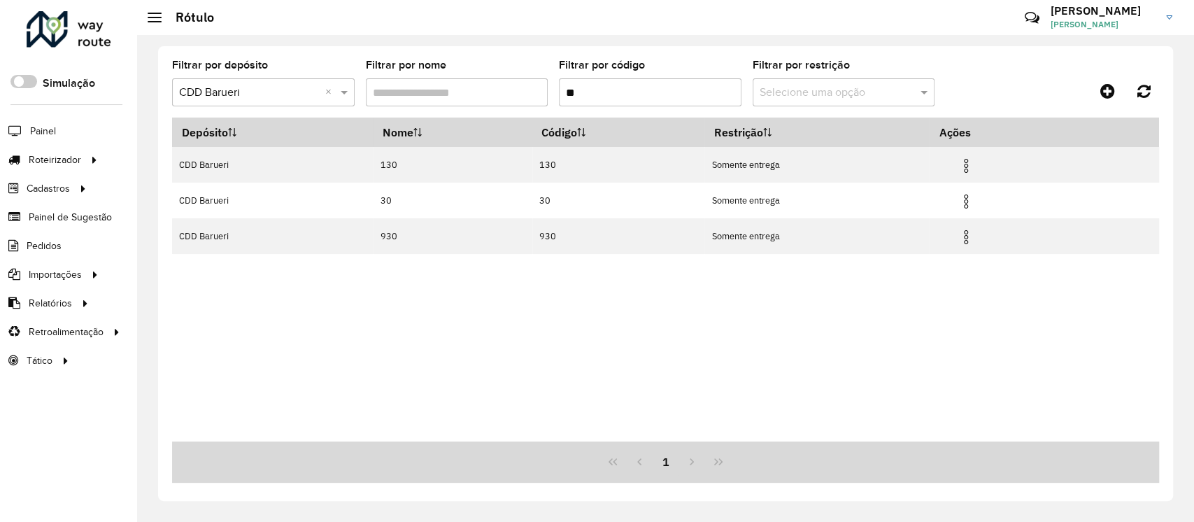
drag, startPoint x: 613, startPoint y: 94, endPoint x: 506, endPoint y: 88, distance: 106.5
click at [508, 88] on formly-group "Filtrar por depósito Selecione um depósito × CDD Barueri × Filtrar por nome Fil…" at bounding box center [536, 88] width 729 height 57
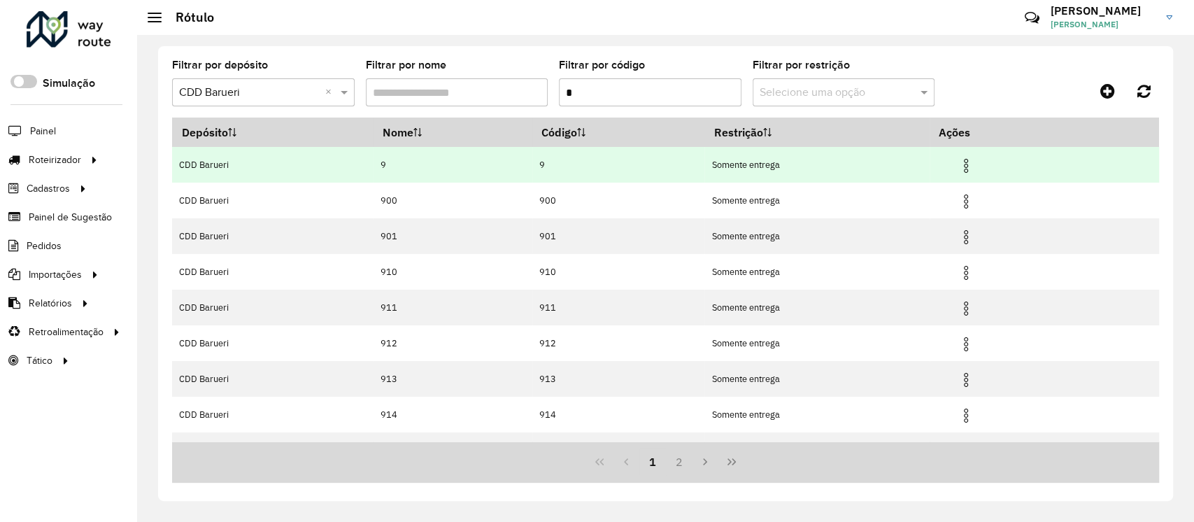
type input "*"
click at [890, 163] on img at bounding box center [966, 165] width 17 height 17
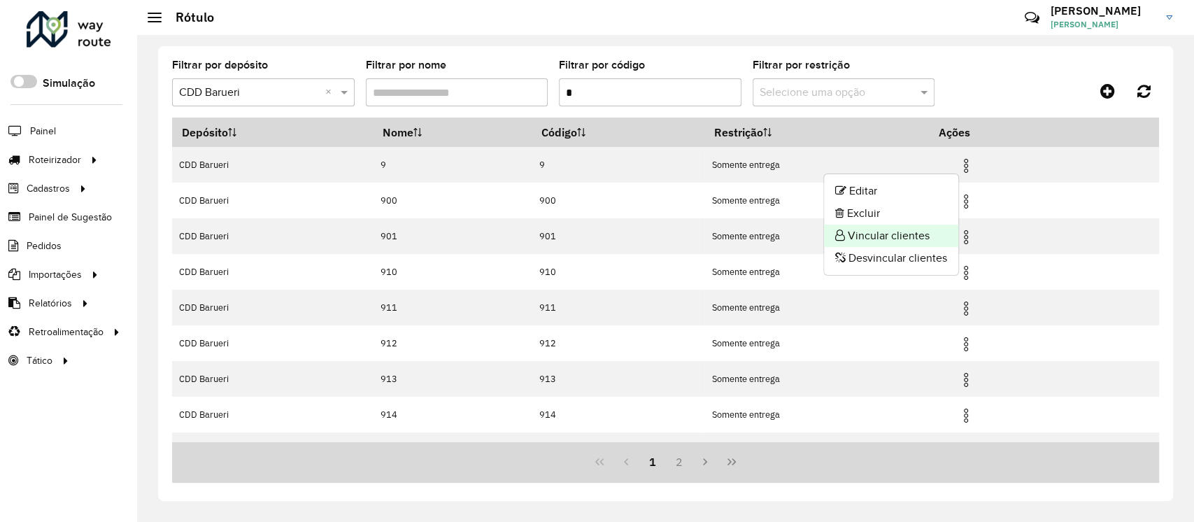
click at [890, 236] on li "Vincular clientes" at bounding box center [891, 236] width 134 height 22
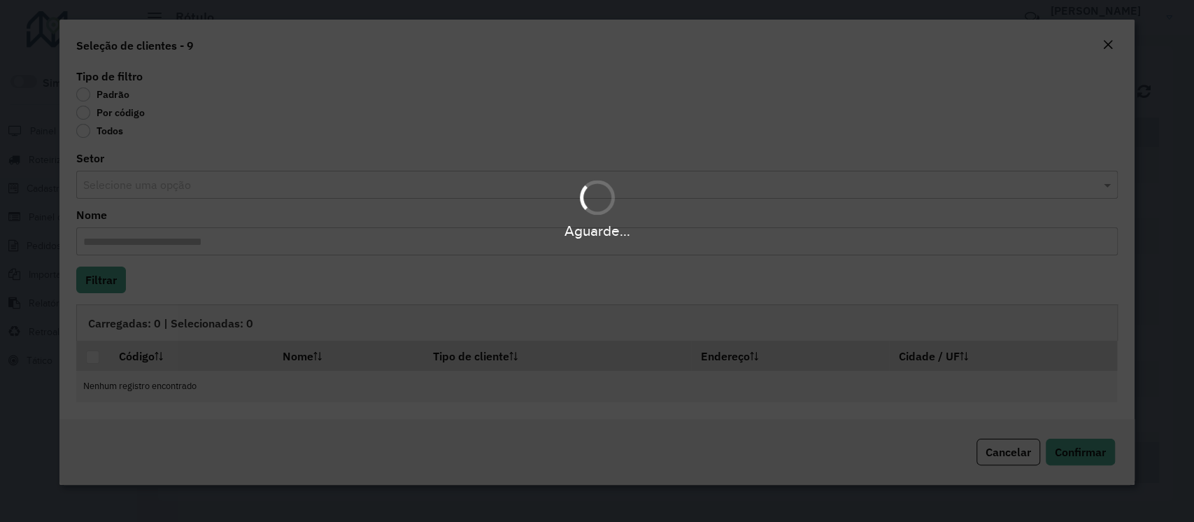
click at [128, 109] on div "Aguarde..." at bounding box center [597, 261] width 1194 height 522
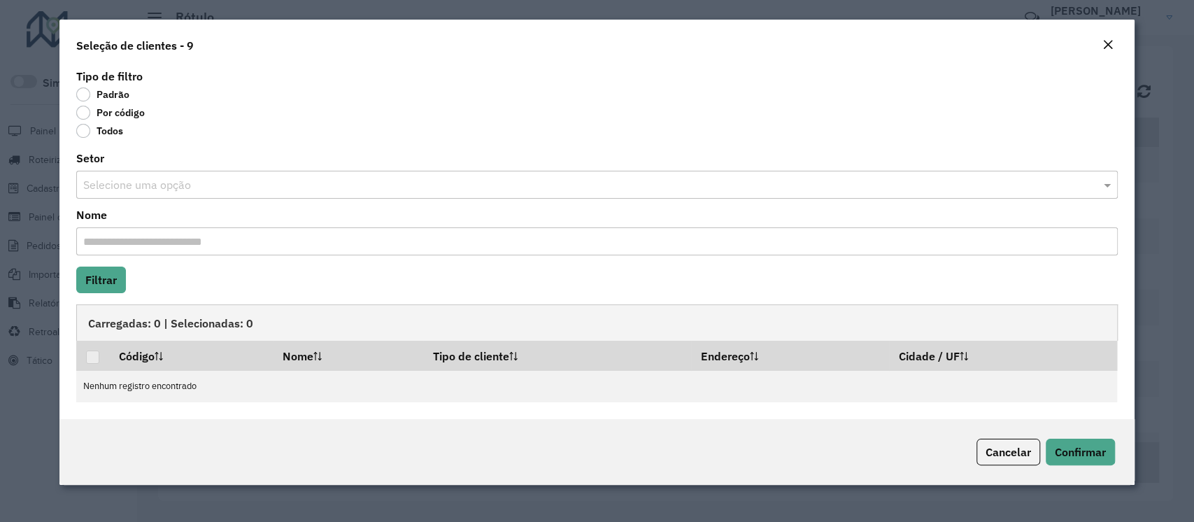
click at [118, 113] on label "Por código" at bounding box center [110, 113] width 69 height 14
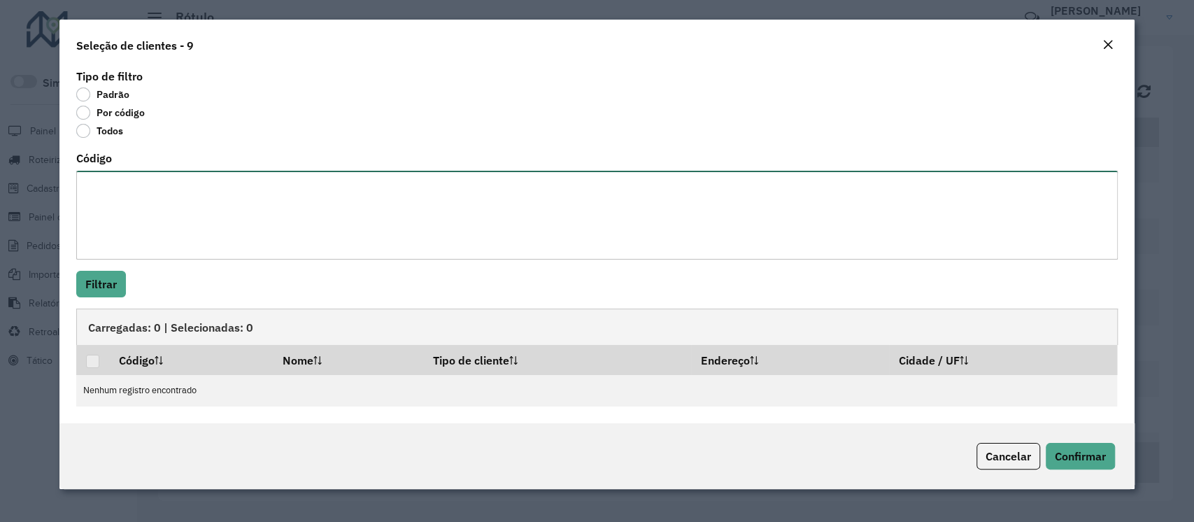
click at [139, 194] on textarea "Código" at bounding box center [596, 215] width 1041 height 89
paste textarea "*****"
type textarea "*****"
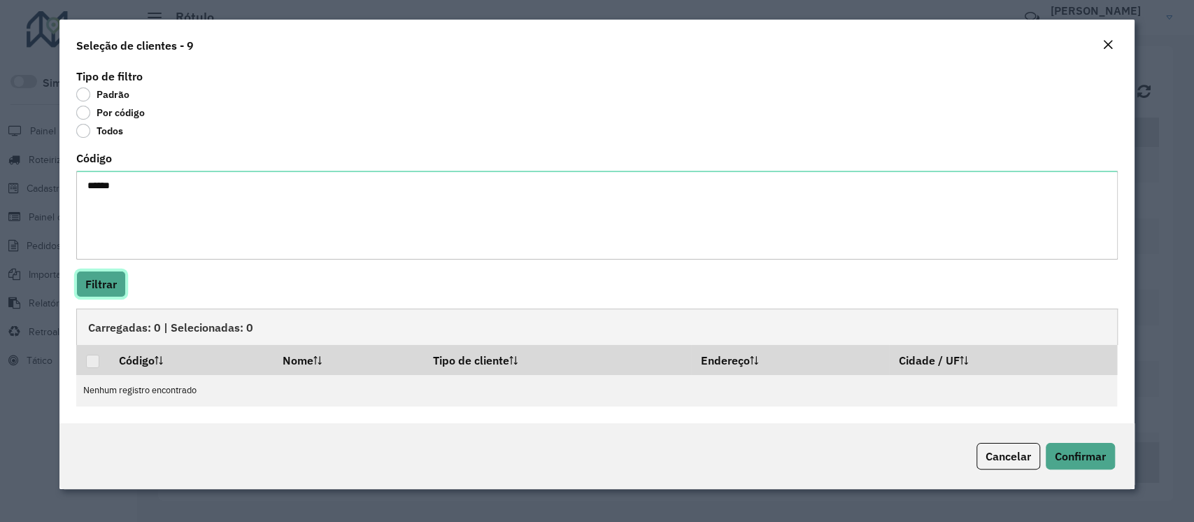
click at [101, 274] on button "Filtrar" at bounding box center [101, 284] width 50 height 27
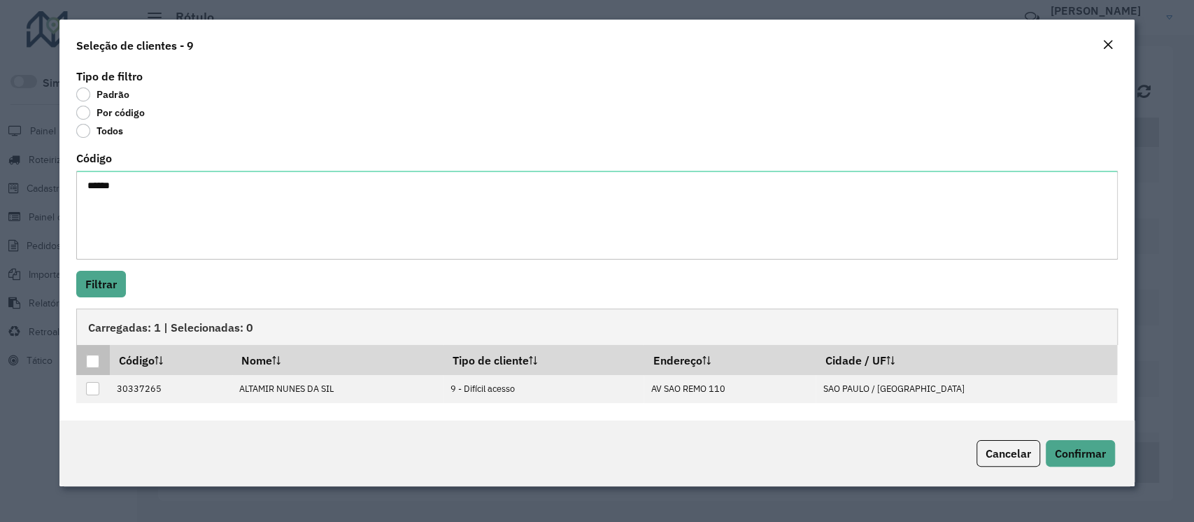
click at [94, 358] on div at bounding box center [92, 361] width 13 height 13
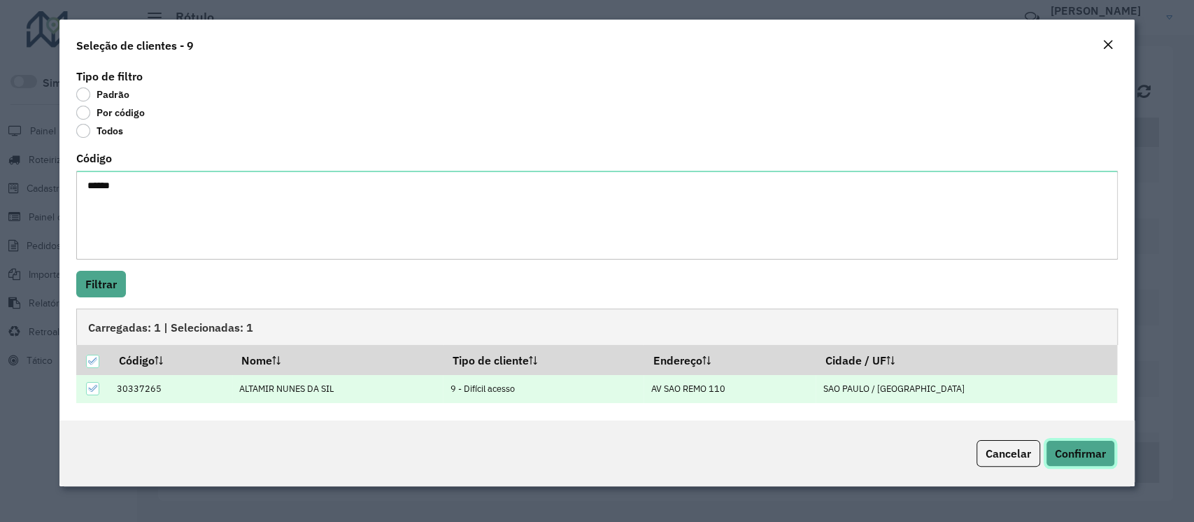
click at [890, 390] on span "Confirmar" at bounding box center [1080, 453] width 51 height 14
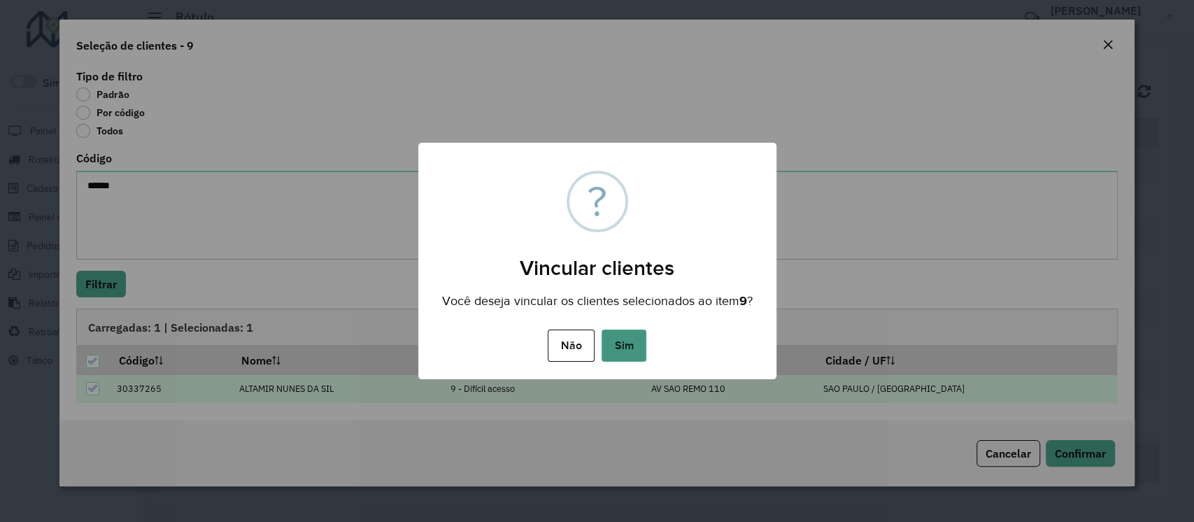
click at [626, 348] on button "Sim" at bounding box center [624, 345] width 45 height 32
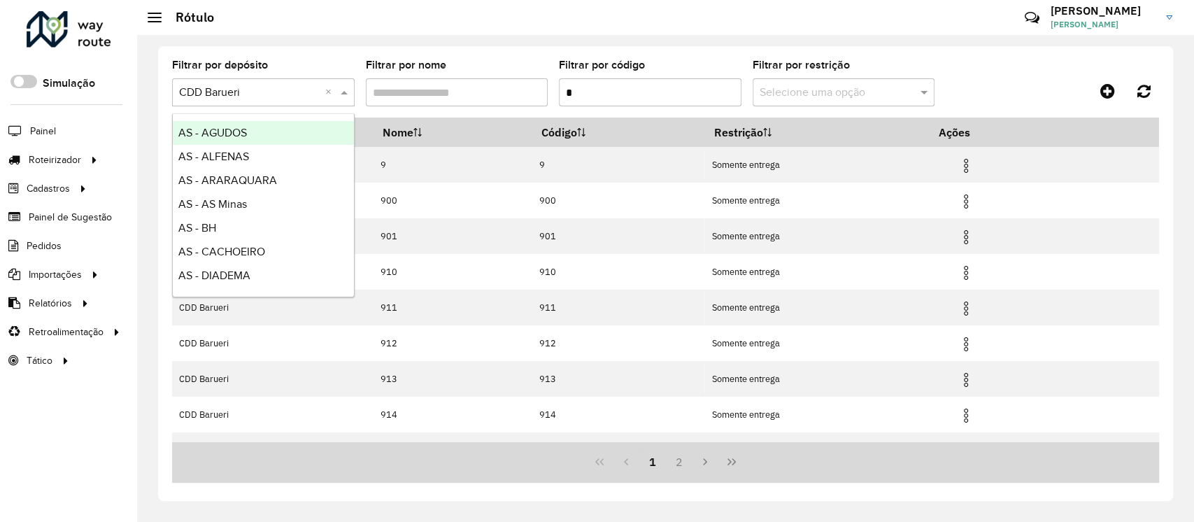
click at [269, 92] on input "text" at bounding box center [249, 93] width 141 height 17
type input "***"
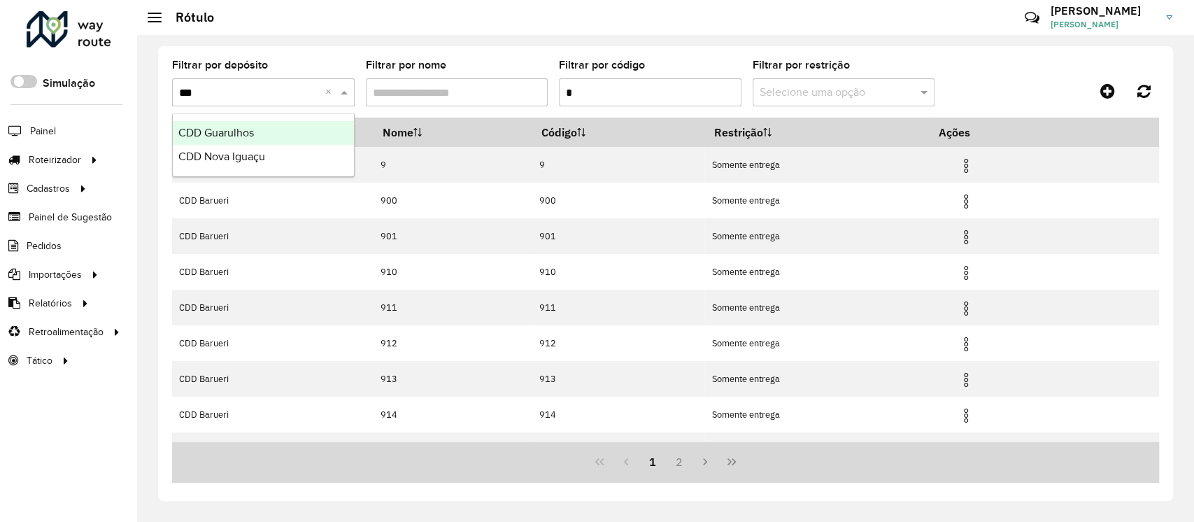
click at [257, 127] on div "CDD Guarulhos" at bounding box center [263, 133] width 181 height 24
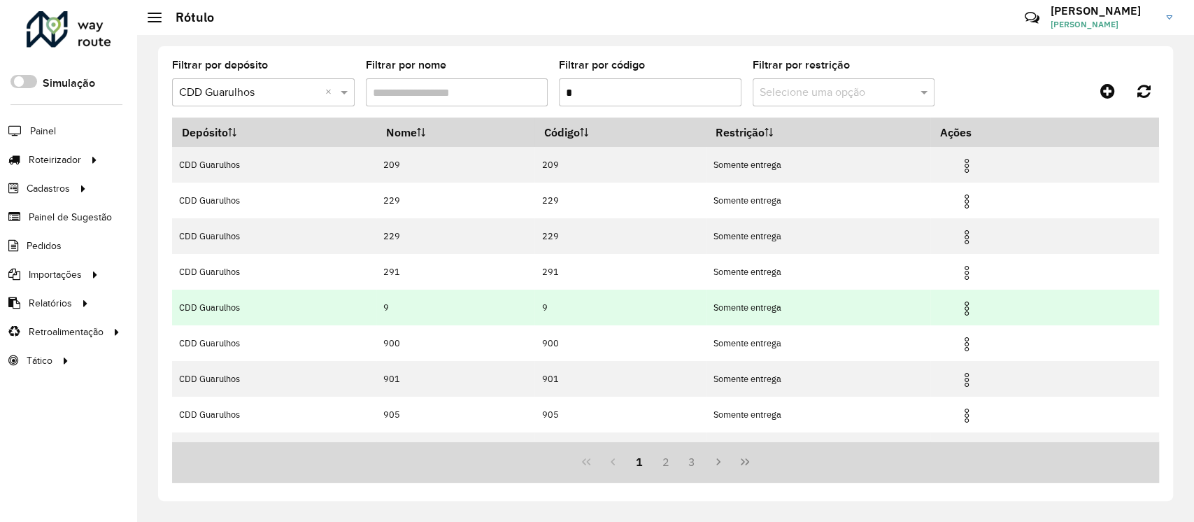
click at [890, 311] on img at bounding box center [966, 308] width 17 height 17
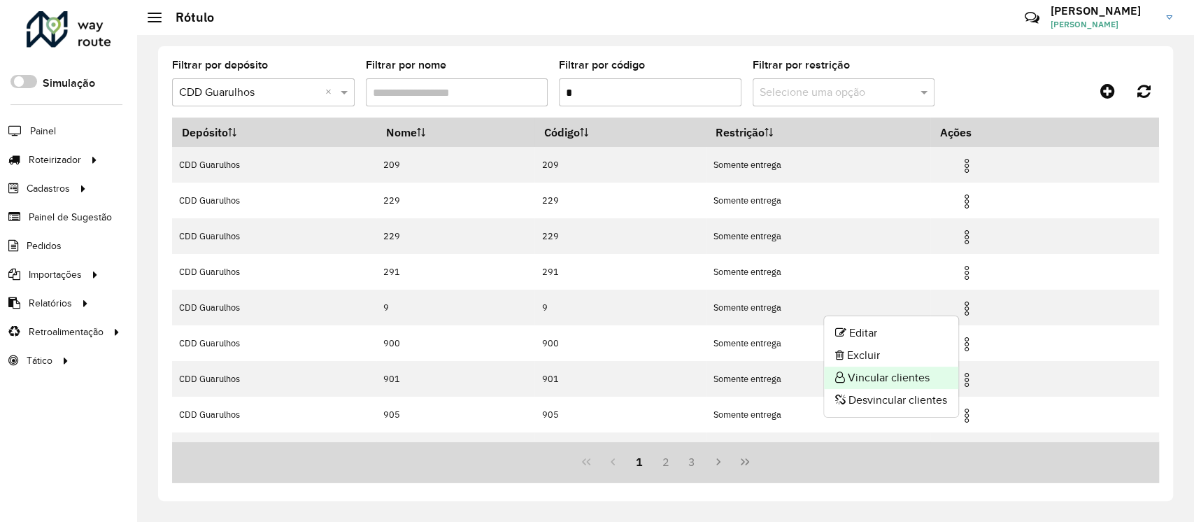
click at [890, 376] on li "Vincular clientes" at bounding box center [891, 378] width 134 height 22
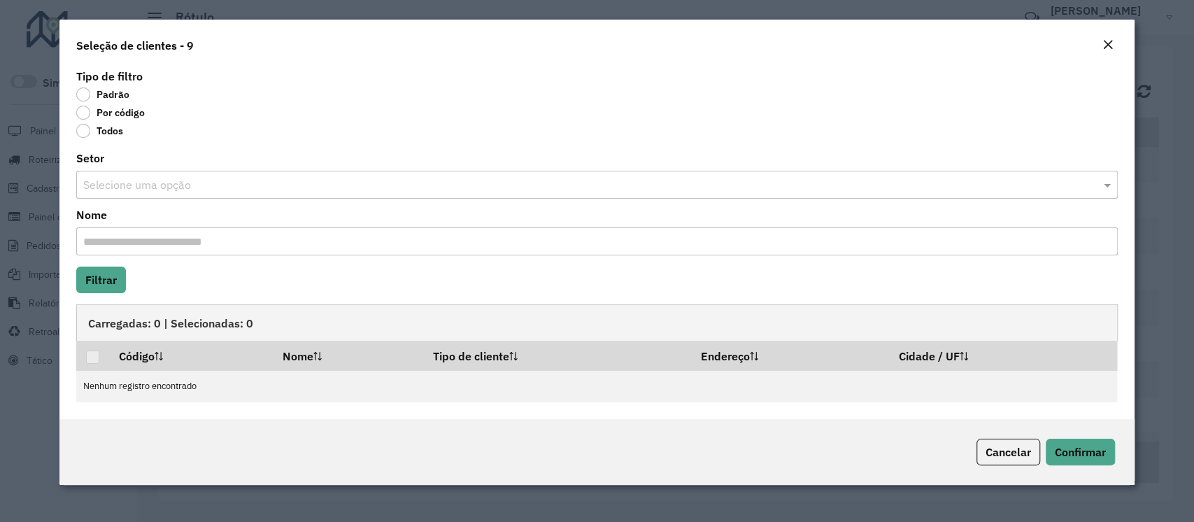
click at [117, 108] on label "Por código" at bounding box center [110, 113] width 69 height 14
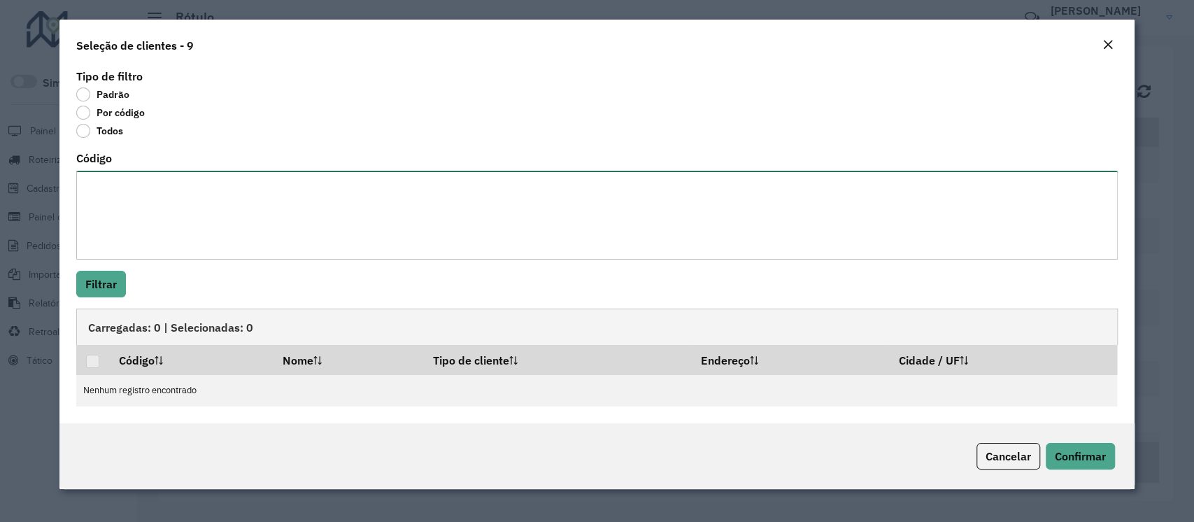
click at [166, 232] on textarea "Código" at bounding box center [596, 215] width 1041 height 89
paste textarea "*****"
type textarea "*****"
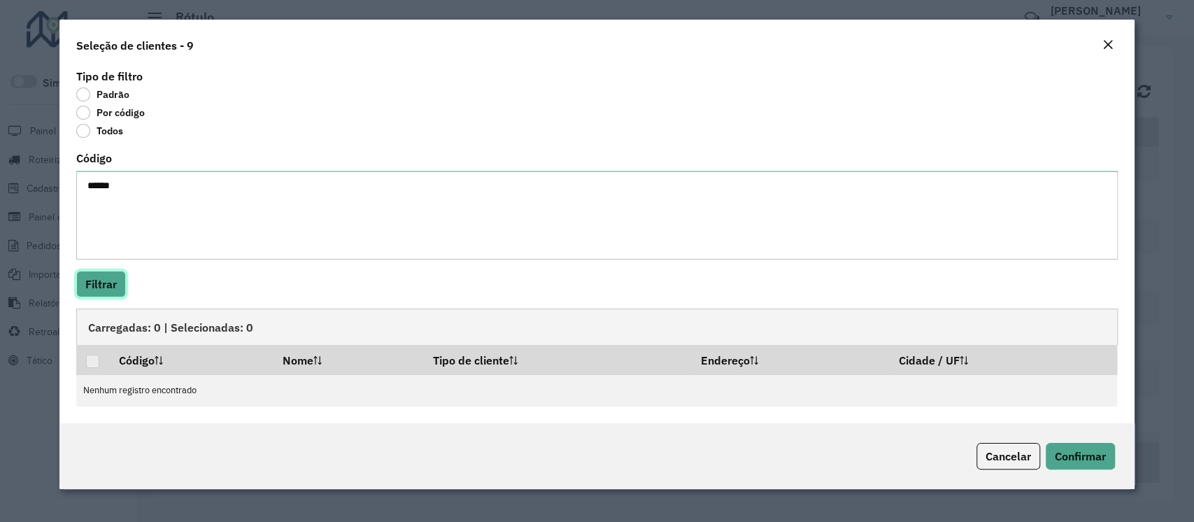
click at [106, 290] on button "Filtrar" at bounding box center [101, 284] width 50 height 27
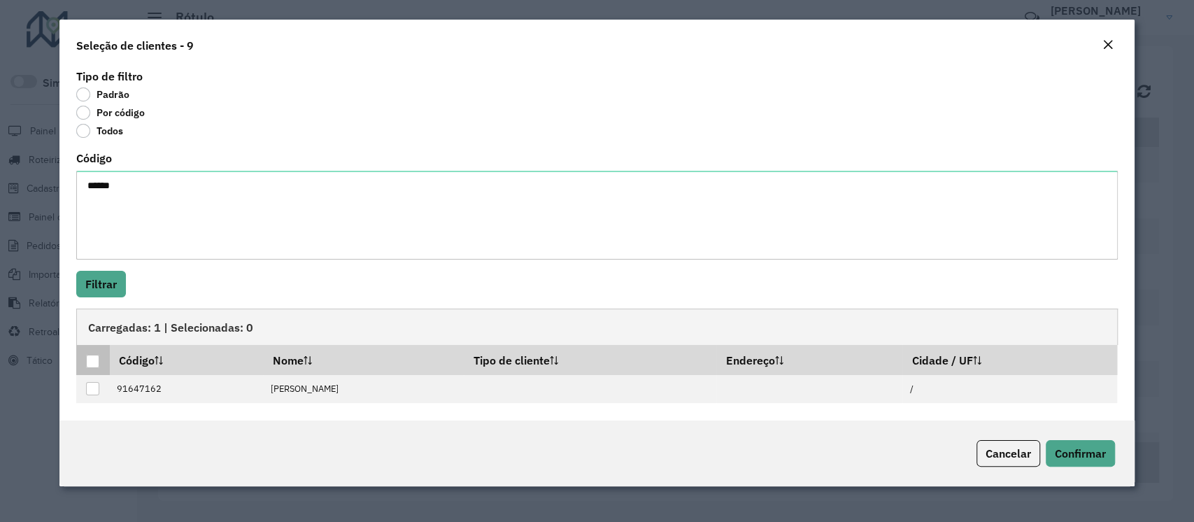
click at [92, 361] on div at bounding box center [92, 361] width 13 height 13
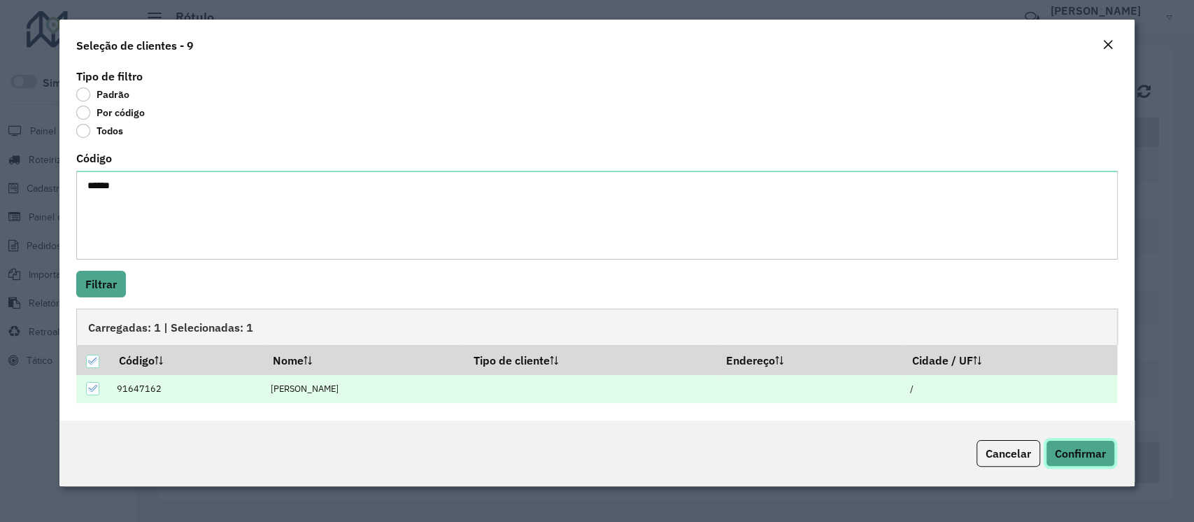
click at [890, 390] on span "Confirmar" at bounding box center [1080, 453] width 51 height 14
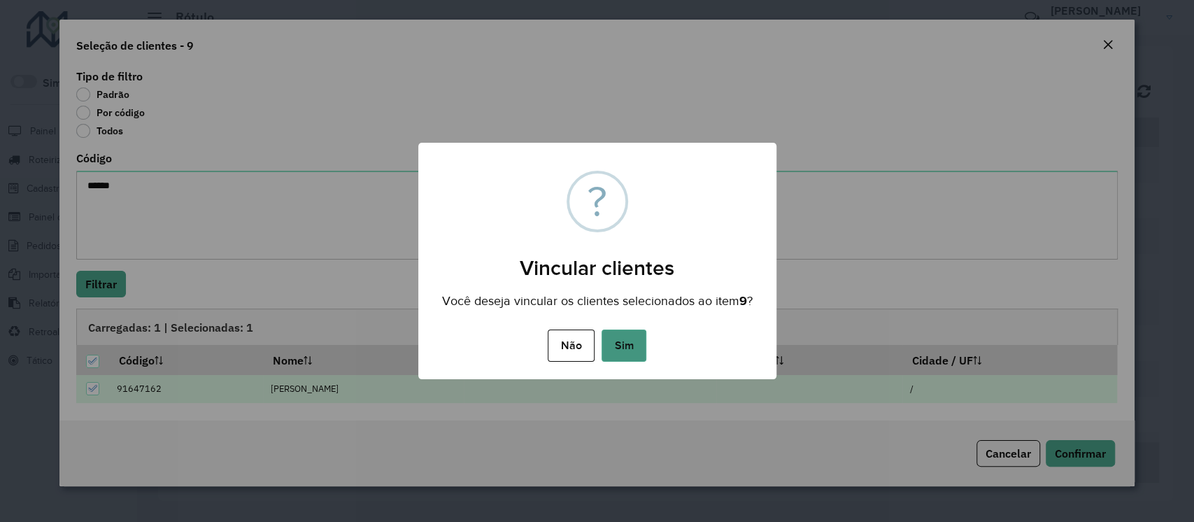
click at [626, 355] on button "Sim" at bounding box center [624, 345] width 45 height 32
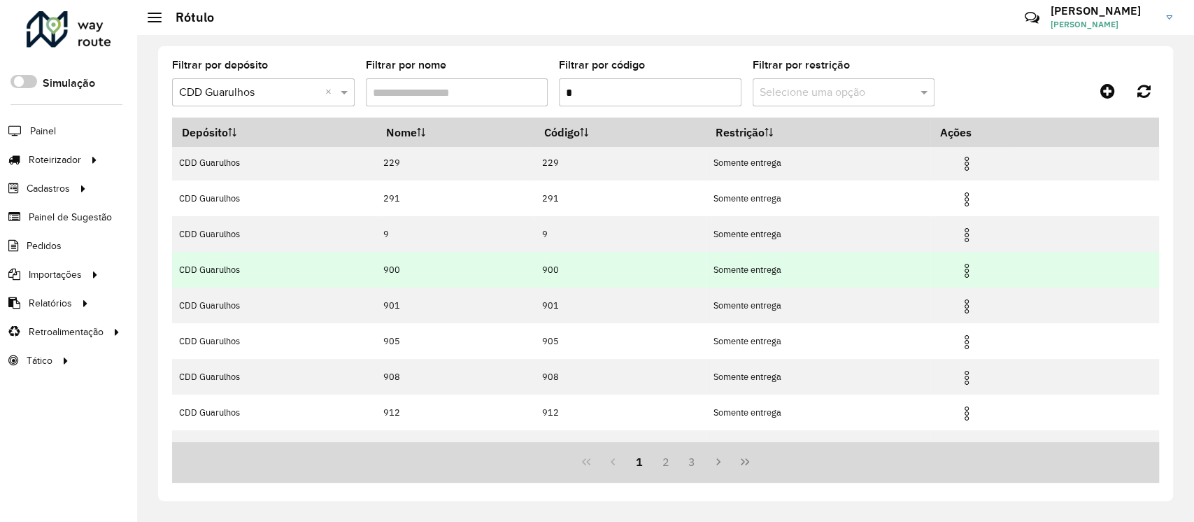
scroll to position [0, 0]
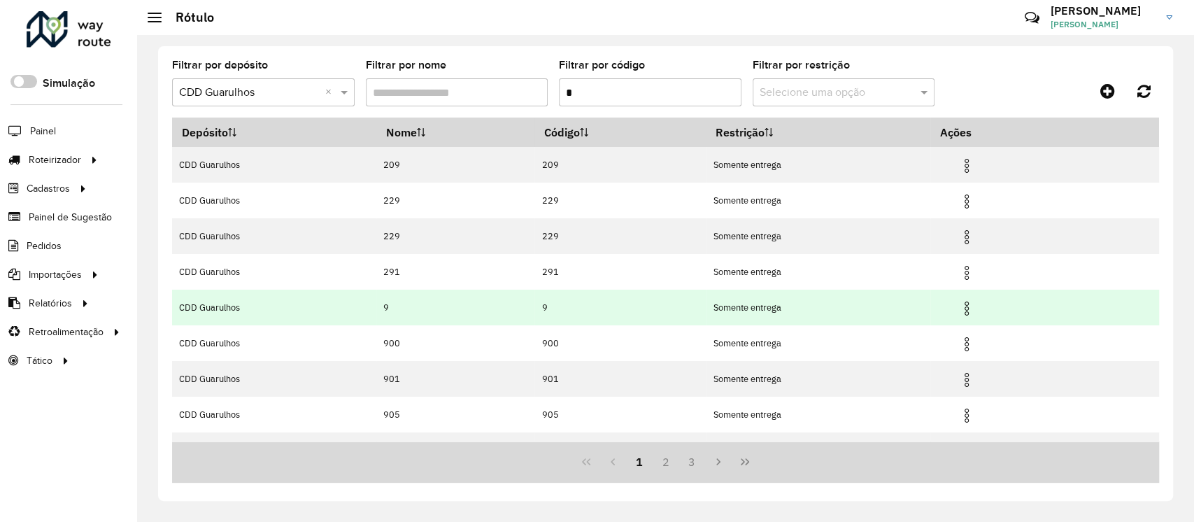
click at [890, 305] on img at bounding box center [966, 308] width 17 height 17
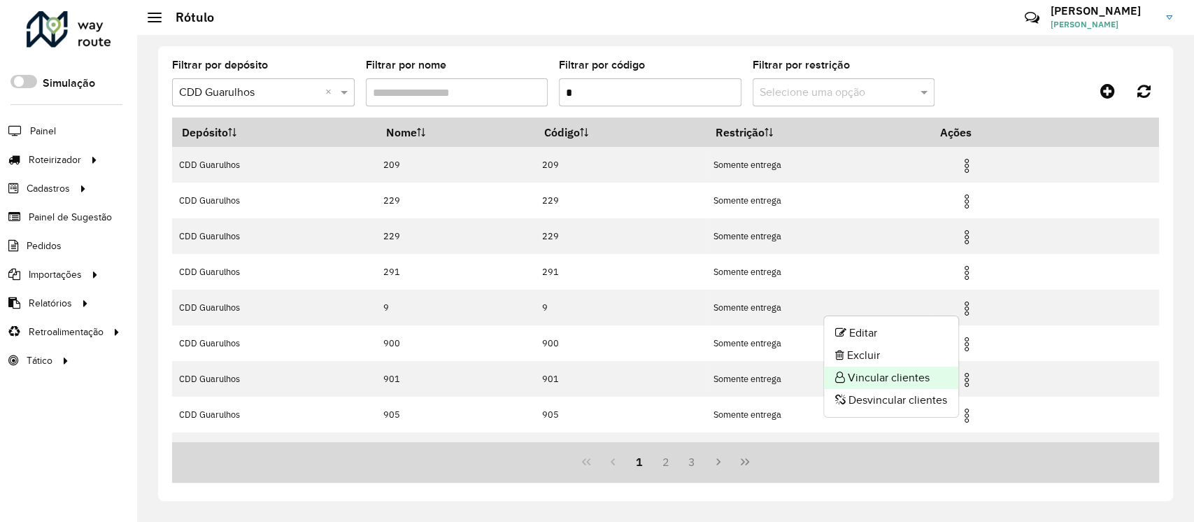
click at [890, 378] on li "Vincular clientes" at bounding box center [891, 378] width 134 height 22
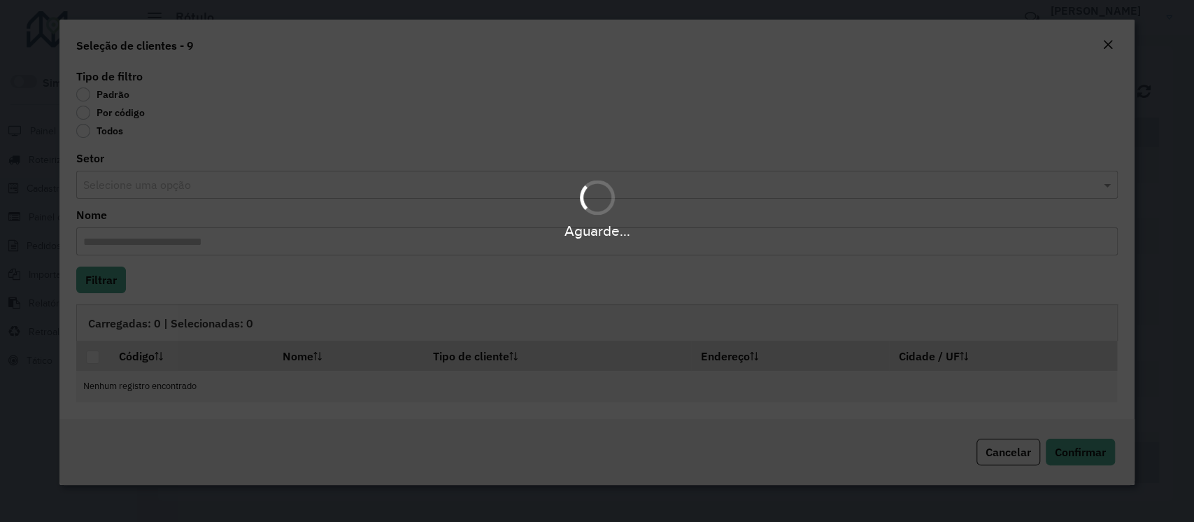
click at [115, 116] on label "Por código" at bounding box center [110, 113] width 69 height 14
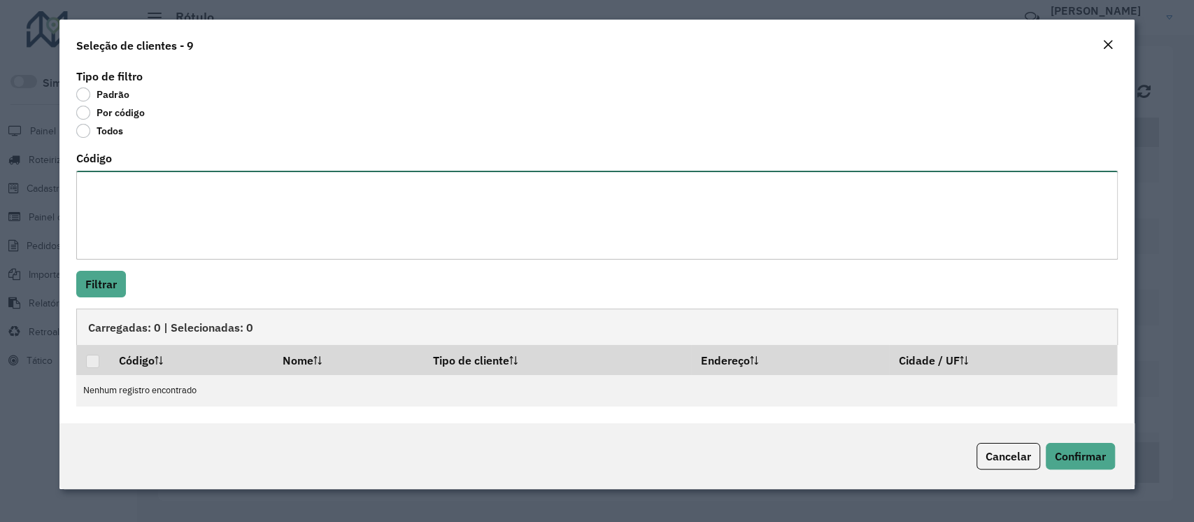
click at [111, 208] on textarea "Código" at bounding box center [596, 215] width 1041 height 89
paste textarea "*****"
type textarea "*****"
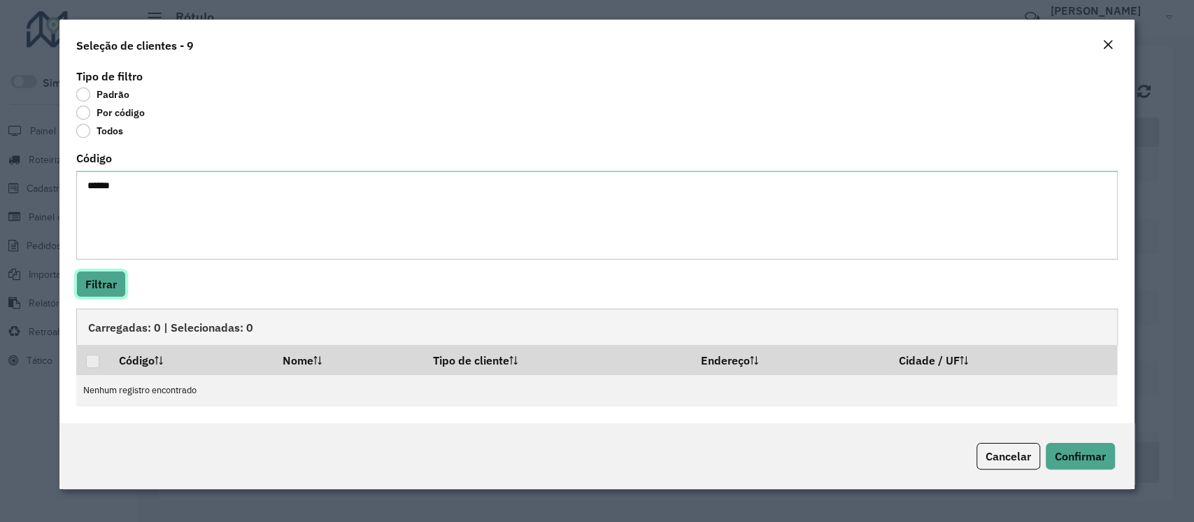
click at [111, 284] on button "Filtrar" at bounding box center [101, 284] width 50 height 27
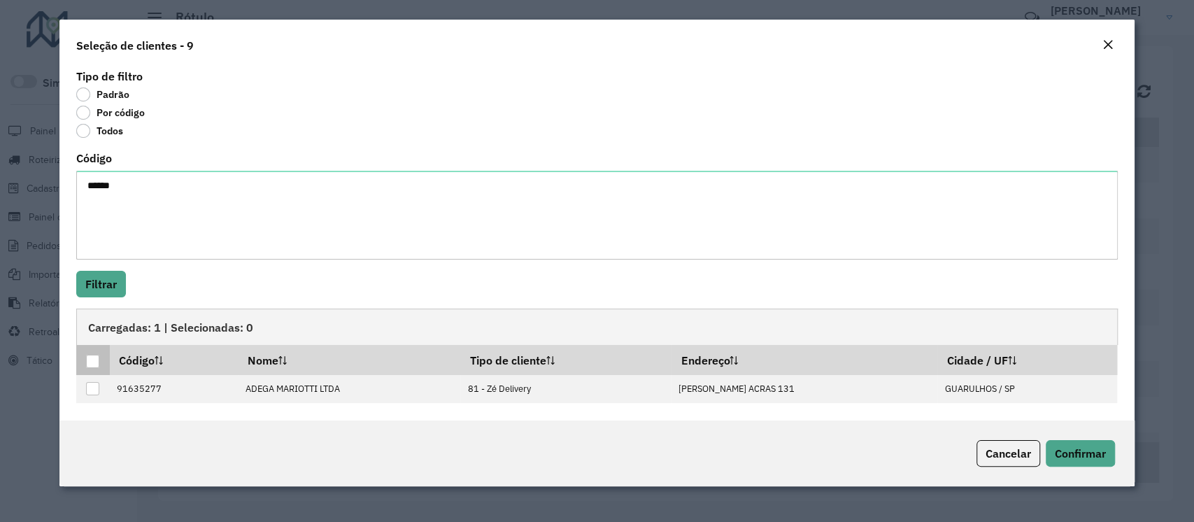
click at [93, 361] on div at bounding box center [92, 361] width 13 height 13
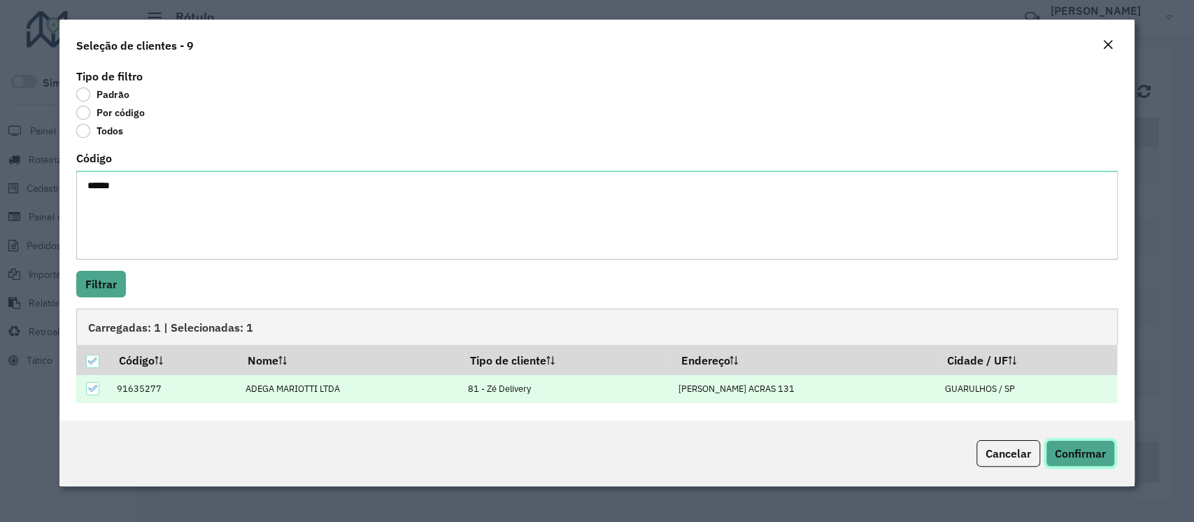
click at [890, 390] on button "Confirmar" at bounding box center [1080, 453] width 69 height 27
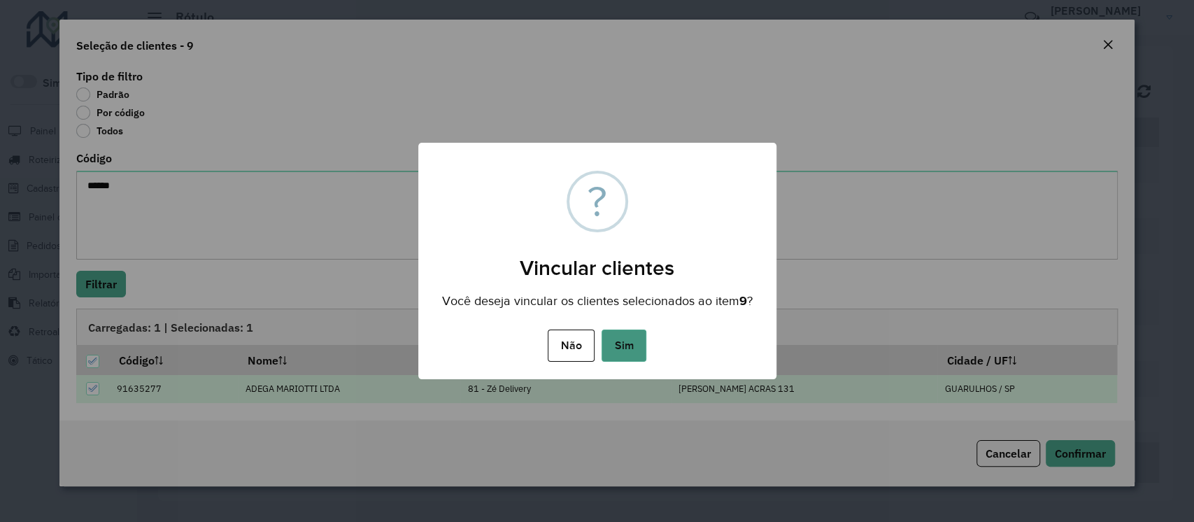
click at [630, 355] on button "Sim" at bounding box center [624, 345] width 45 height 32
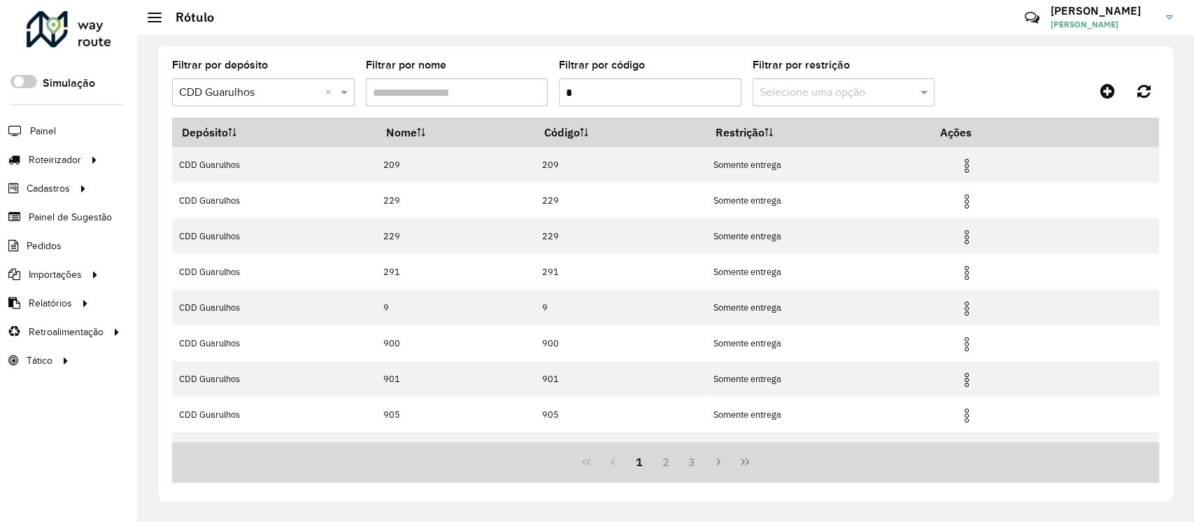
drag, startPoint x: 589, startPoint y: 91, endPoint x: 554, endPoint y: 87, distance: 35.2
click at [554, 87] on formly-group "Filtrar por depósito Selecione um depósito × CDD Guarulhos × Filtrar por nome F…" at bounding box center [536, 88] width 729 height 57
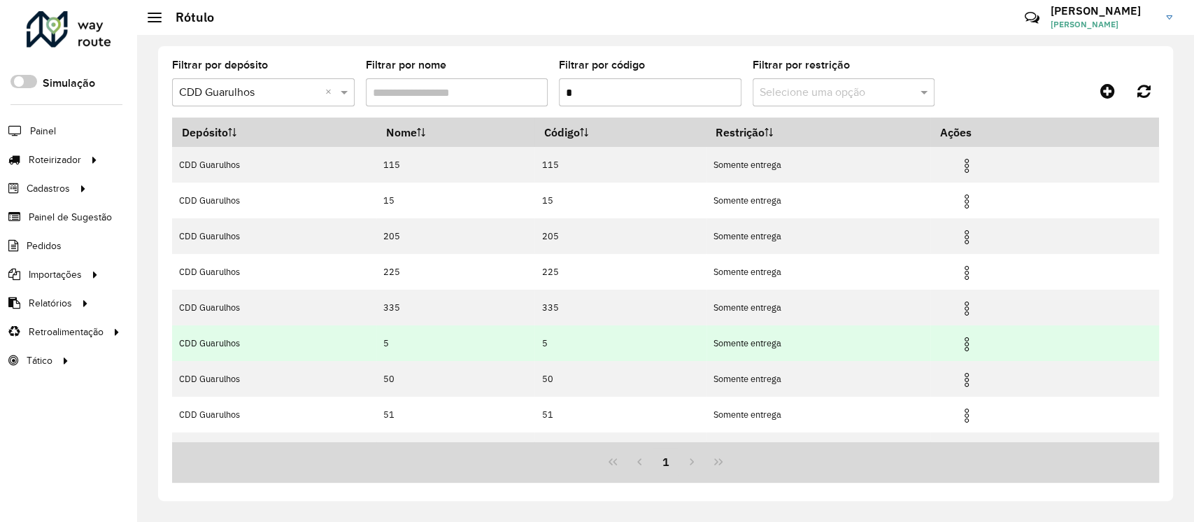
type input "*"
click at [890, 344] on img at bounding box center [966, 344] width 17 height 17
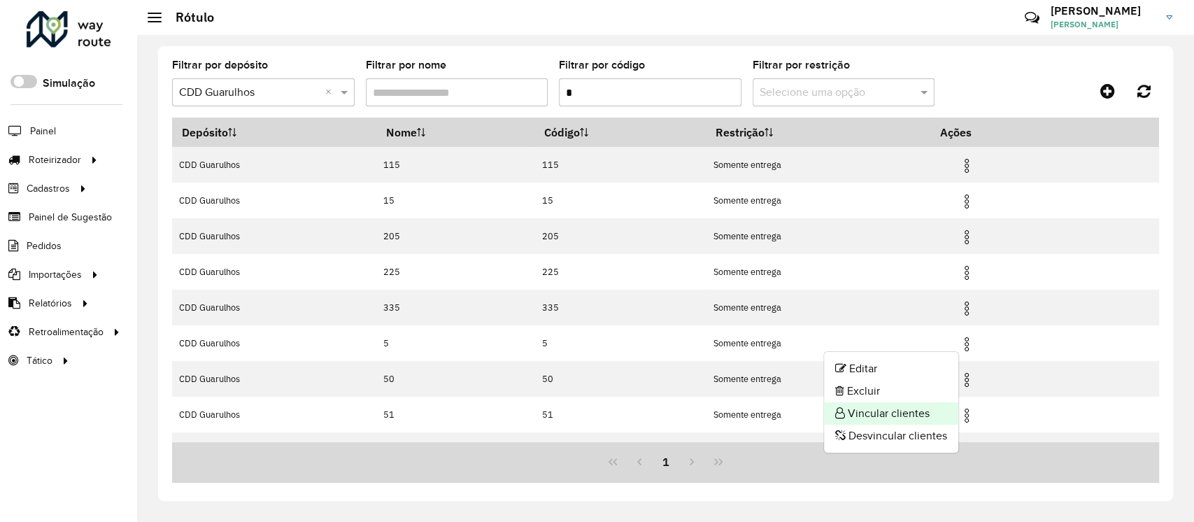
click at [879, 390] on li "Vincular clientes" at bounding box center [891, 413] width 134 height 22
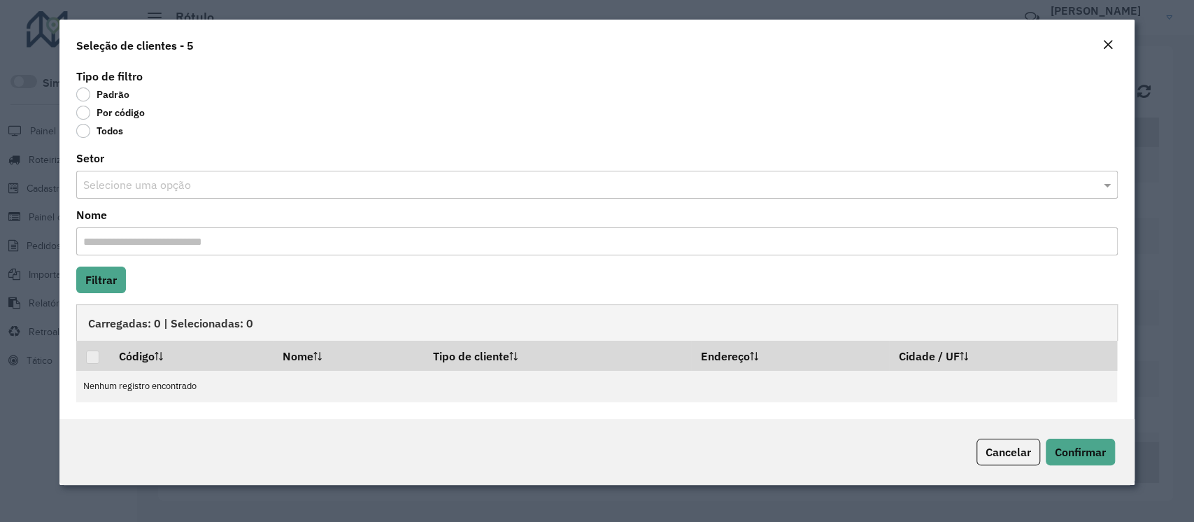
click at [125, 110] on label "Por código" at bounding box center [110, 113] width 69 height 14
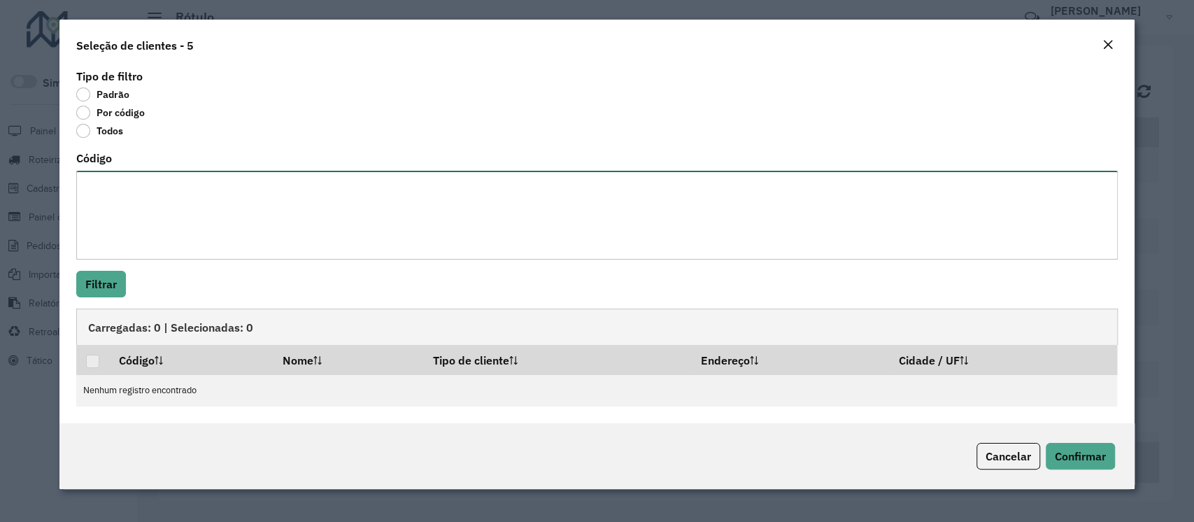
click at [138, 218] on textarea "Código" at bounding box center [596, 215] width 1041 height 89
paste textarea "***** ***** *****"
type textarea "***** ***** *****"
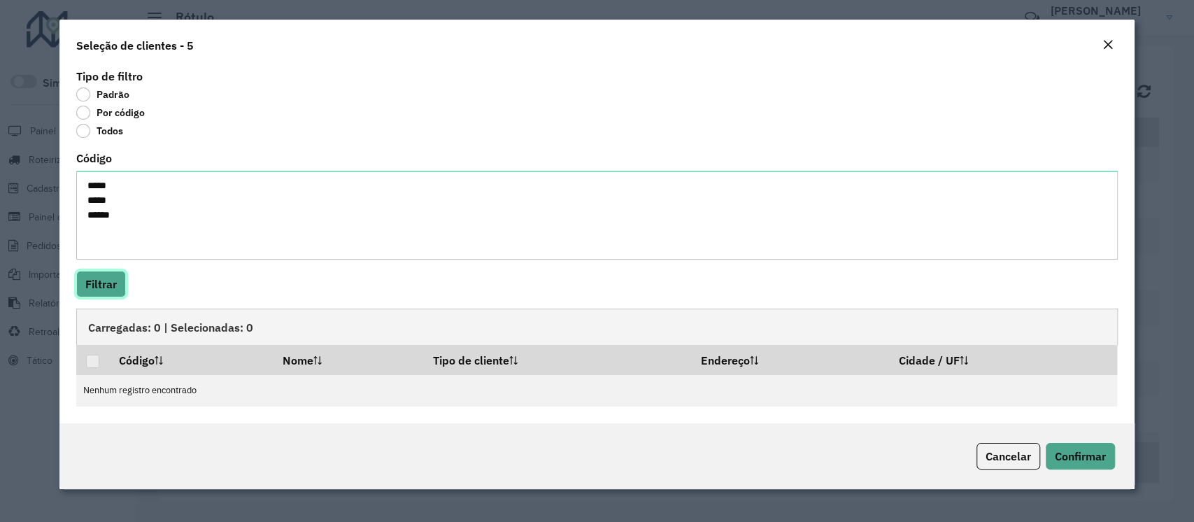
click at [95, 277] on button "Filtrar" at bounding box center [101, 284] width 50 height 27
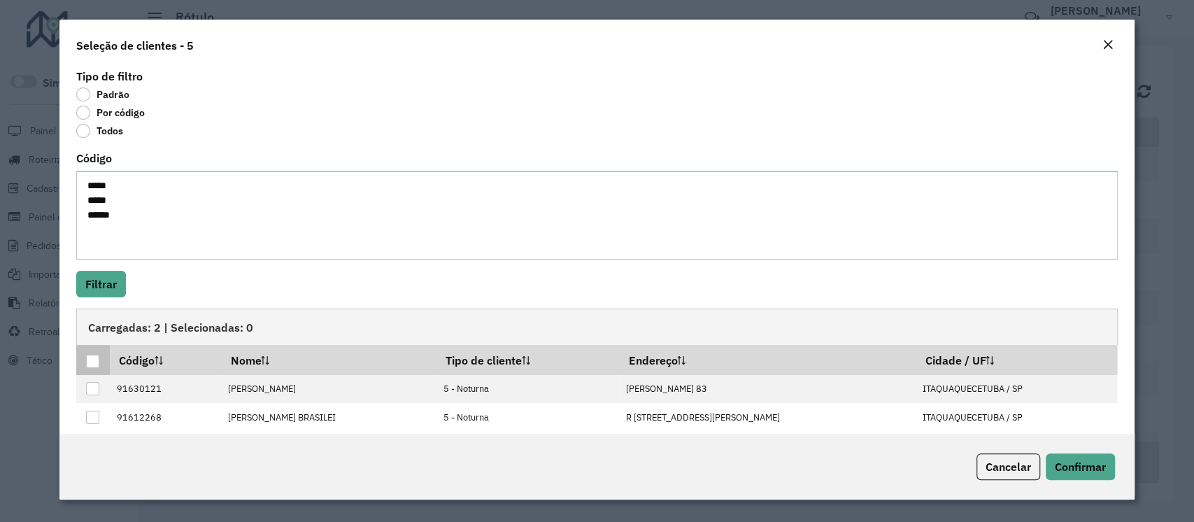
click at [92, 364] on div at bounding box center [92, 361] width 13 height 13
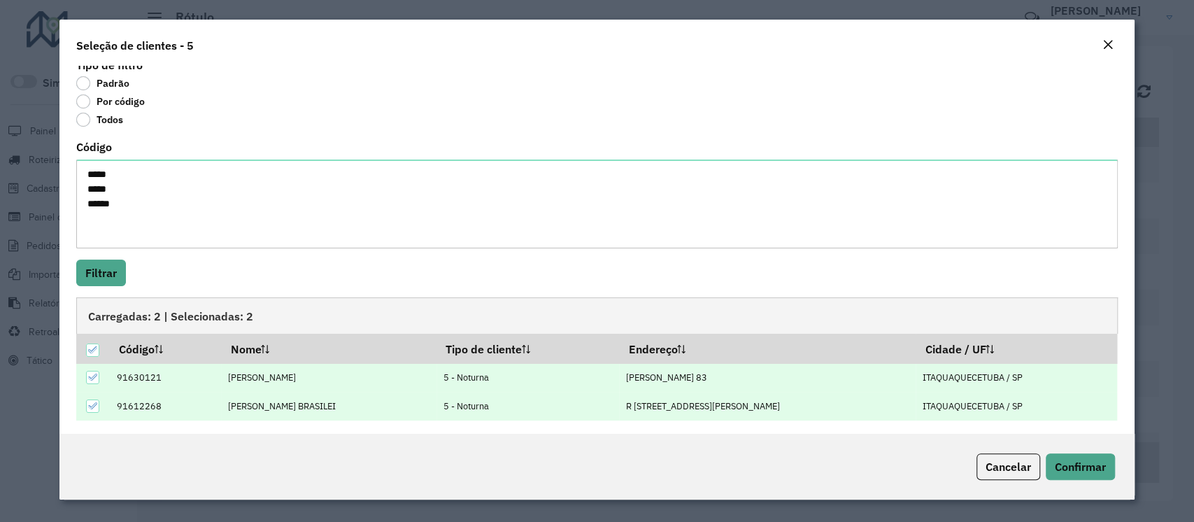
scroll to position [15, 0]
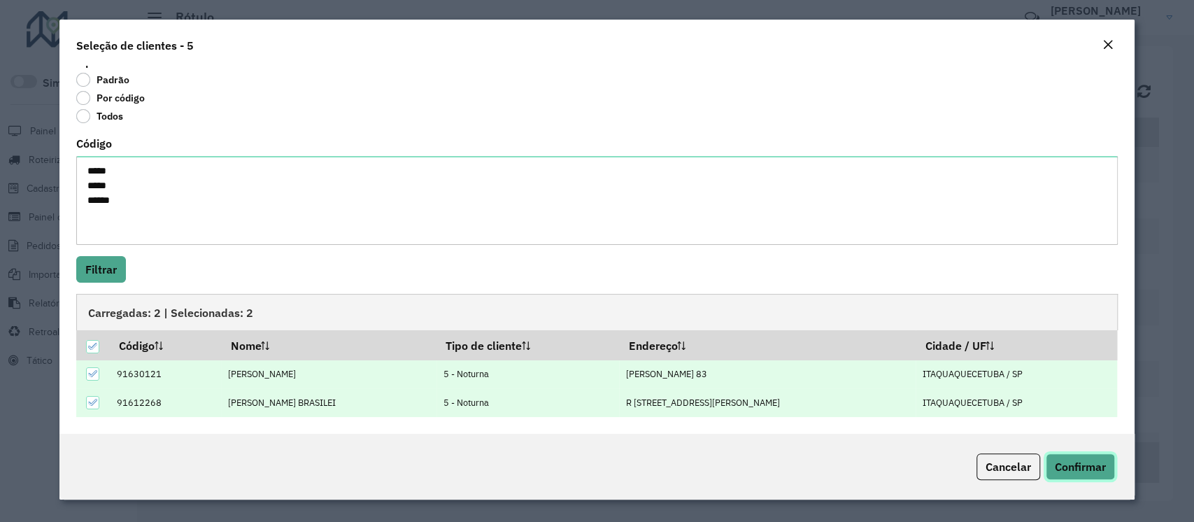
click at [890, 390] on span "Confirmar" at bounding box center [1080, 467] width 51 height 14
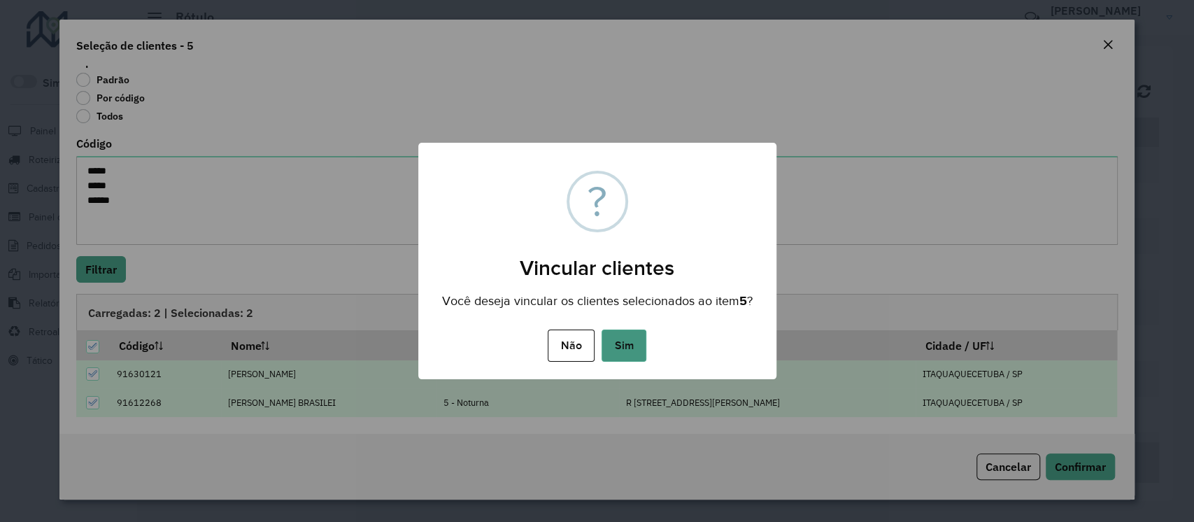
click at [627, 343] on button "Sim" at bounding box center [624, 345] width 45 height 32
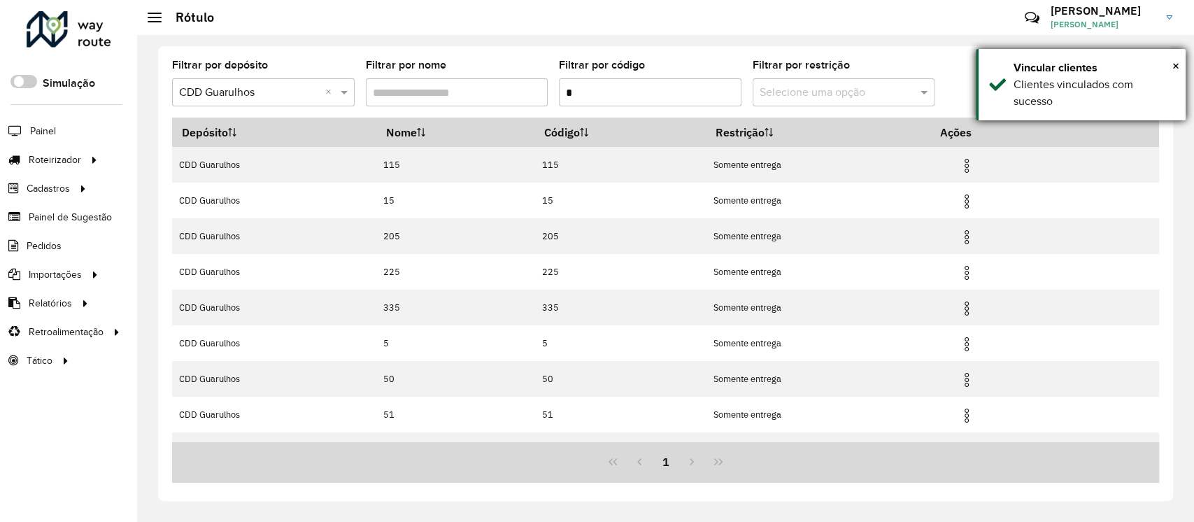
click at [890, 64] on div "× Vincular clientes Clientes vinculados com sucesso" at bounding box center [1081, 84] width 210 height 71
